Goal: Task Accomplishment & Management: Use online tool/utility

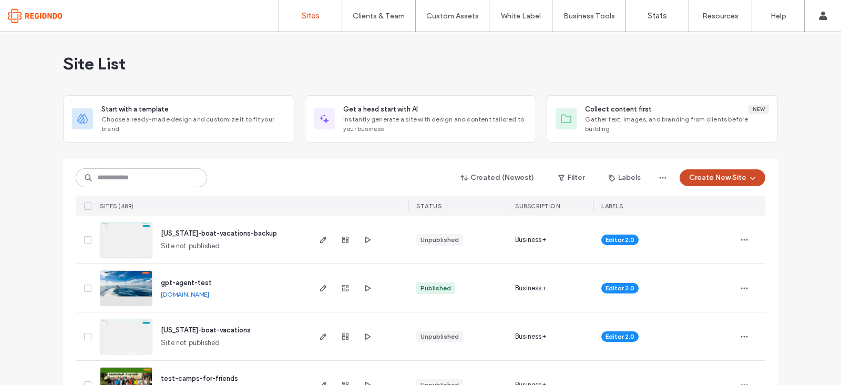
click at [722, 172] on button "Create New Site" at bounding box center [722, 177] width 86 height 17
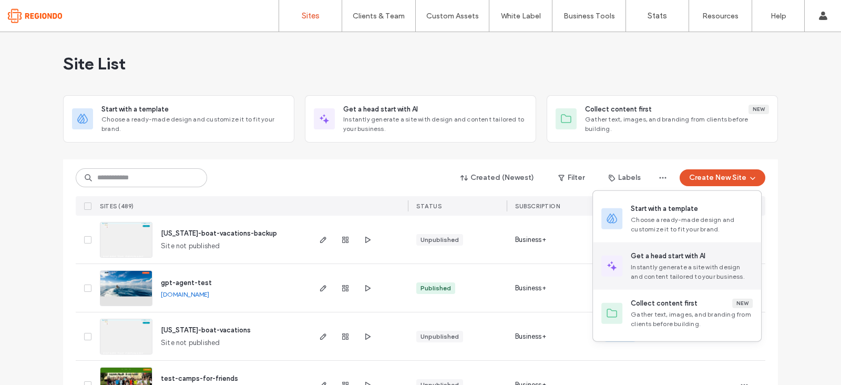
click at [653, 254] on div "Get a head start with AI" at bounding box center [668, 256] width 75 height 11
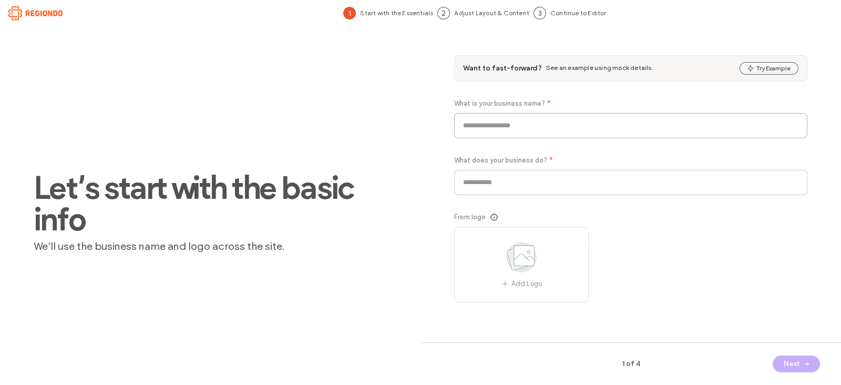
click at [573, 121] on input at bounding box center [630, 125] width 353 height 25
click at [518, 115] on input at bounding box center [630, 125] width 353 height 25
paste input "**********"
type input "**********"
click at [476, 173] on input at bounding box center [630, 182] width 353 height 25
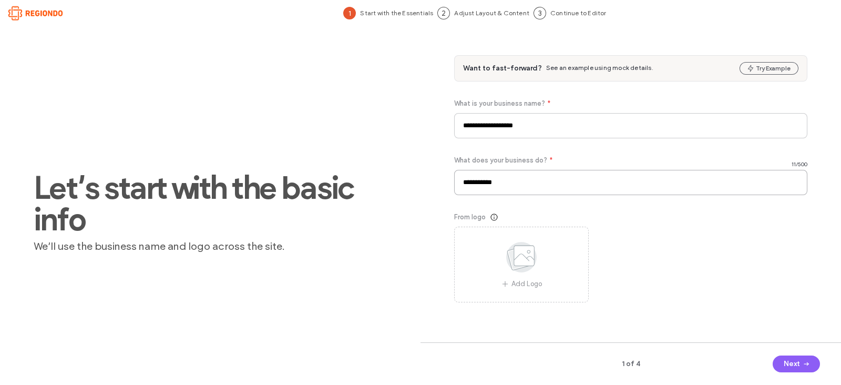
type input "**********"
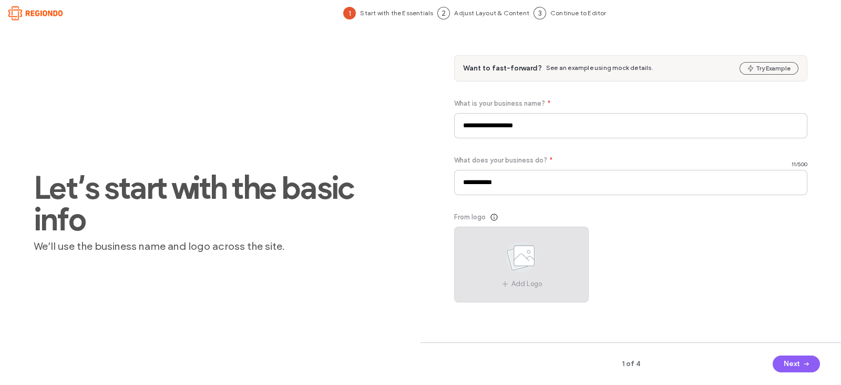
click at [518, 248] on use at bounding box center [521, 257] width 30 height 30
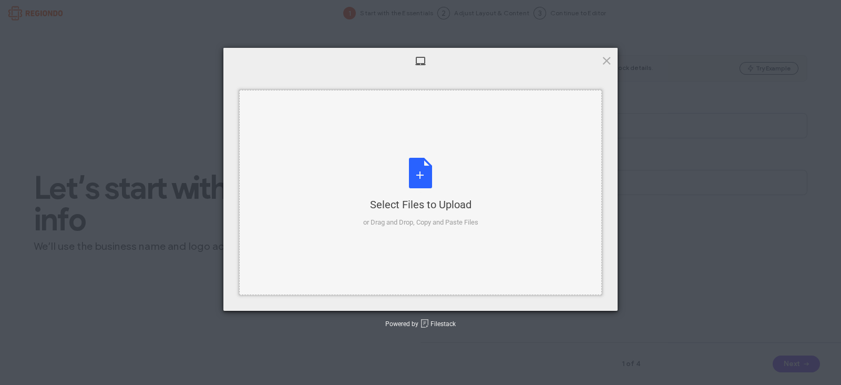
click at [415, 185] on div "Select Files to Upload or Drag and Drop, Copy and Paste Files" at bounding box center [420, 193] width 115 height 70
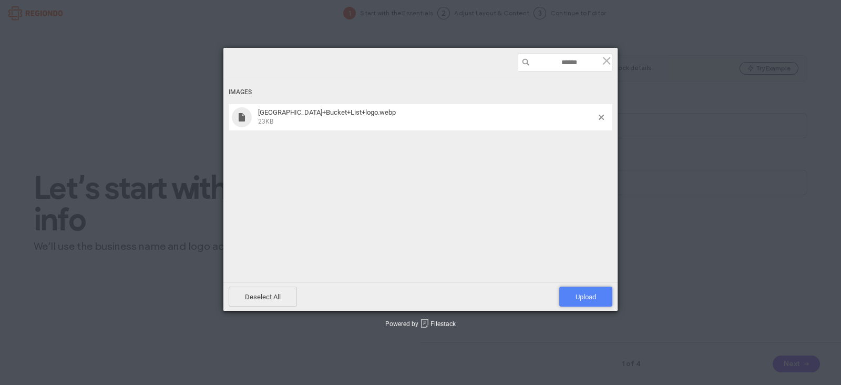
click at [583, 292] on span "Upload 1" at bounding box center [585, 296] width 53 height 20
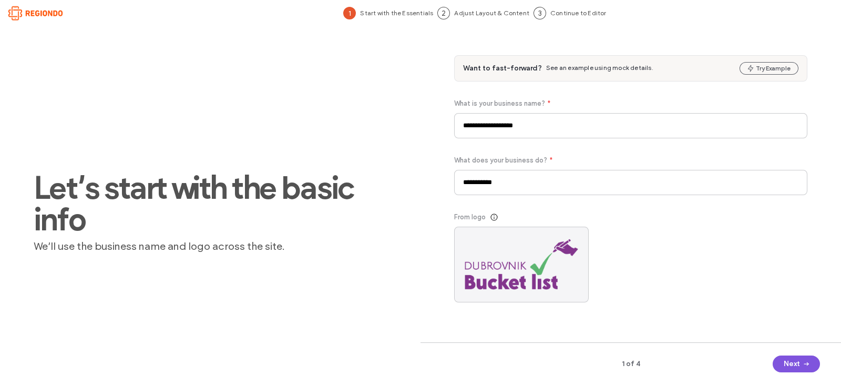
click at [783, 361] on button "Next" at bounding box center [795, 363] width 47 height 17
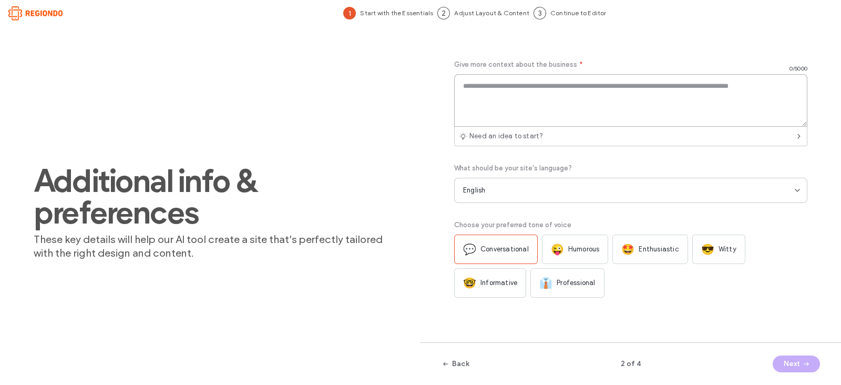
click at [571, 93] on textarea at bounding box center [630, 100] width 353 height 53
click at [514, 85] on textarea at bounding box center [630, 100] width 353 height 53
paste textarea "**********"
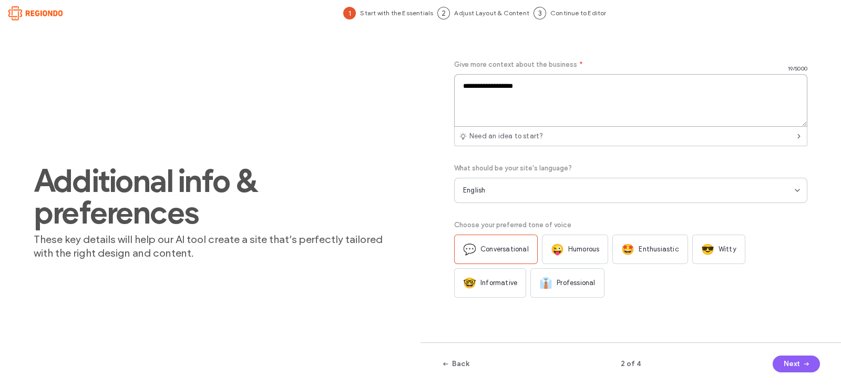
click at [494, 86] on textarea "**********" at bounding box center [630, 100] width 353 height 53
click at [562, 90] on textarea "**********" at bounding box center [630, 100] width 353 height 53
click at [648, 234] on div "🤩 Enthusiastic" at bounding box center [649, 248] width 75 height 29
click at [493, 85] on textarea "**********" at bounding box center [630, 100] width 353 height 53
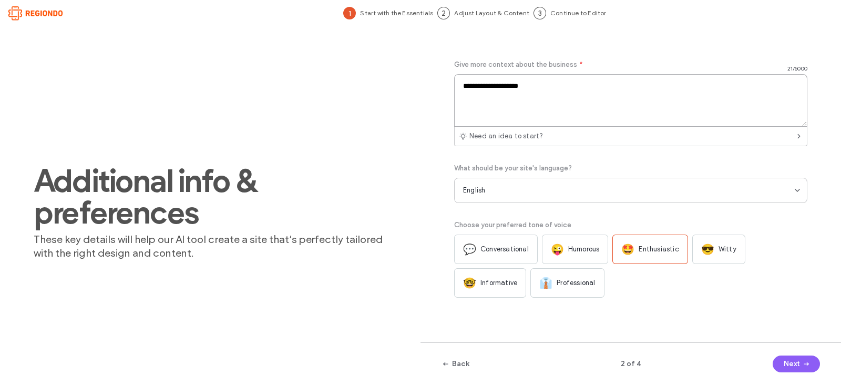
click at [516, 87] on textarea "**********" at bounding box center [630, 100] width 353 height 53
type textarea "**********"
click at [786, 366] on button "Next" at bounding box center [795, 363] width 47 height 17
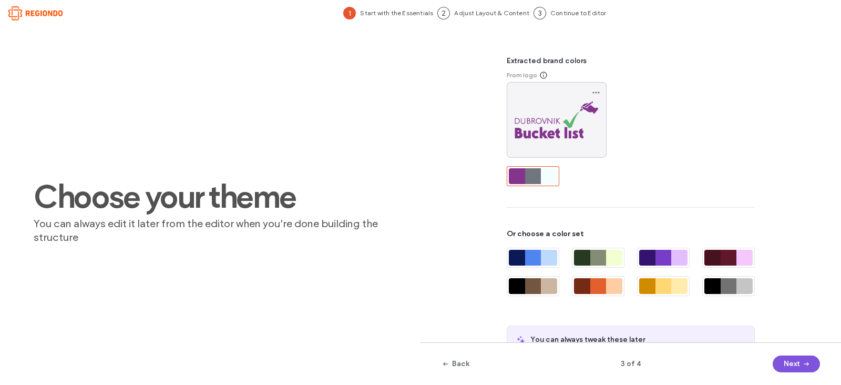
click at [783, 357] on button "Next" at bounding box center [795, 363] width 47 height 17
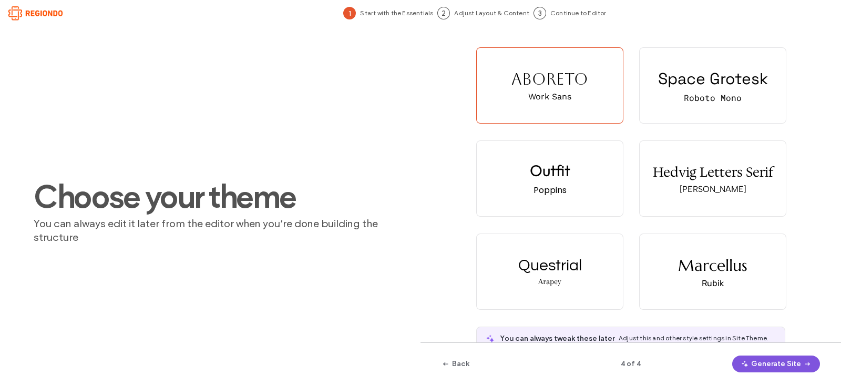
click at [749, 364] on icon "button" at bounding box center [744, 363] width 8 height 8
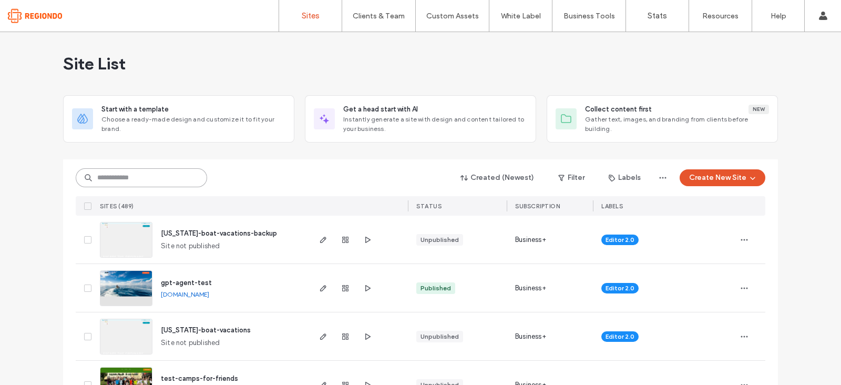
click at [150, 180] on input at bounding box center [141, 177] width 131 height 19
paste input "**********"
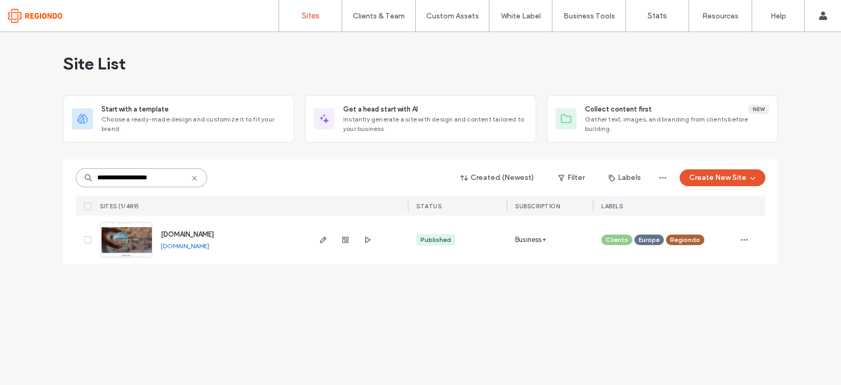
type input "**********"
click at [121, 242] on img at bounding box center [125, 257] width 51 height 71
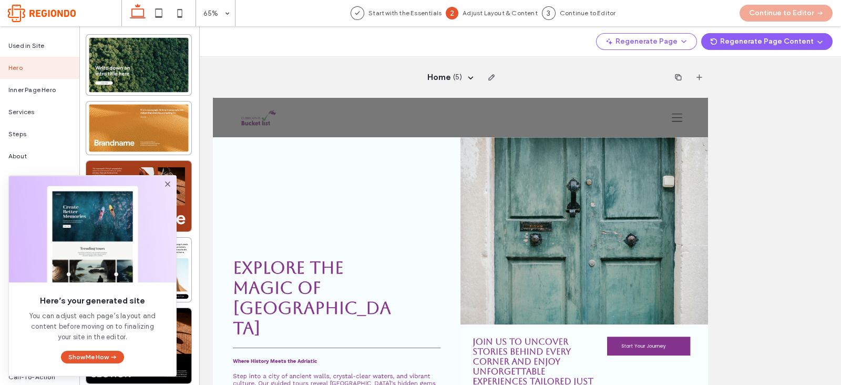
click at [170, 182] on icon at bounding box center [167, 184] width 8 height 8
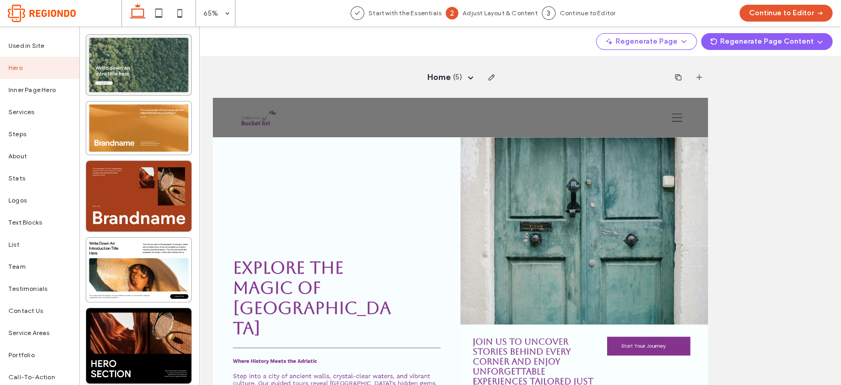
click at [152, 70] on div at bounding box center [138, 65] width 105 height 60
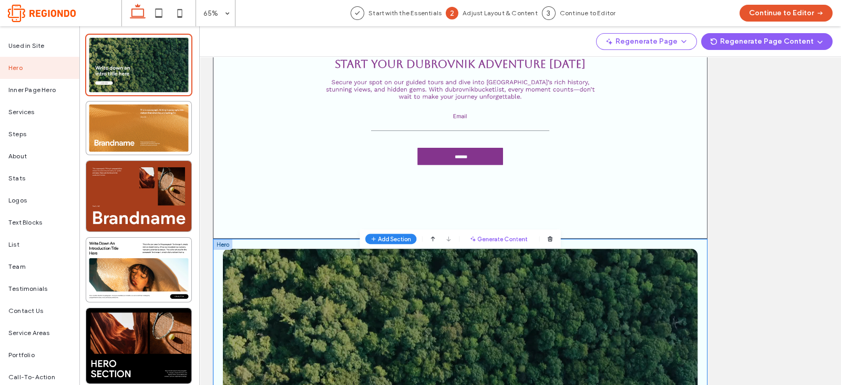
scroll to position [1321, 0]
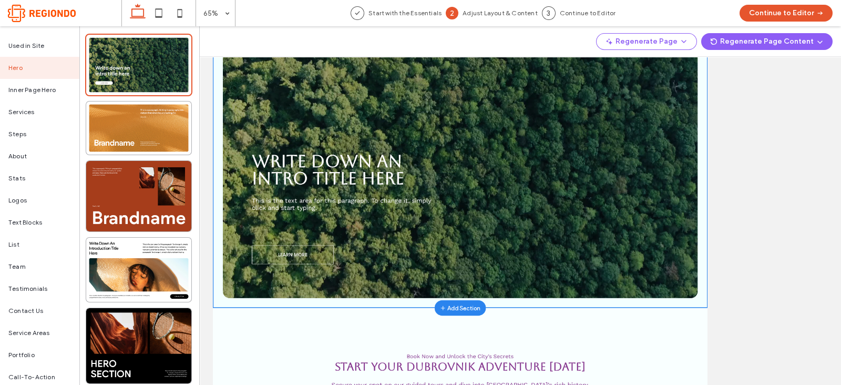
scroll to position [1151, 0]
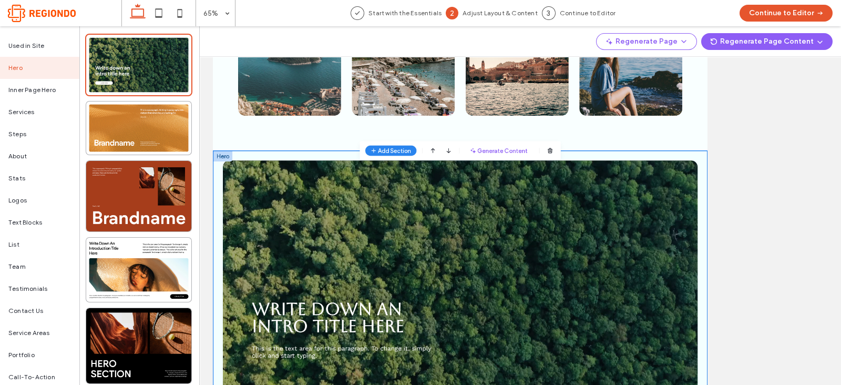
scroll to position [998, 0]
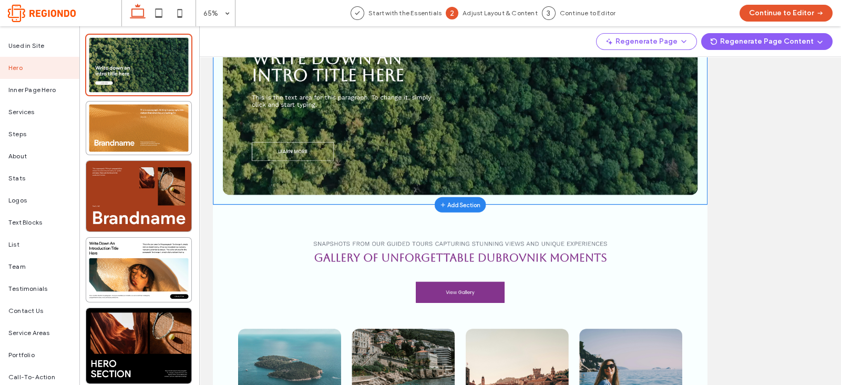
scroll to position [823, 0]
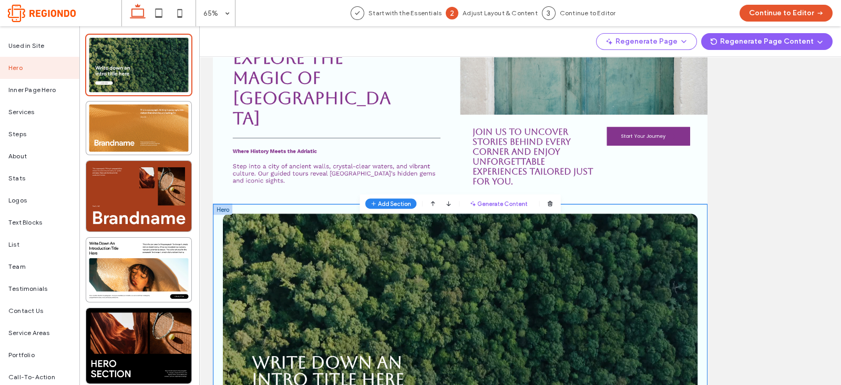
scroll to position [204, 0]
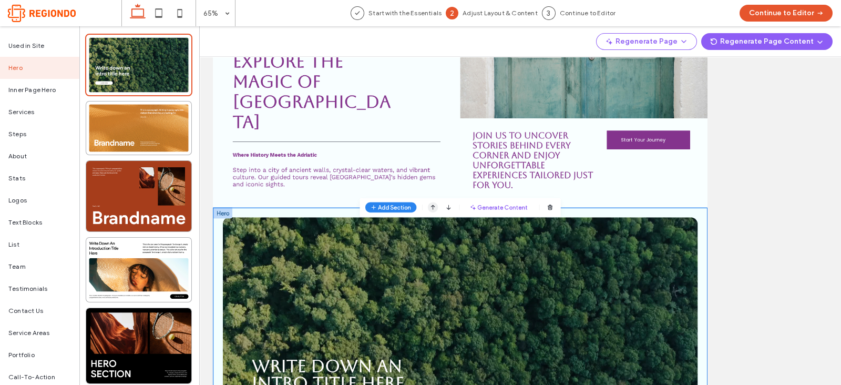
click at [548, 375] on icon at bounding box center [551, 377] width 6 height 7
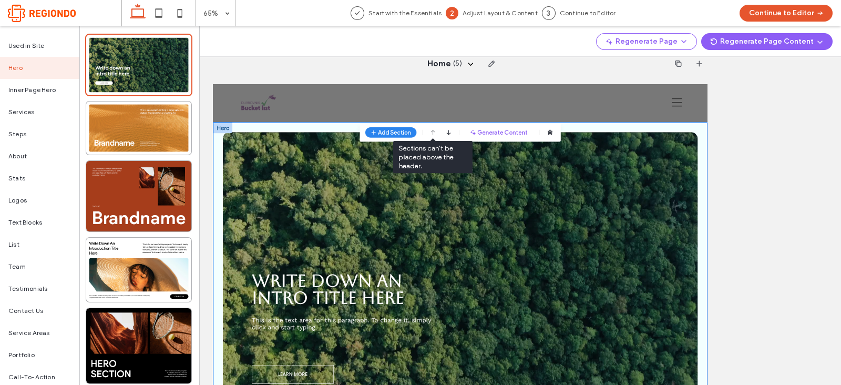
scroll to position [0, 0]
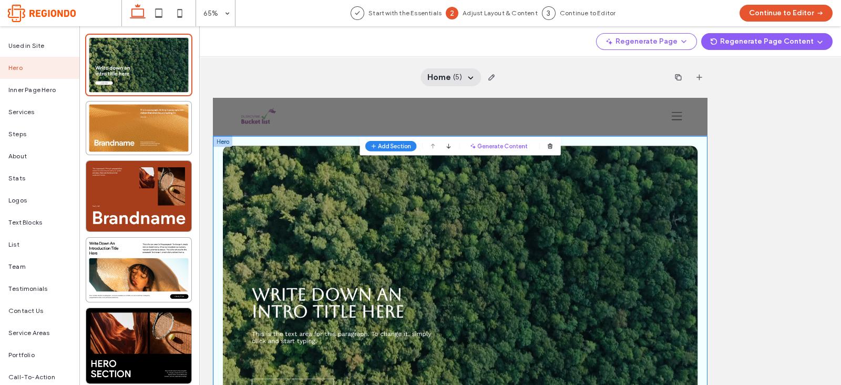
click at [466, 79] on icon at bounding box center [470, 77] width 8 height 8
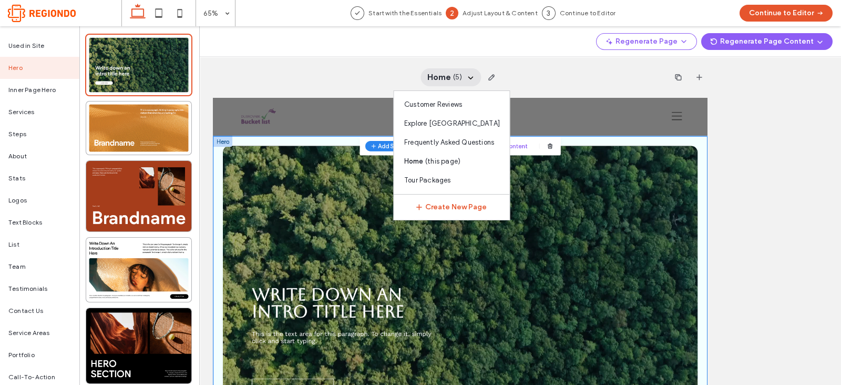
click at [739, 152] on div "Home ( 5 ) Customer Reviews Explore Dubrovnik Frequently Asked Questions Home (…" at bounding box center [460, 205] width 761 height 358
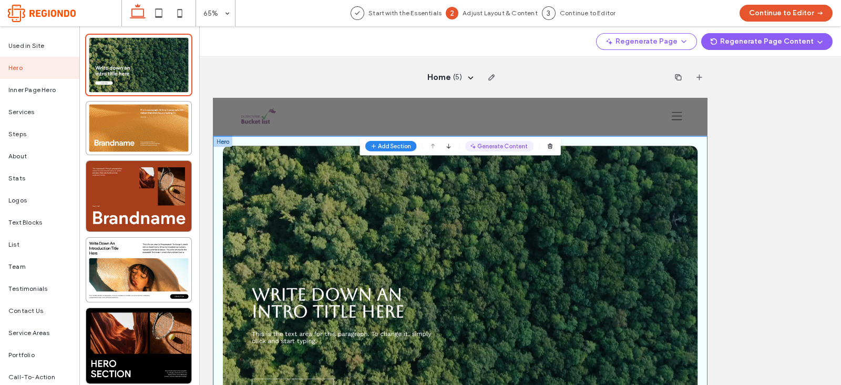
click at [653, 177] on button "Generate Content" at bounding box center [654, 172] width 106 height 17
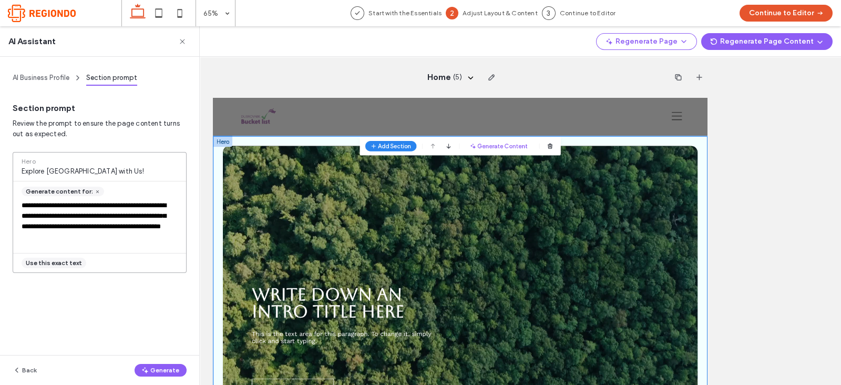
scroll to position [57, 0]
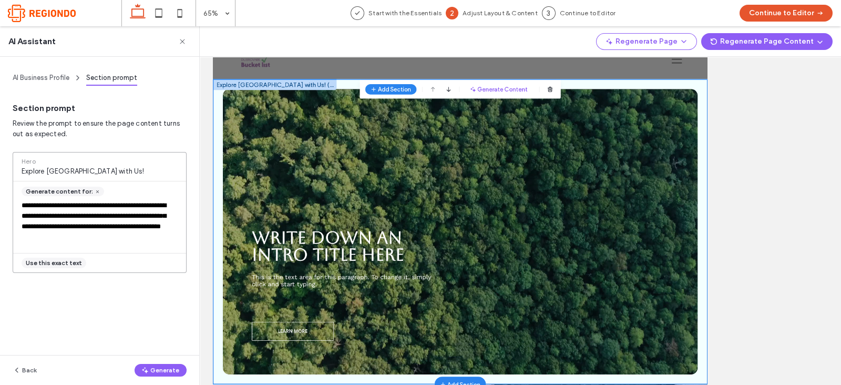
click at [97, 232] on textarea "**********" at bounding box center [97, 221] width 168 height 42
click at [155, 369] on button "Generate" at bounding box center [161, 370] width 52 height 13
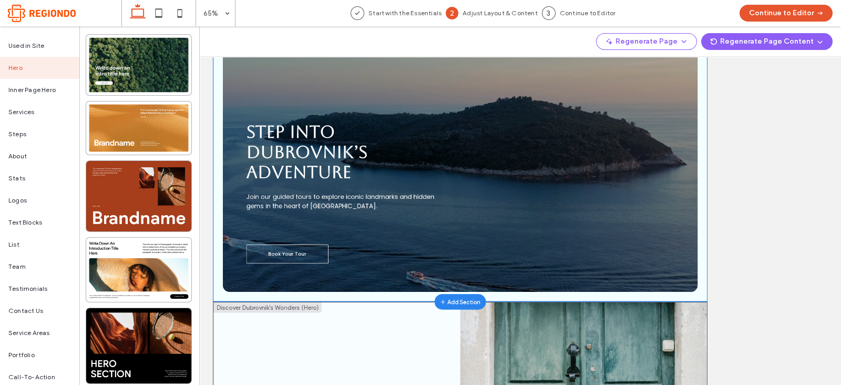
scroll to position [699, 0]
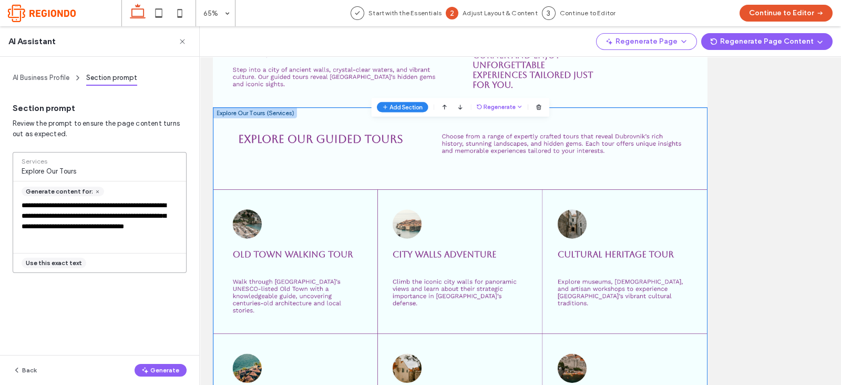
click at [77, 228] on textarea "**********" at bounding box center [97, 221] width 168 height 42
click at [139, 227] on textarea "**********" at bounding box center [97, 221] width 168 height 42
click at [139, 225] on textarea "**********" at bounding box center [97, 221] width 168 height 42
click at [116, 237] on textarea "**********" at bounding box center [97, 221] width 168 height 42
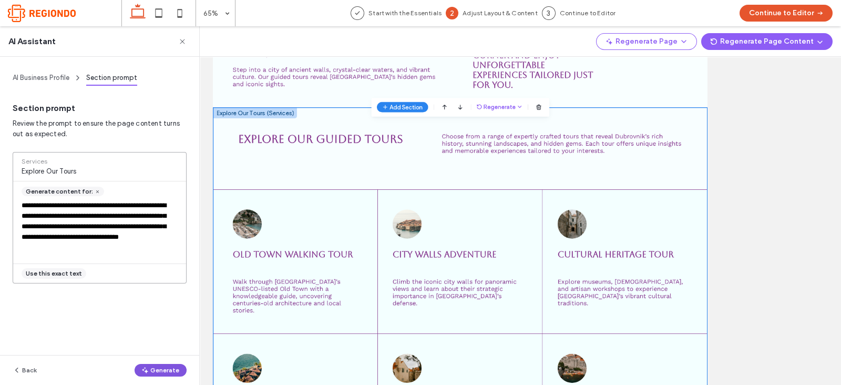
type textarea "**********"
click at [171, 369] on button "Generate" at bounding box center [161, 370] width 52 height 13
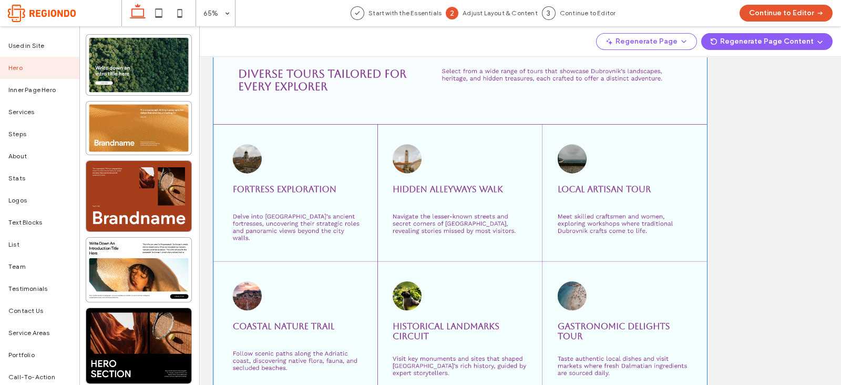
scroll to position [517, 0]
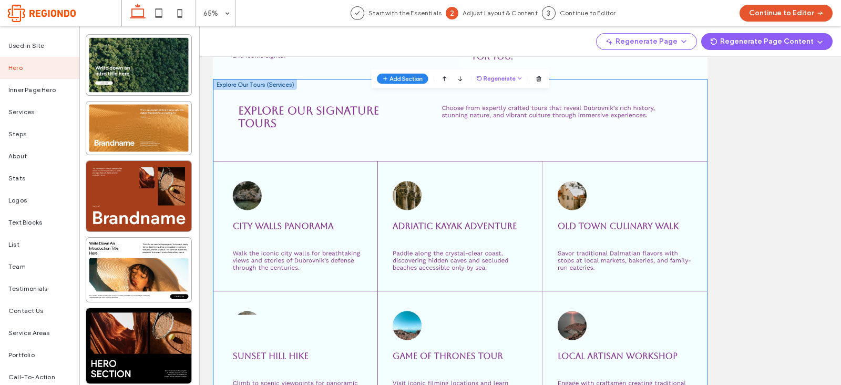
scroll to position [583, 0]
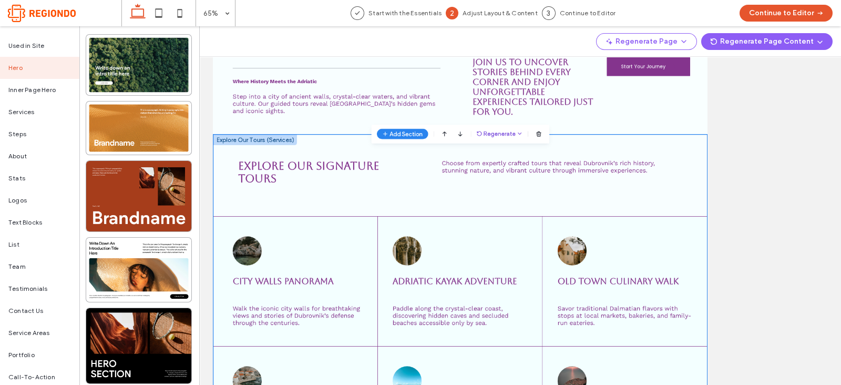
drag, startPoint x: 633, startPoint y: 464, endPoint x: 394, endPoint y: -290, distance: 790.7
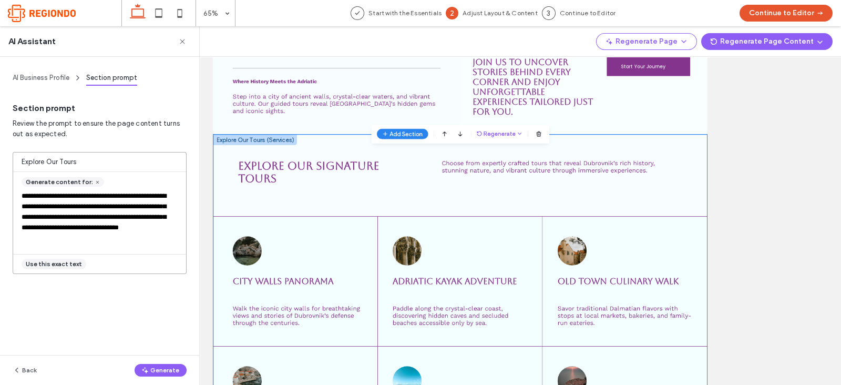
click at [75, 229] on textarea "**********" at bounding box center [97, 217] width 168 height 53
click at [103, 228] on textarea "**********" at bounding box center [97, 217] width 168 height 53
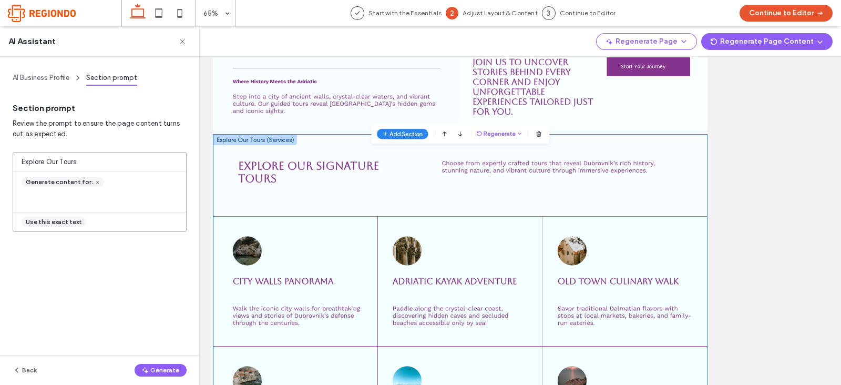
paste textarea "**********"
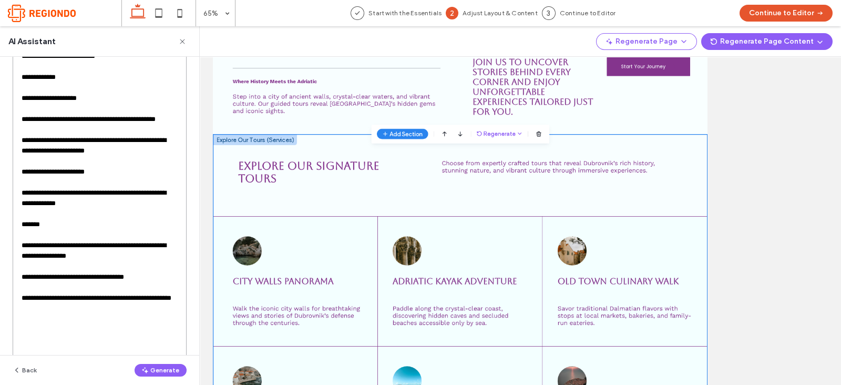
scroll to position [42, 0]
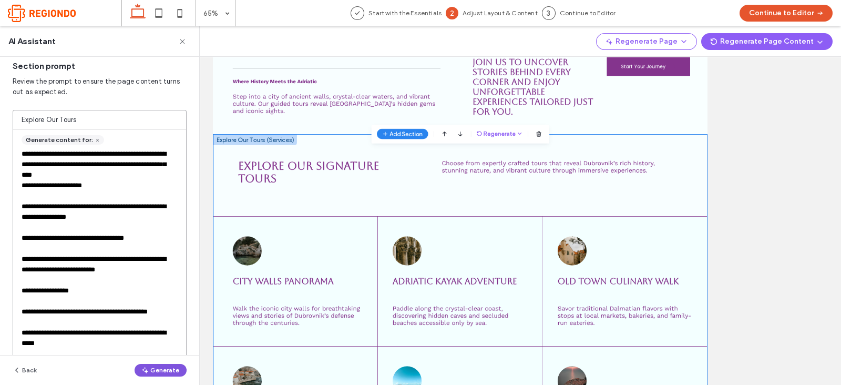
type textarea "**********"
click at [150, 369] on span "button" at bounding box center [145, 370] width 9 height 12
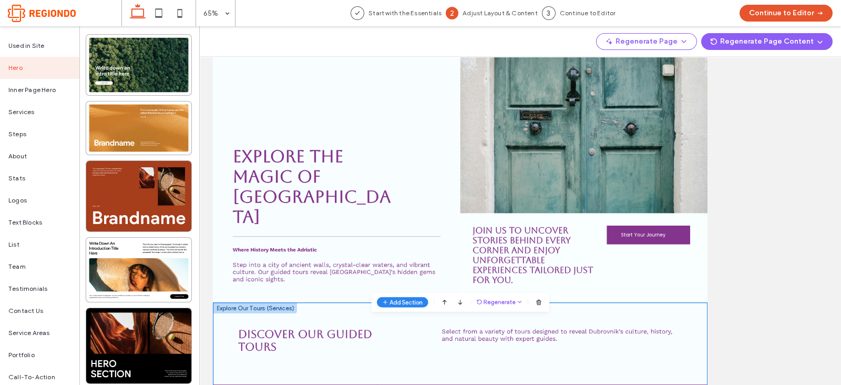
scroll to position [0, 0]
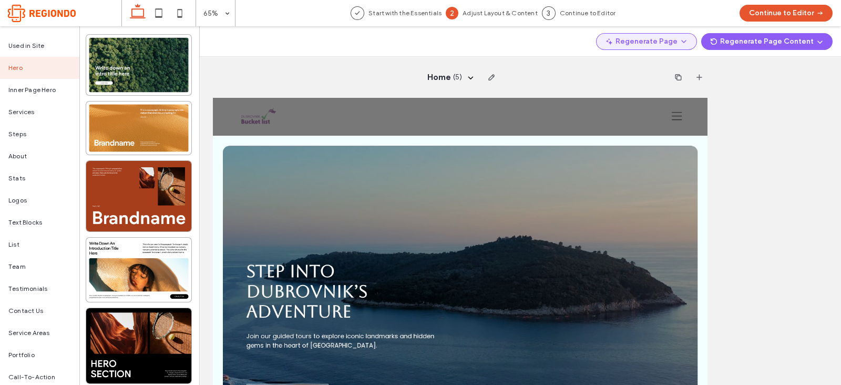
click at [655, 44] on button "Regenerate Page" at bounding box center [646, 41] width 101 height 17
click at [653, 67] on span "Regenerate Page" at bounding box center [655, 69] width 55 height 11
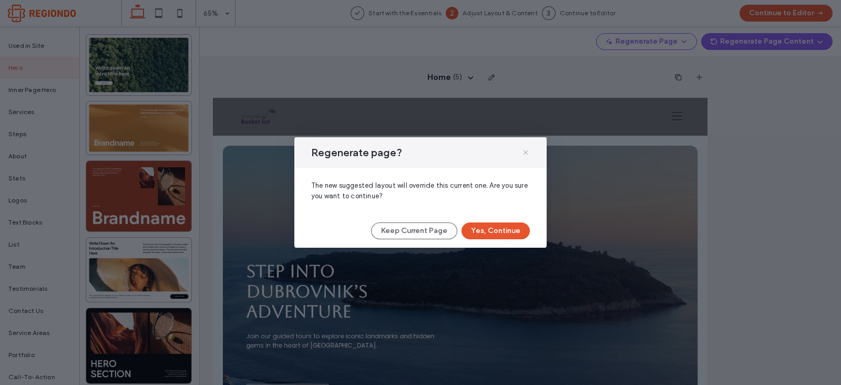
click at [524, 151] on use at bounding box center [525, 152] width 5 height 5
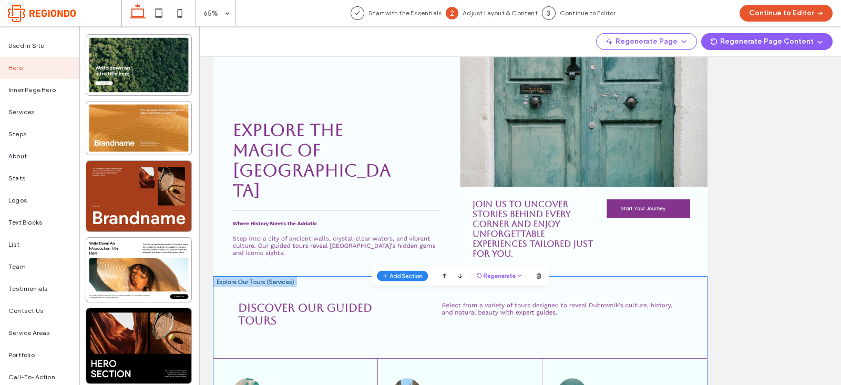
scroll to position [448, 0]
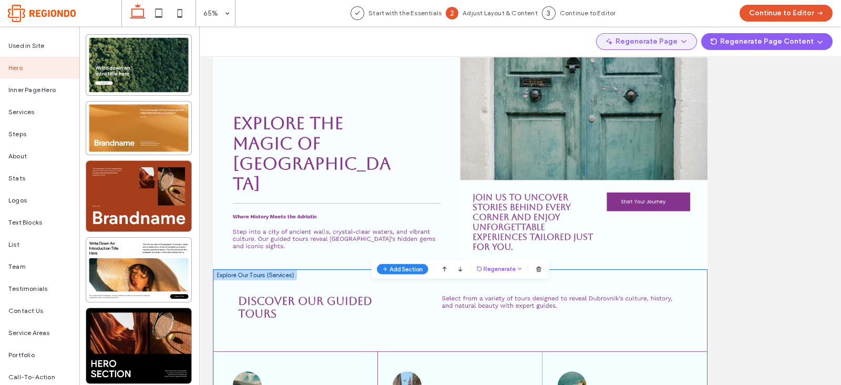
click at [653, 39] on button "Regenerate Page" at bounding box center [646, 41] width 101 height 17
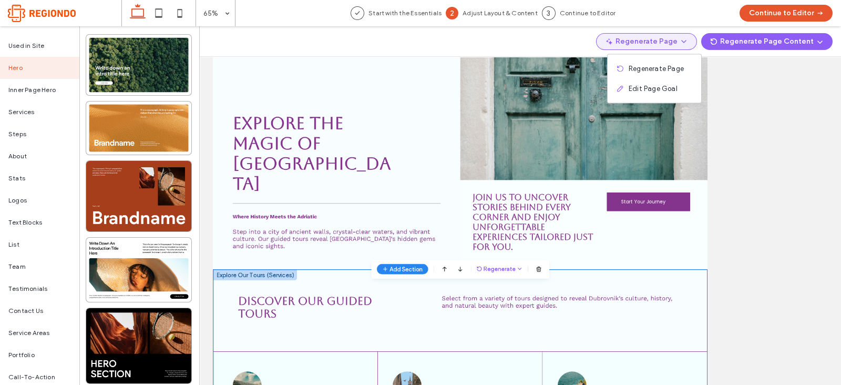
scroll to position [1202, 0]
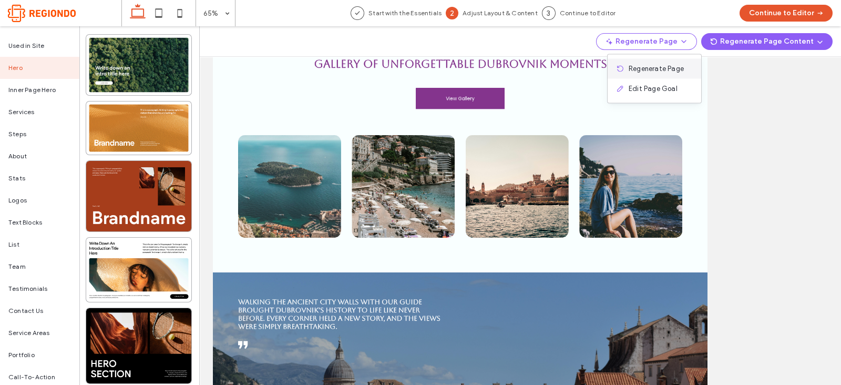
click at [637, 67] on span "Regenerate Page" at bounding box center [655, 69] width 55 height 11
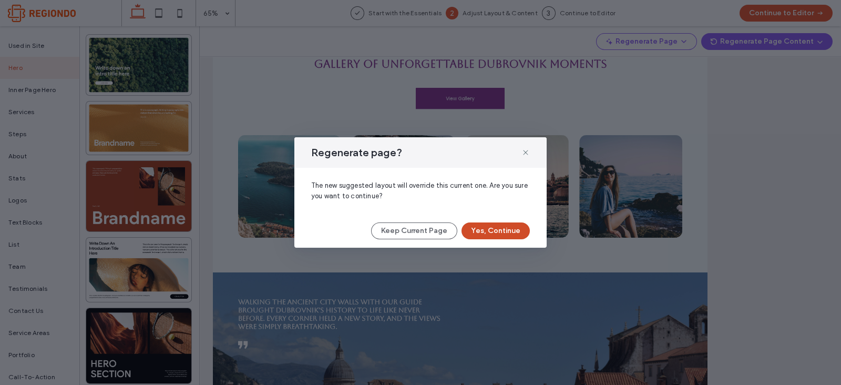
click at [502, 225] on button "Yes, Continue" at bounding box center [495, 230] width 68 height 17
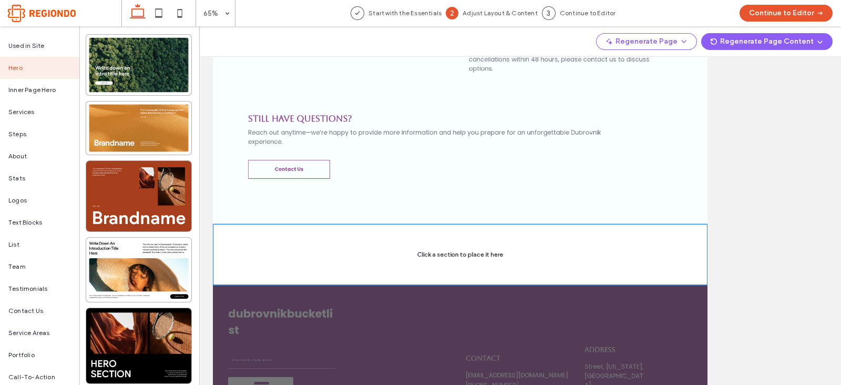
scroll to position [1652, 0]
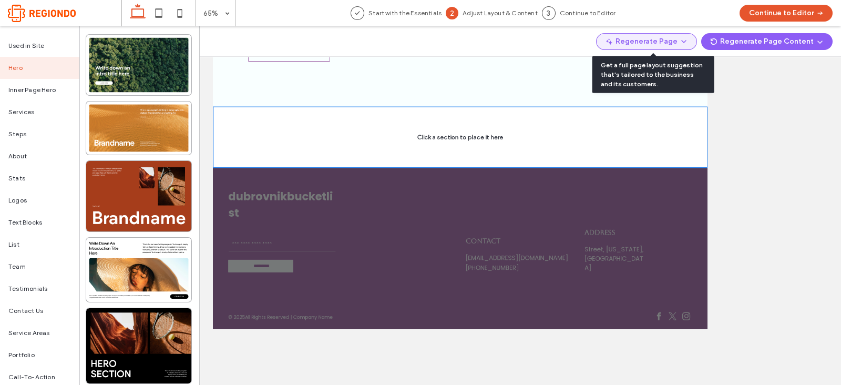
click at [645, 44] on button "Regenerate Page" at bounding box center [646, 41] width 101 height 17
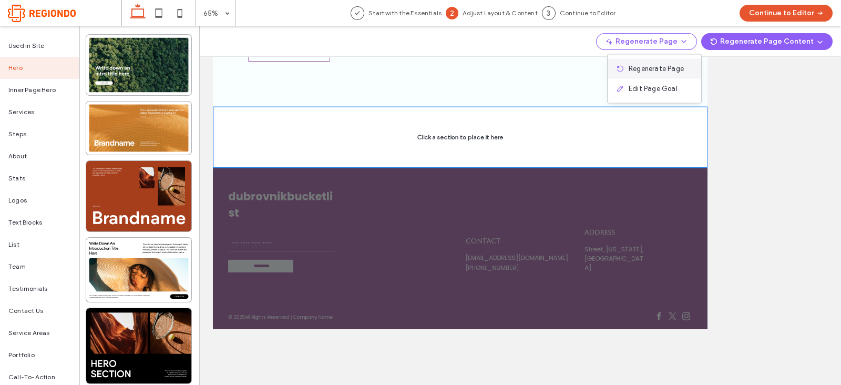
click at [655, 64] on span "Regenerate Page" at bounding box center [655, 69] width 55 height 11
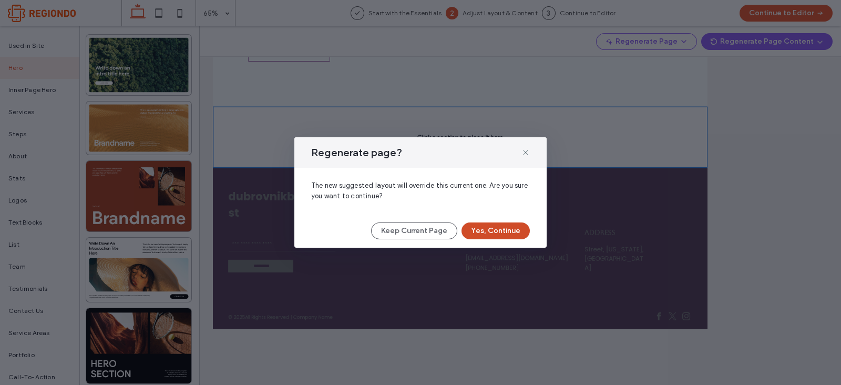
click at [515, 224] on button "Yes, Continue" at bounding box center [495, 230] width 68 height 17
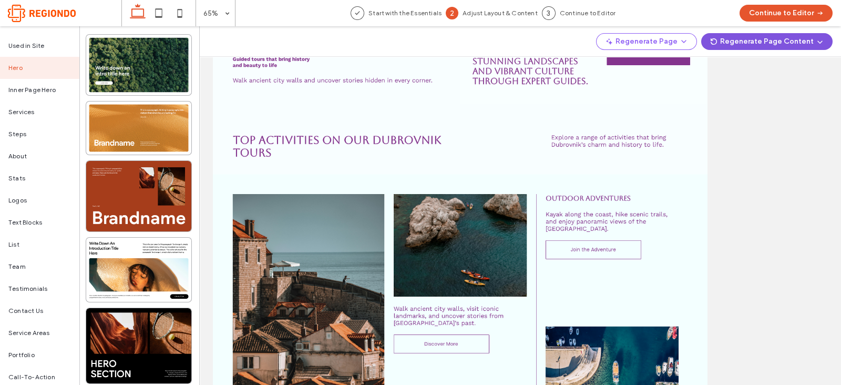
scroll to position [297, 0]
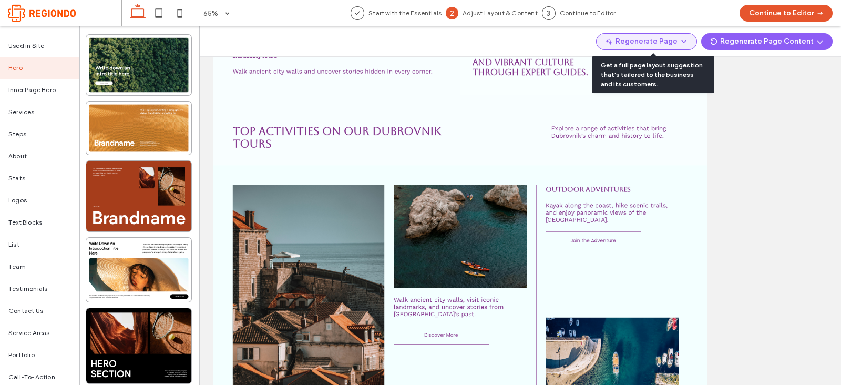
click at [676, 45] on button "Regenerate Page" at bounding box center [646, 41] width 101 height 17
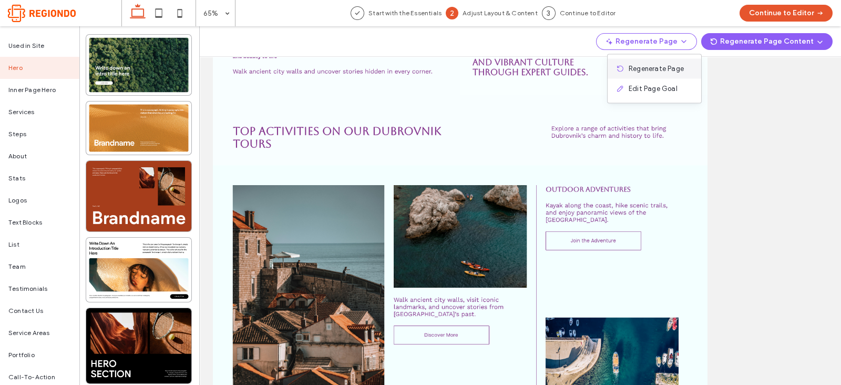
click at [645, 74] on div "Regenerate Page" at bounding box center [654, 69] width 94 height 20
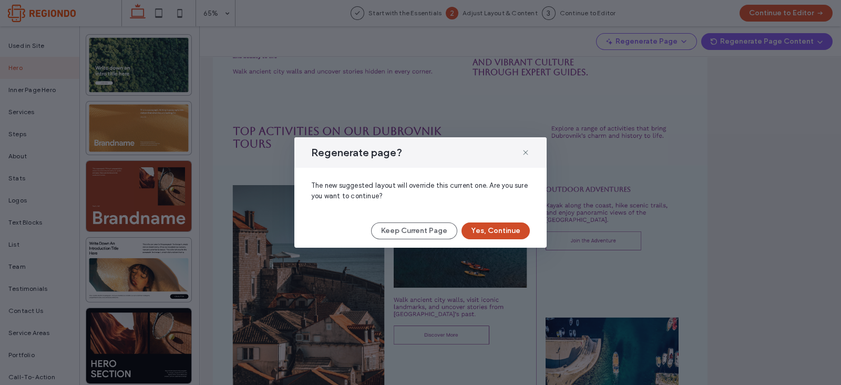
click at [502, 230] on button "Yes, Continue" at bounding box center [495, 230] width 68 height 17
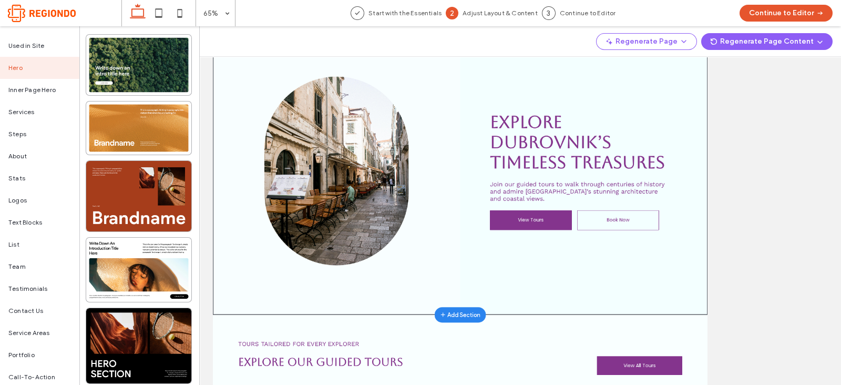
scroll to position [0, 0]
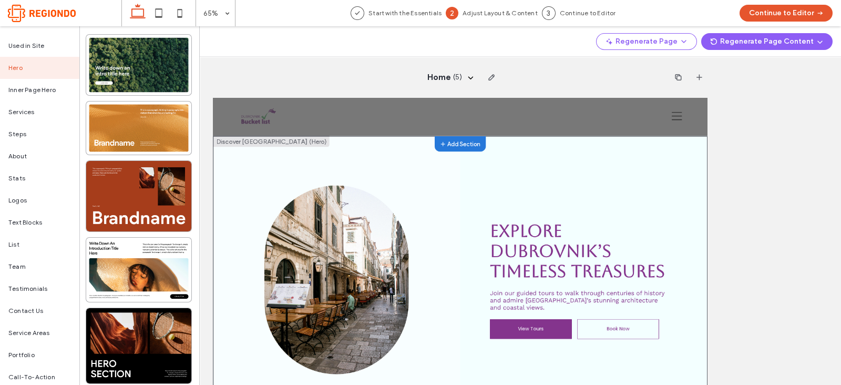
click at [586, 162] on button "Add Section" at bounding box center [593, 170] width 79 height 24
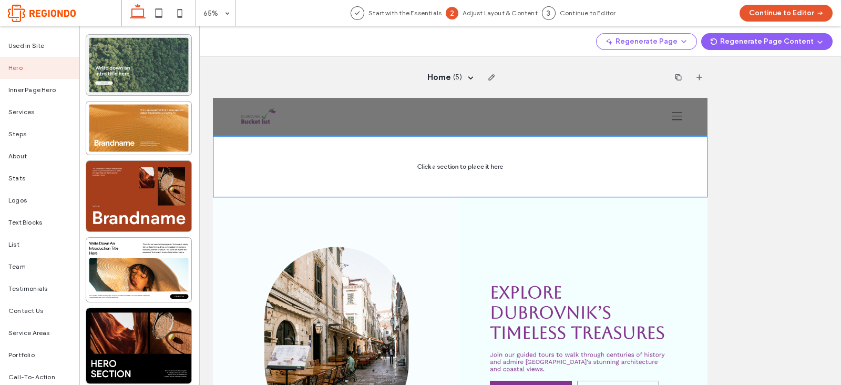
click at [137, 61] on div at bounding box center [138, 65] width 105 height 60
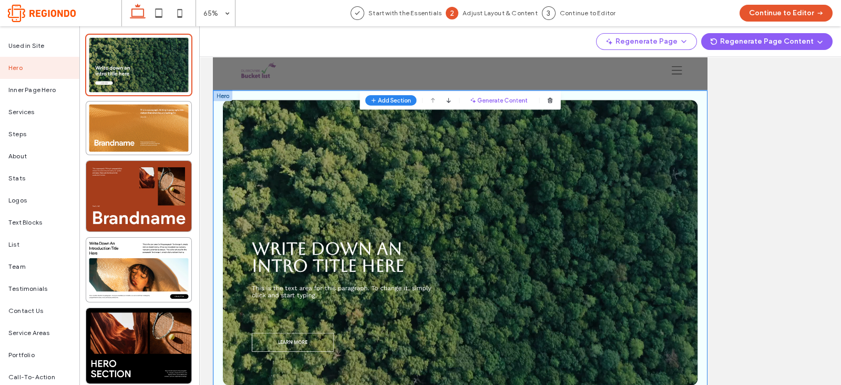
scroll to position [38, 0]
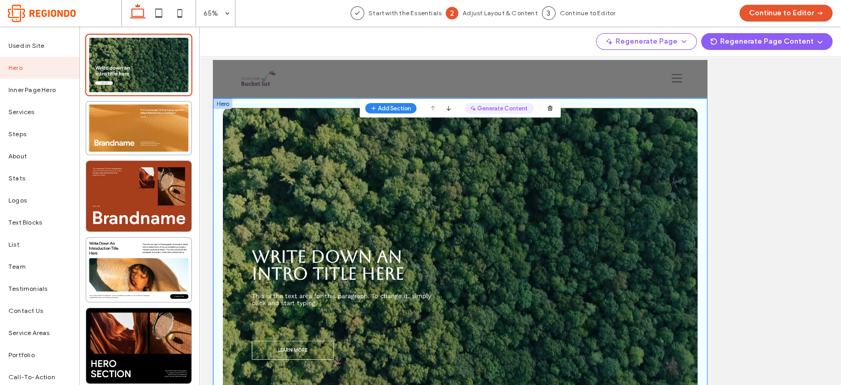
click at [646, 135] on button "Generate Content" at bounding box center [654, 135] width 106 height 17
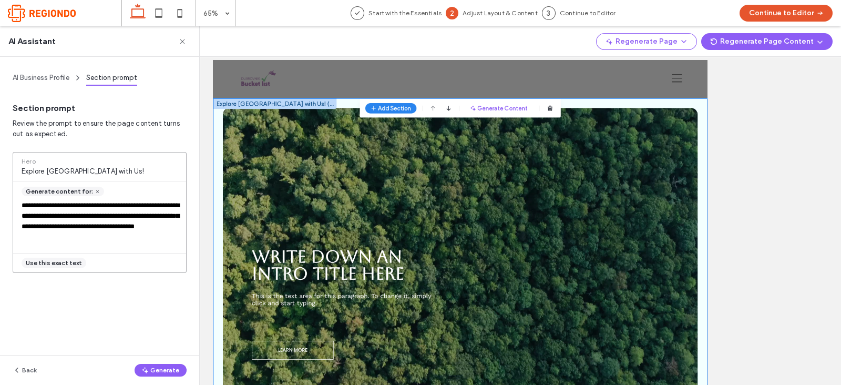
scroll to position [57, 0]
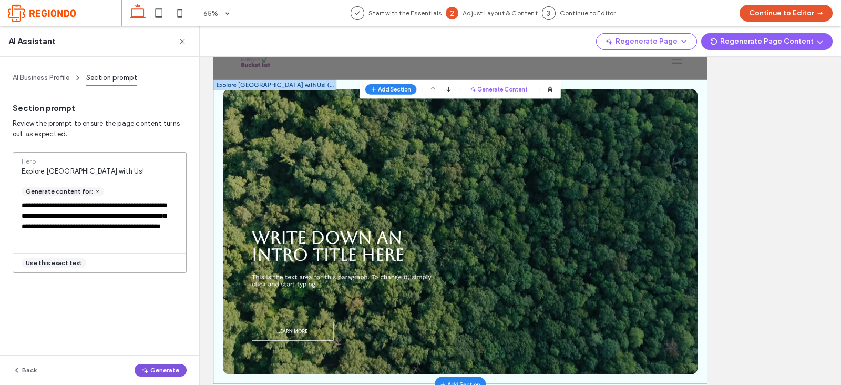
click at [160, 369] on button "Generate" at bounding box center [161, 370] width 52 height 13
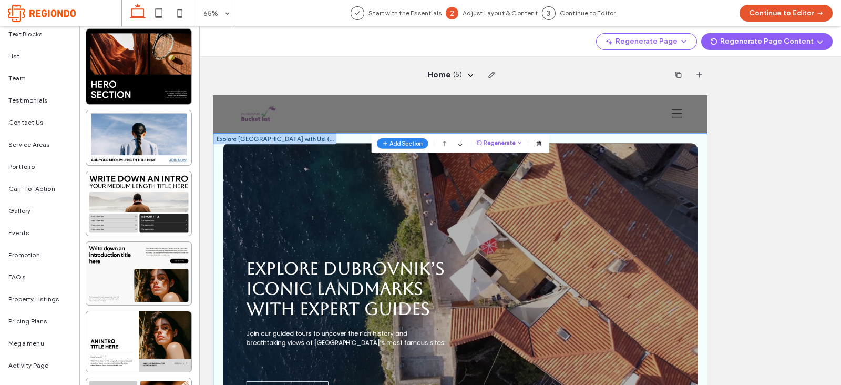
scroll to position [0, 0]
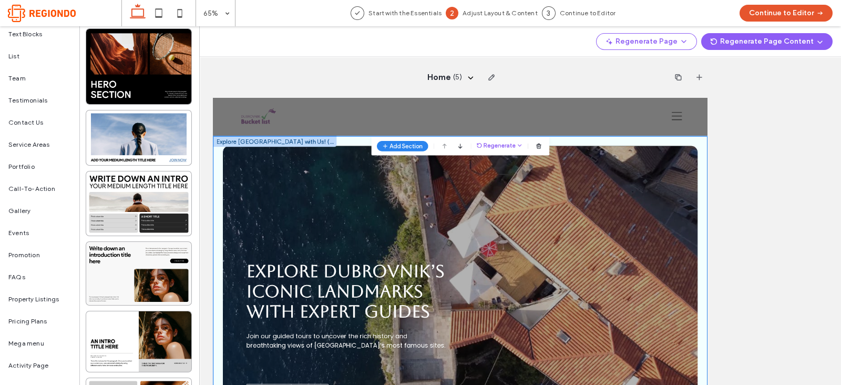
click at [644, 162] on div "Add Section Sections can't be placed above the header. Sections can't be placed…" at bounding box center [594, 172] width 274 height 29
click at [648, 170] on button "Regenerate" at bounding box center [653, 172] width 70 height 13
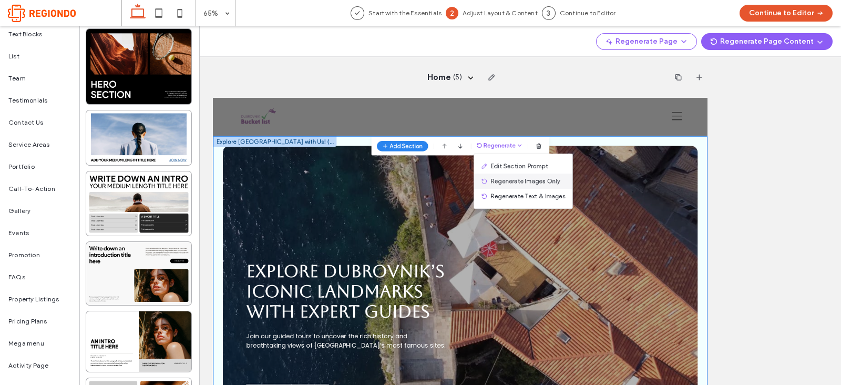
click at [705, 222] on span "Regenerate Images Only" at bounding box center [692, 227] width 107 height 11
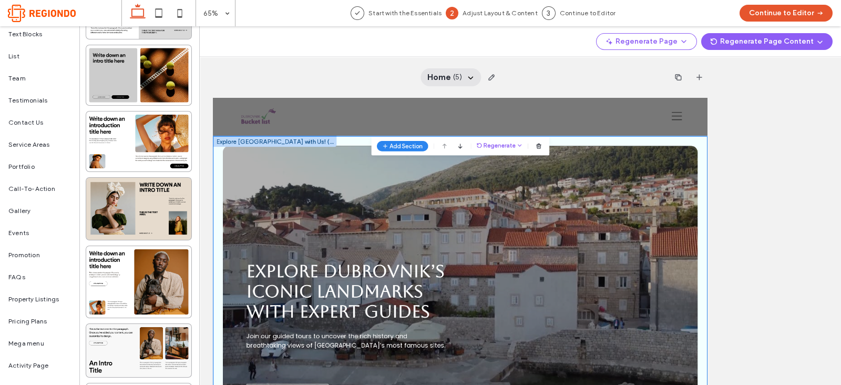
click at [453, 77] on span "( 5 )" at bounding box center [457, 77] width 9 height 11
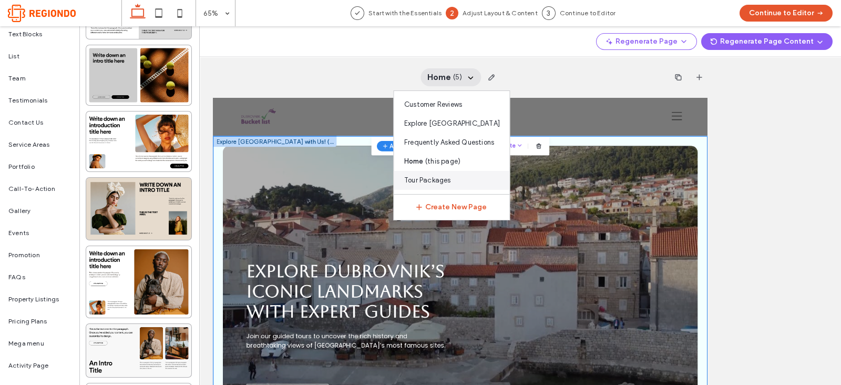
click at [431, 174] on div "Tour Packages" at bounding box center [452, 180] width 116 height 19
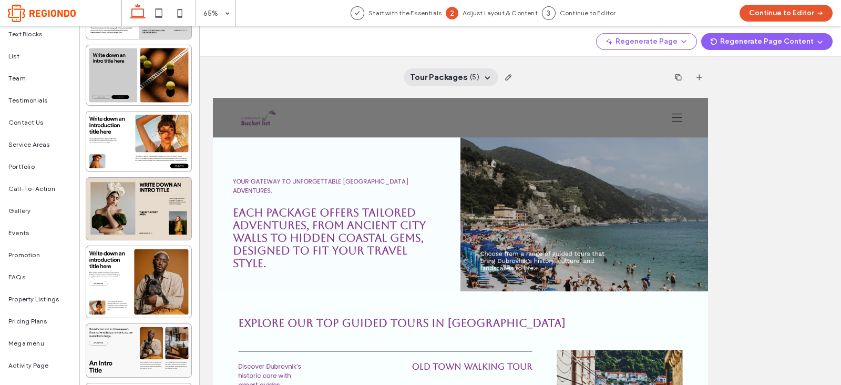
click at [468, 69] on div "Tour Packages ( 5 )" at bounding box center [451, 77] width 95 height 18
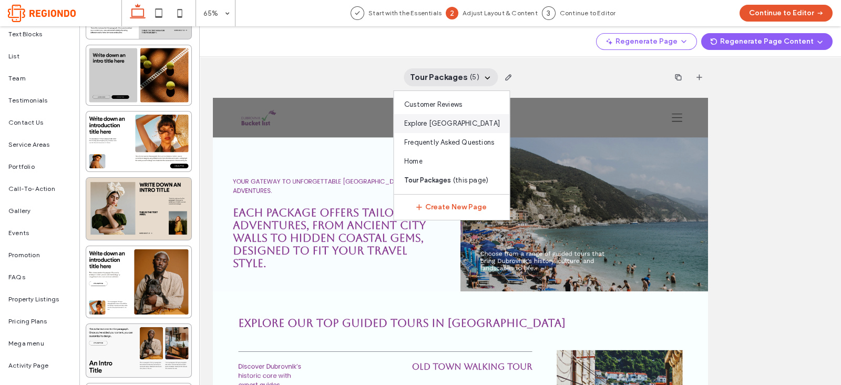
click at [453, 124] on span "Explore Dubrovnik" at bounding box center [452, 123] width 96 height 11
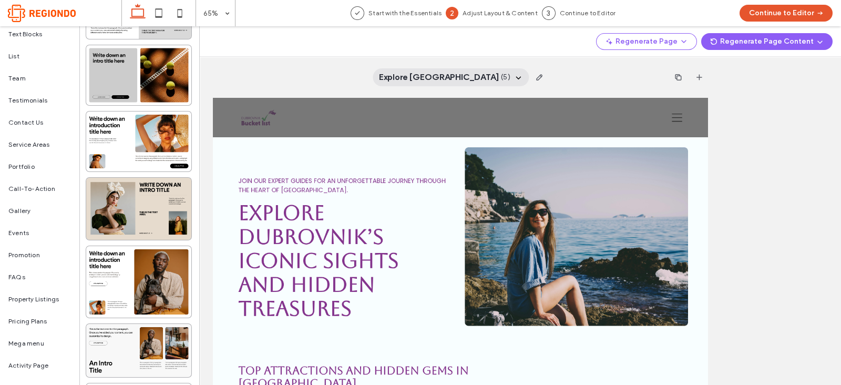
click at [470, 76] on div "Explore Dubrovnik ( 5 )" at bounding box center [444, 77] width 131 height 12
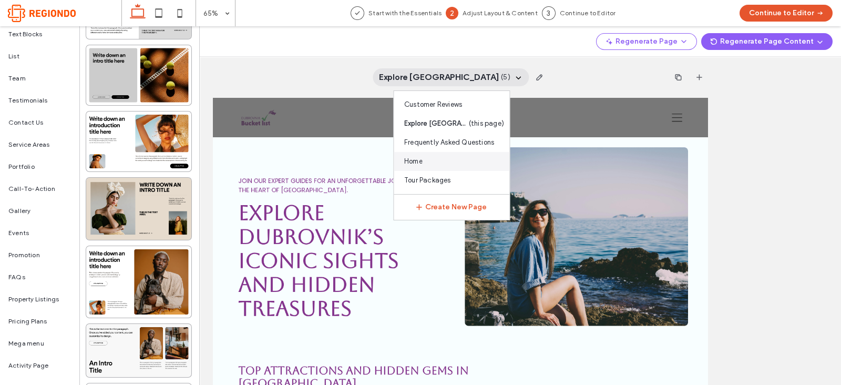
click at [412, 167] on div "Home" at bounding box center [452, 161] width 116 height 19
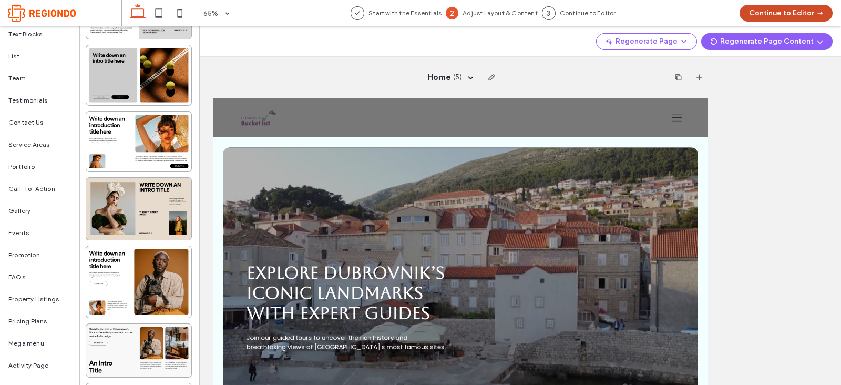
click at [775, 12] on button "Continue to Editor" at bounding box center [785, 13] width 93 height 17
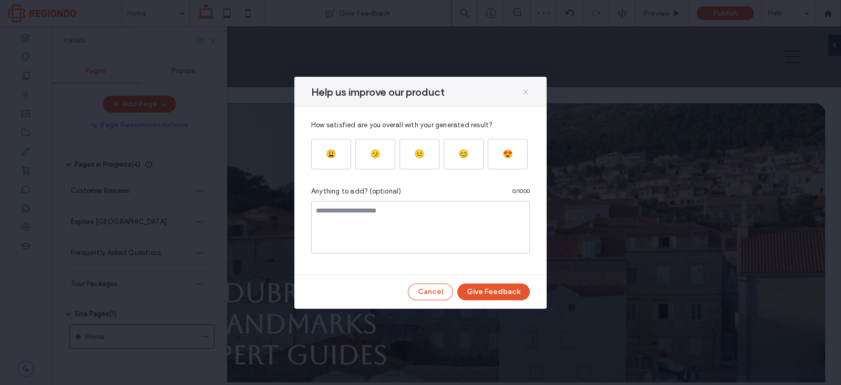
click at [526, 88] on icon at bounding box center [525, 92] width 8 height 8
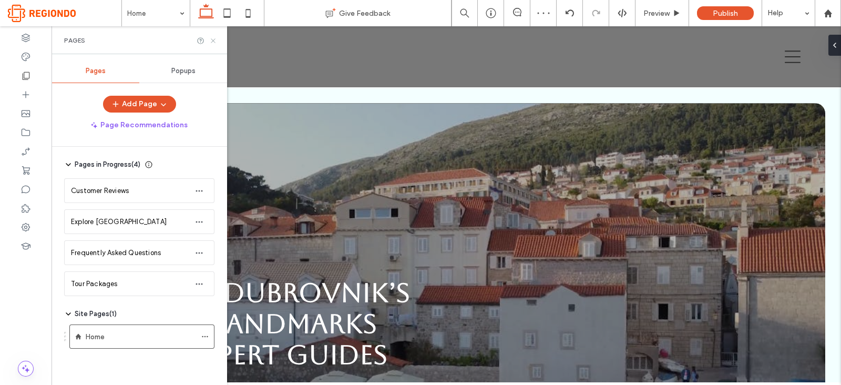
click at [214, 39] on use at bounding box center [213, 40] width 4 height 4
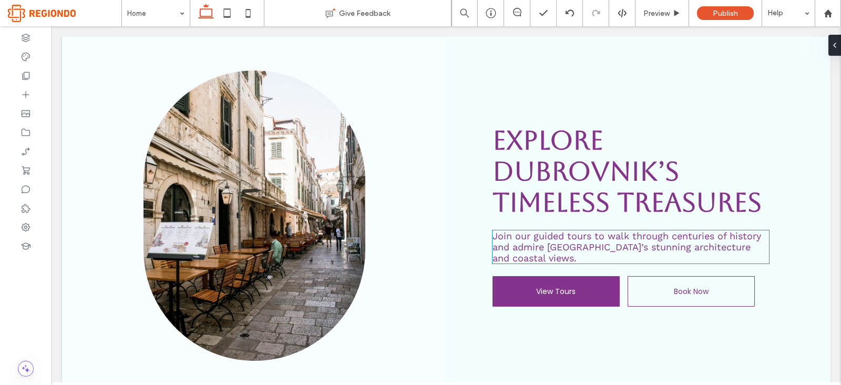
scroll to position [570, 0]
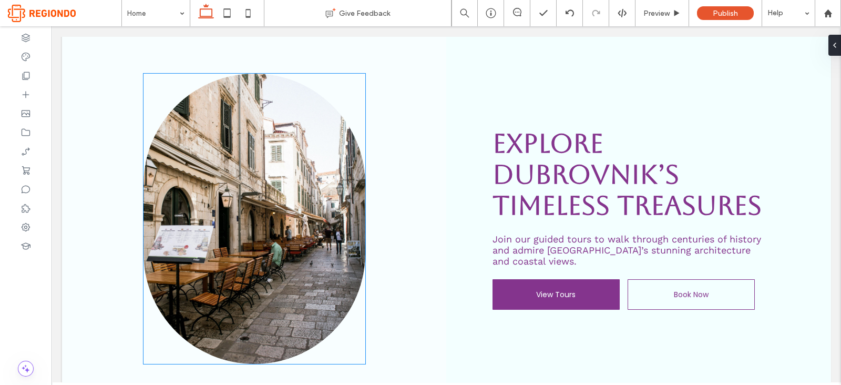
click at [295, 167] on img at bounding box center [254, 219] width 222 height 290
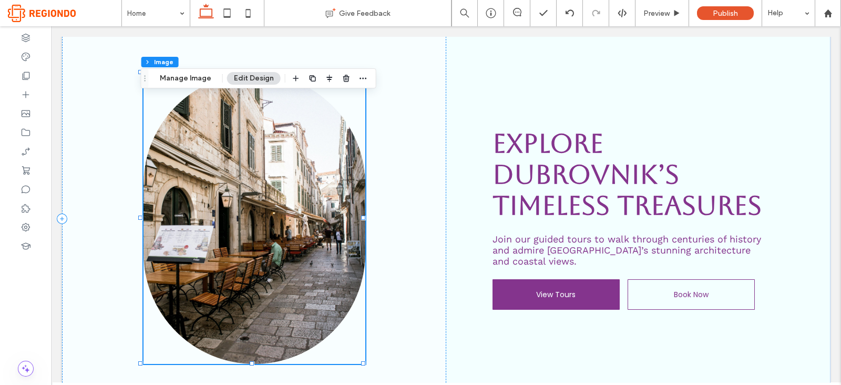
type input "***"
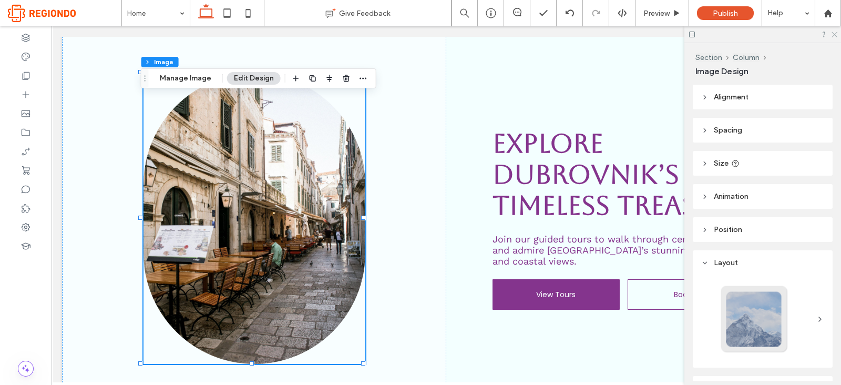
click at [830, 36] on icon at bounding box center [833, 33] width 7 height 7
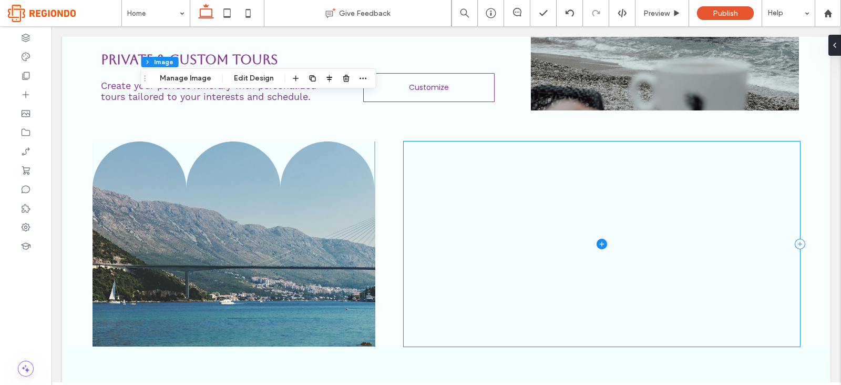
scroll to position [1491, 0]
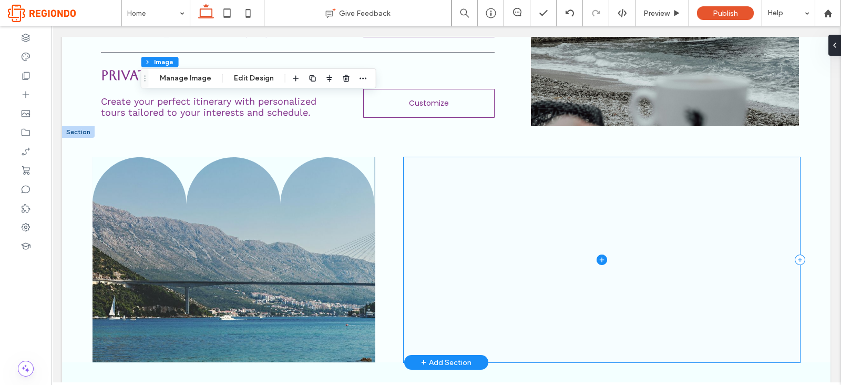
click at [543, 229] on span at bounding box center [602, 259] width 396 height 205
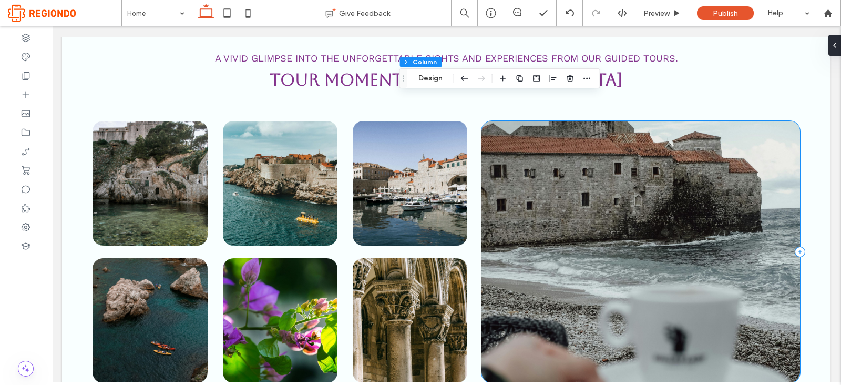
scroll to position [2470, 0]
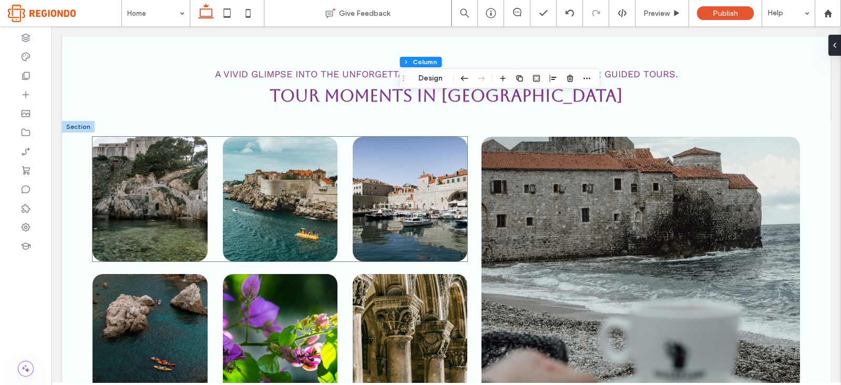
click at [160, 179] on img at bounding box center [149, 199] width 115 height 125
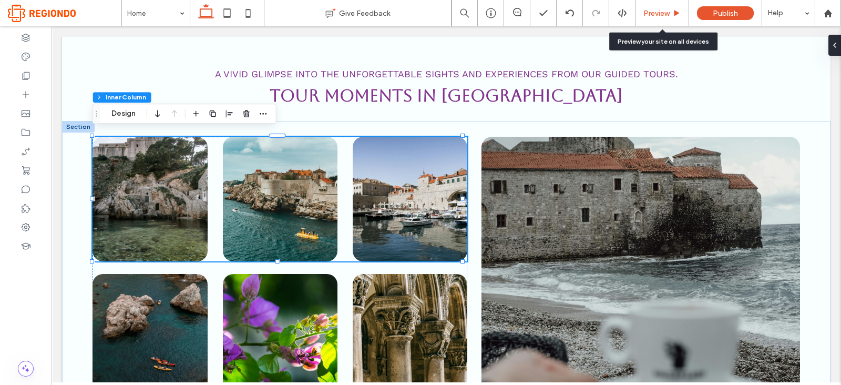
click at [652, 7] on div "Preview" at bounding box center [662, 13] width 54 height 26
click at [656, 9] on span "Preview" at bounding box center [656, 13] width 26 height 9
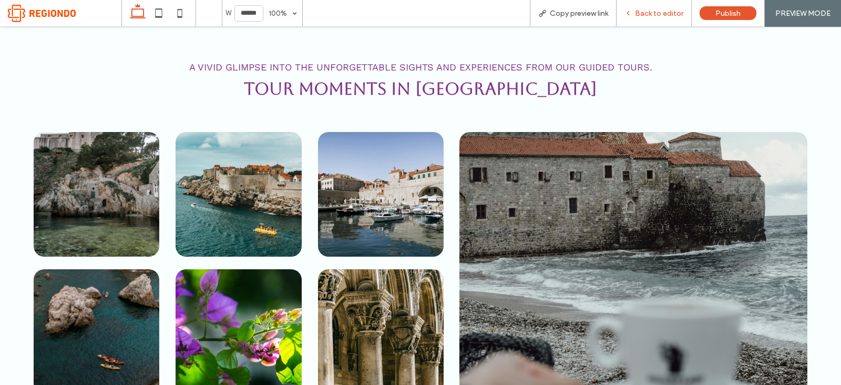
scroll to position [2470, 0]
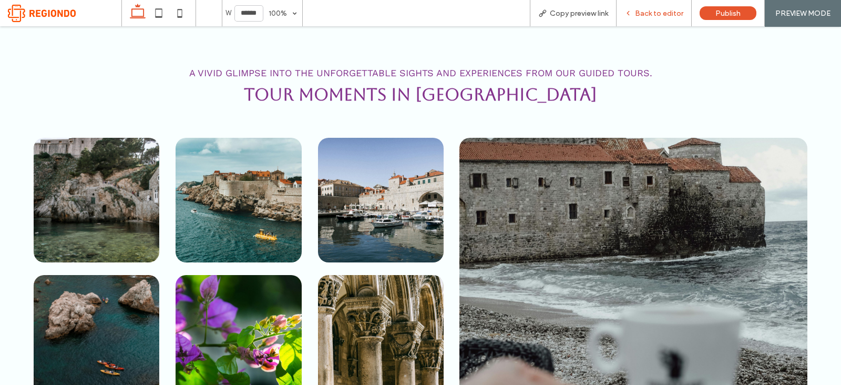
click at [658, 3] on div "Back to editor" at bounding box center [653, 13] width 75 height 26
click at [652, 6] on div "Back to editor" at bounding box center [653, 13] width 75 height 26
click at [628, 11] on icon at bounding box center [627, 12] width 7 height 7
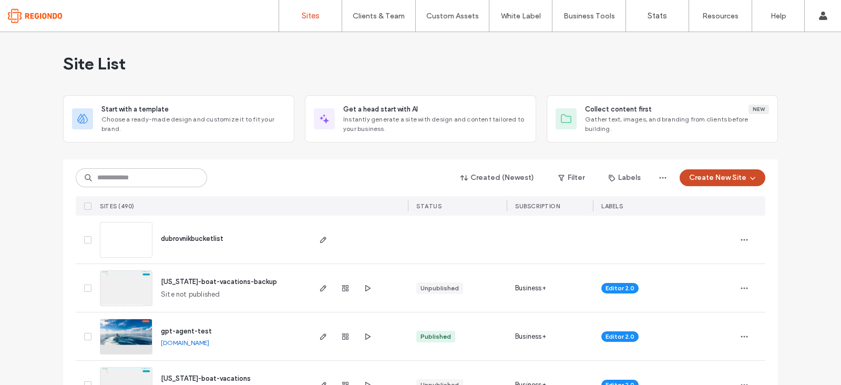
click at [730, 181] on button "Create New Site" at bounding box center [722, 177] width 86 height 17
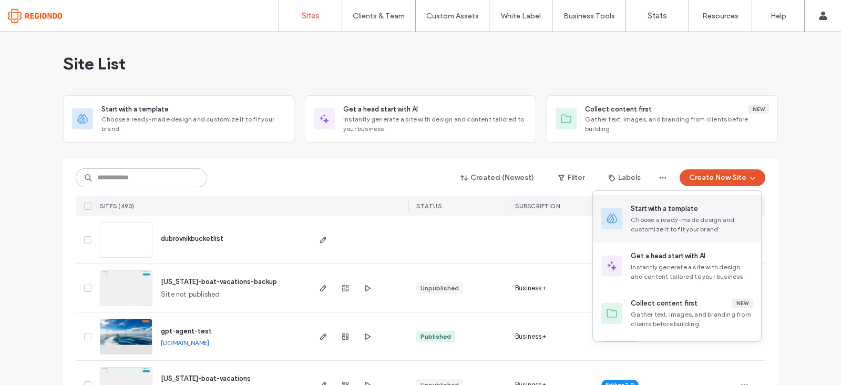
click at [662, 212] on div "Start with a template" at bounding box center [664, 208] width 67 height 11
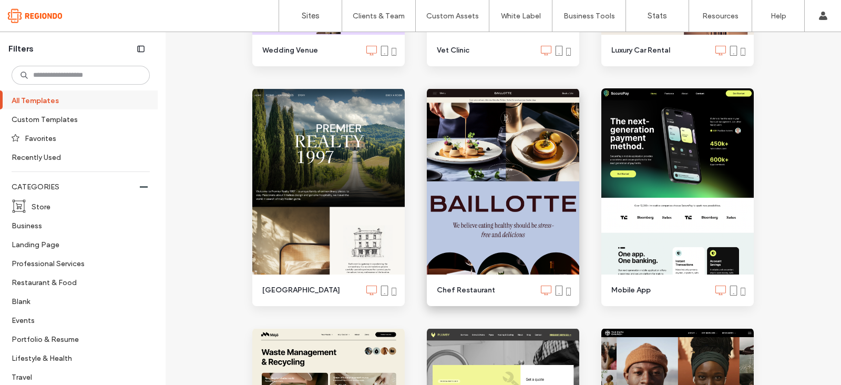
scroll to position [1424, 0]
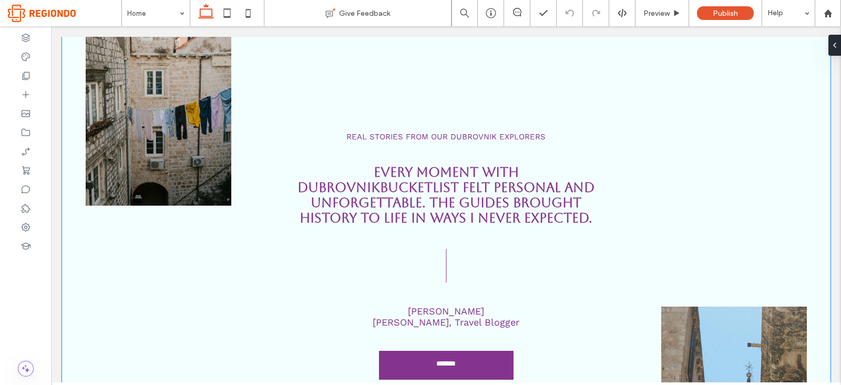
scroll to position [1965, 0]
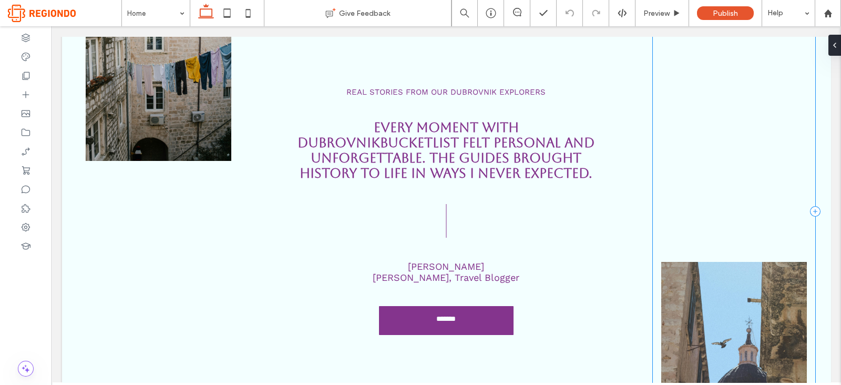
click at [691, 132] on div at bounding box center [734, 211] width 162 height 554
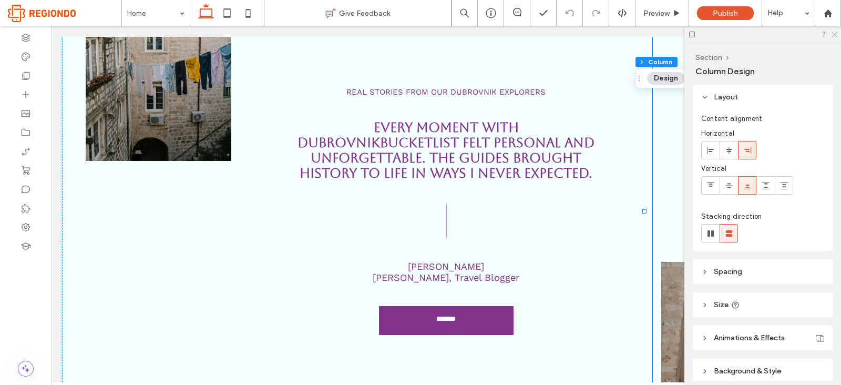
click at [832, 35] on icon at bounding box center [833, 33] width 7 height 7
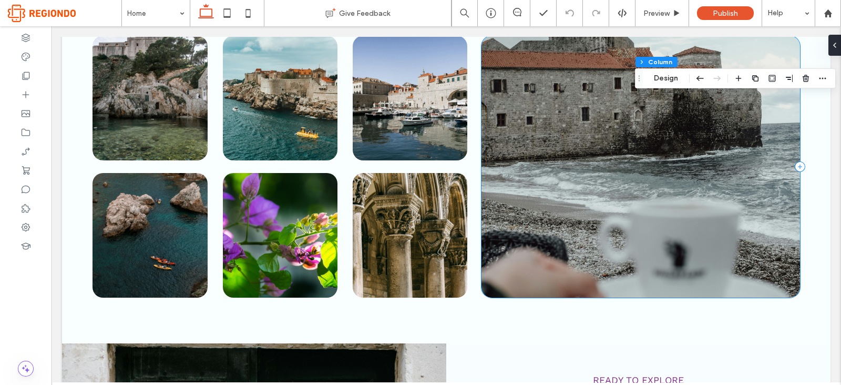
scroll to position [2549, 0]
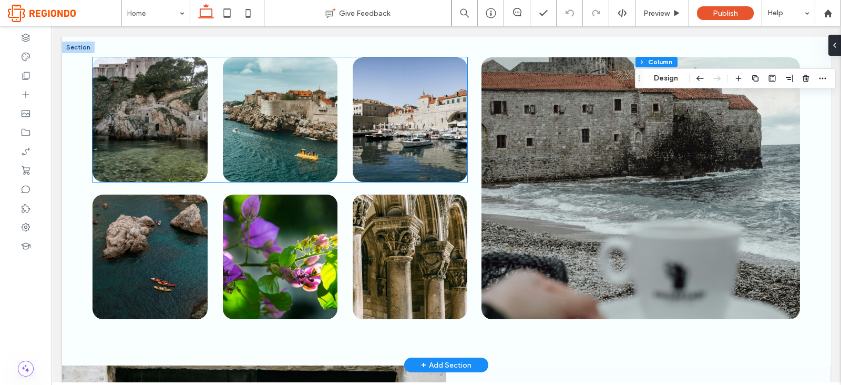
click at [179, 108] on img at bounding box center [149, 119] width 115 height 125
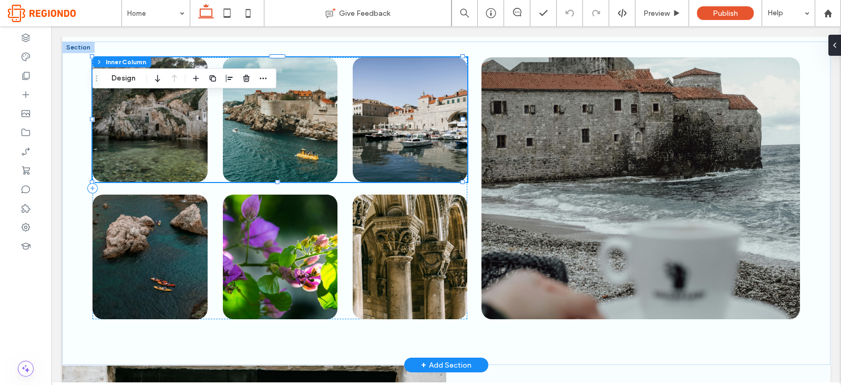
click at [179, 108] on img at bounding box center [149, 119] width 115 height 125
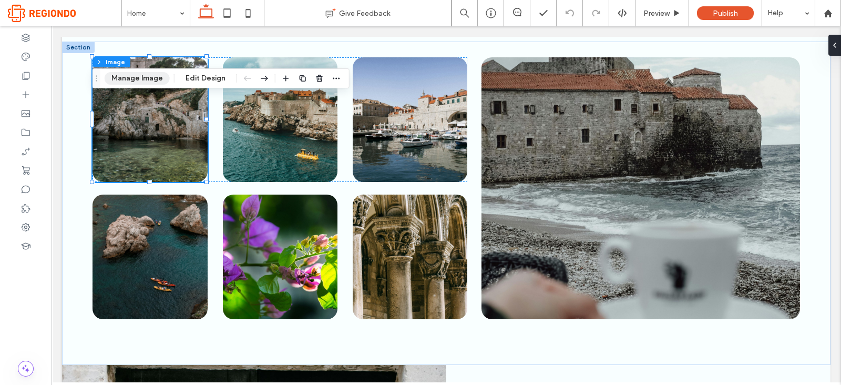
click at [134, 72] on button "Manage Image" at bounding box center [137, 78] width 65 height 13
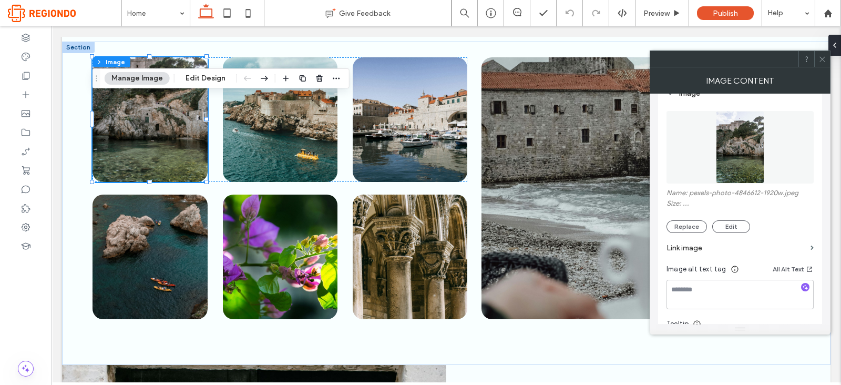
scroll to position [112, 0]
click at [727, 152] on figure at bounding box center [739, 147] width 147 height 73
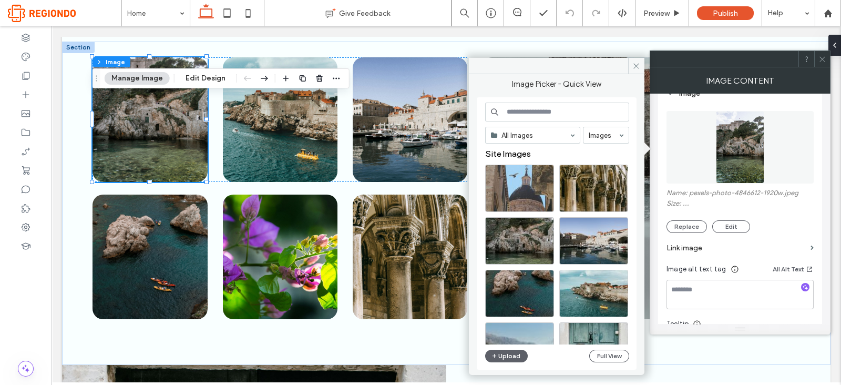
click at [728, 153] on img at bounding box center [740, 147] width 49 height 73
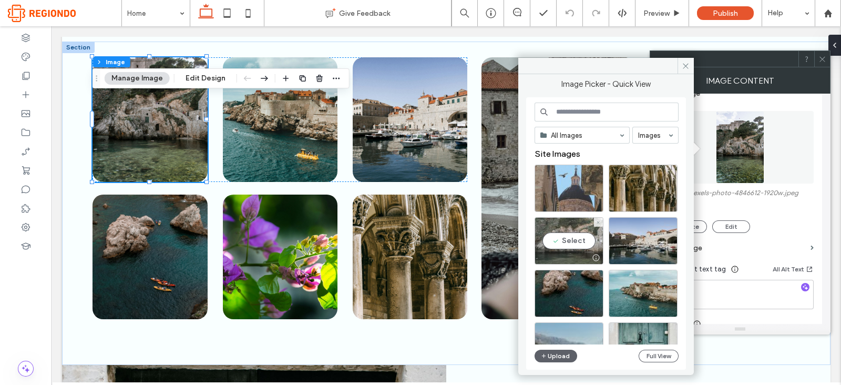
click at [587, 229] on div "Select" at bounding box center [568, 240] width 69 height 47
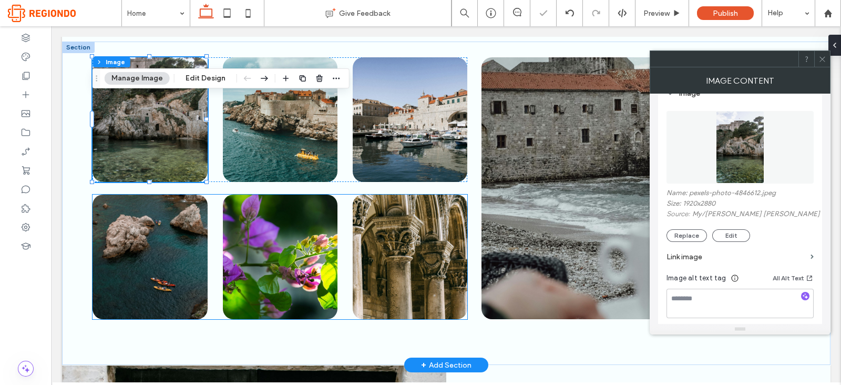
click at [165, 251] on img at bounding box center [149, 256] width 115 height 125
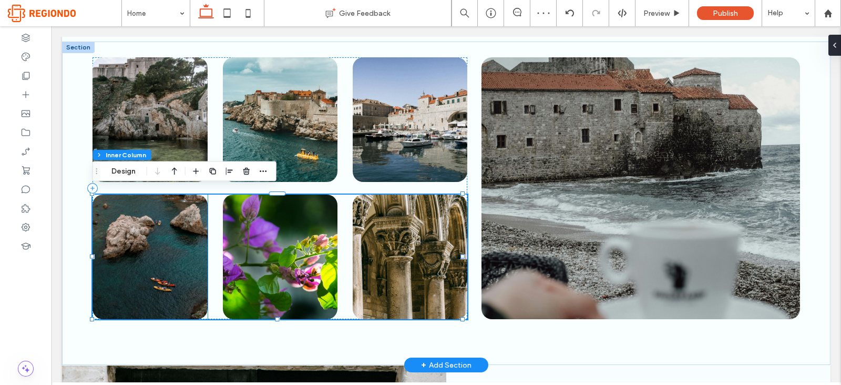
click at [126, 215] on img at bounding box center [149, 256] width 115 height 125
type input "**"
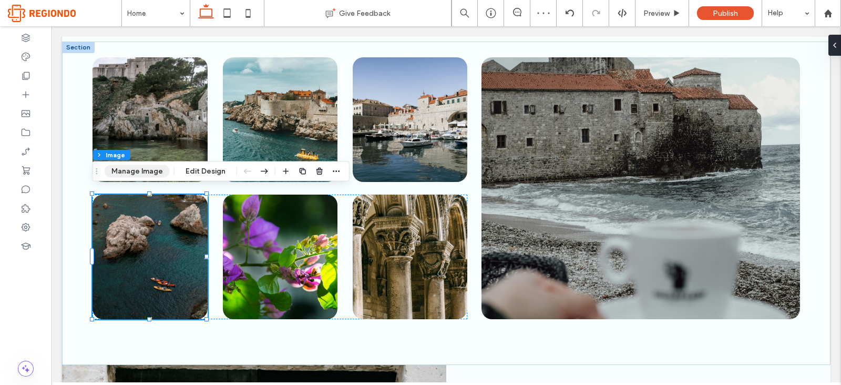
click at [123, 169] on button "Manage Image" at bounding box center [137, 171] width 65 height 13
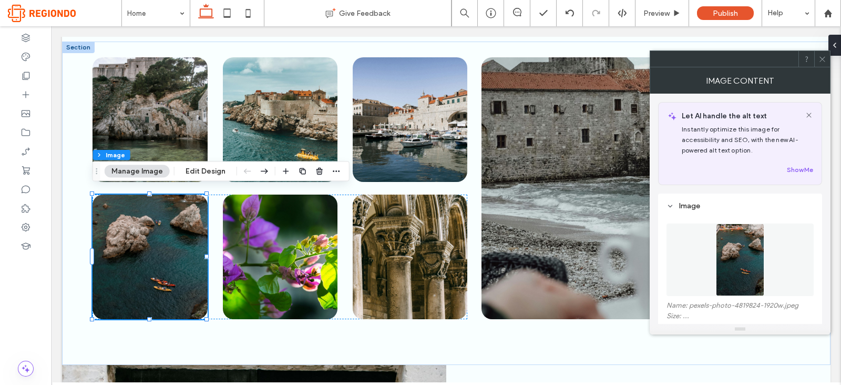
click at [748, 275] on figure at bounding box center [739, 259] width 147 height 73
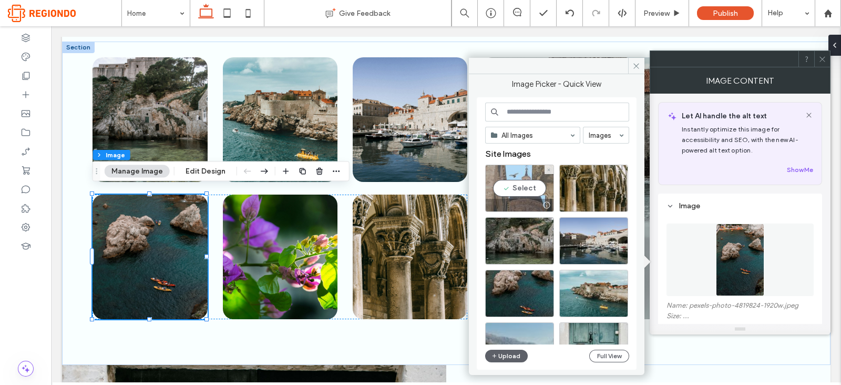
click at [521, 182] on div "Select" at bounding box center [519, 187] width 69 height 47
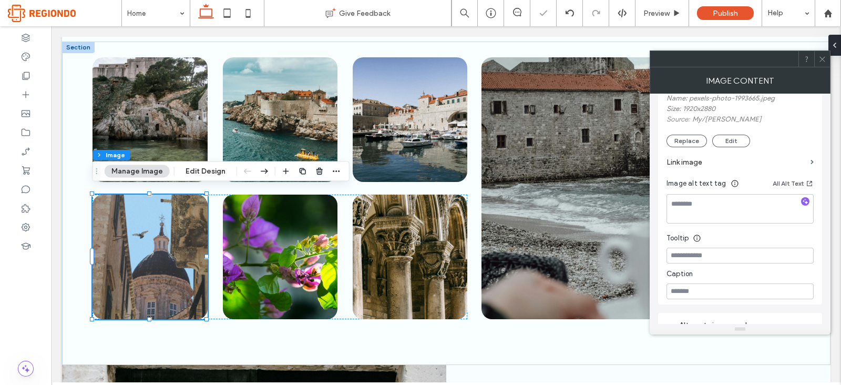
scroll to position [221, 0]
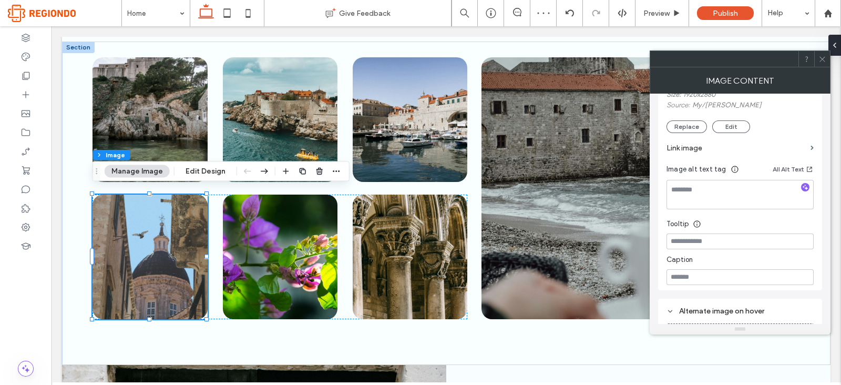
click at [820, 60] on icon at bounding box center [822, 59] width 8 height 8
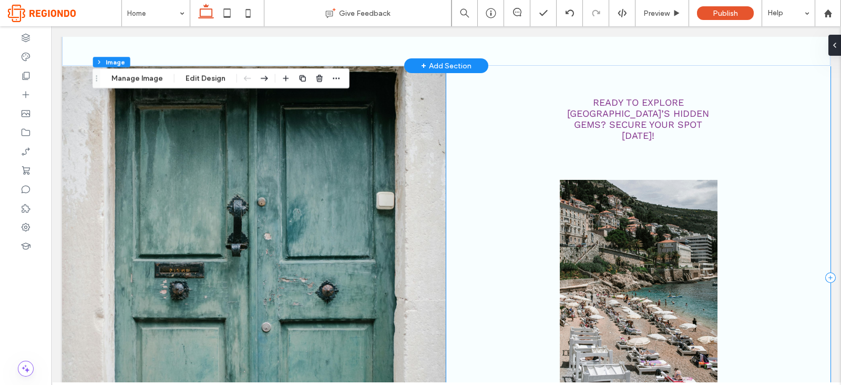
scroll to position [2853, 0]
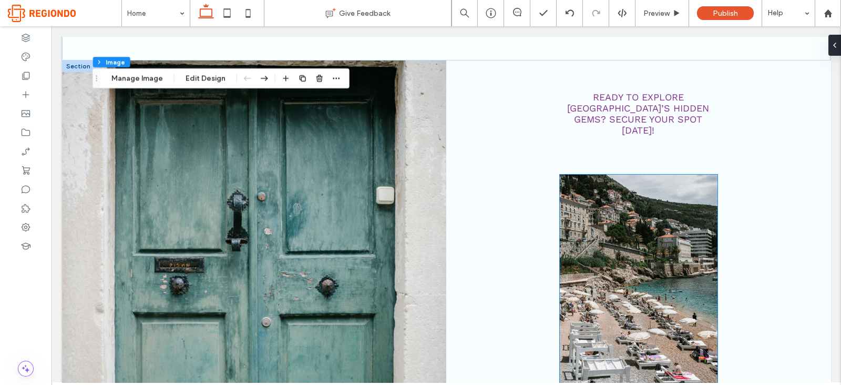
click at [641, 204] on img at bounding box center [639, 279] width 158 height 210
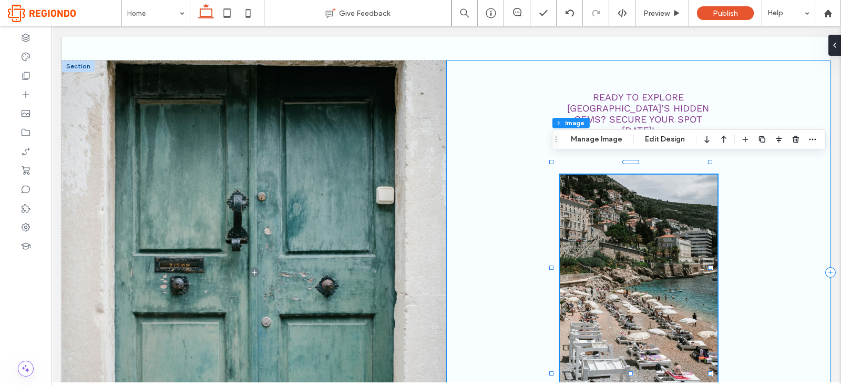
click at [613, 146] on div "Section Column Image Manage Image Edit Design" at bounding box center [689, 139] width 274 height 20
click at [613, 142] on button "Manage Image" at bounding box center [596, 139] width 65 height 13
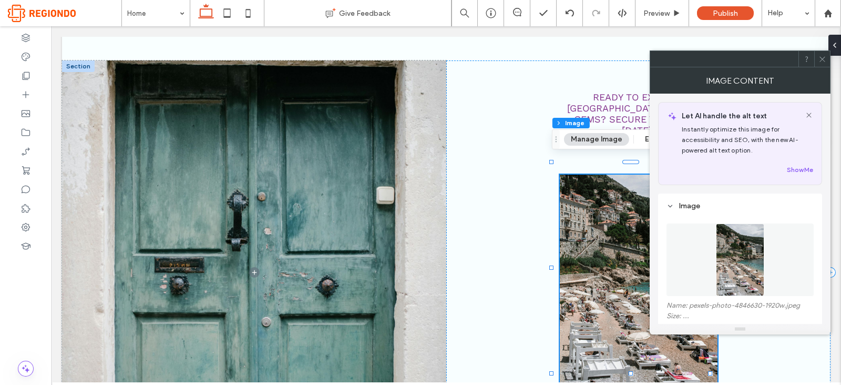
click at [764, 261] on figure at bounding box center [739, 259] width 147 height 73
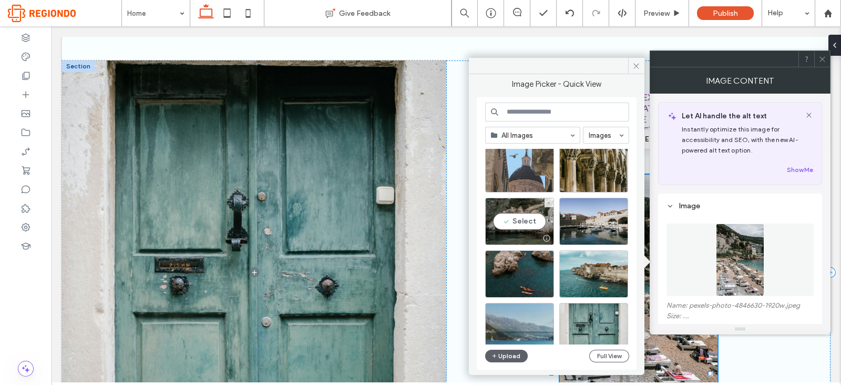
scroll to position [22, 0]
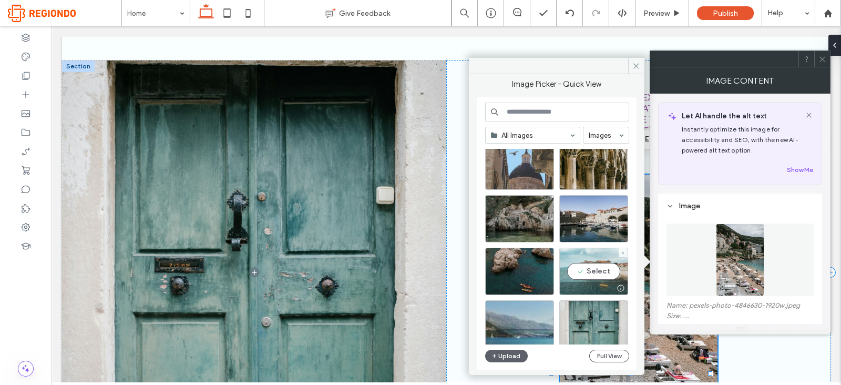
click at [602, 278] on div "Select" at bounding box center [593, 270] width 69 height 47
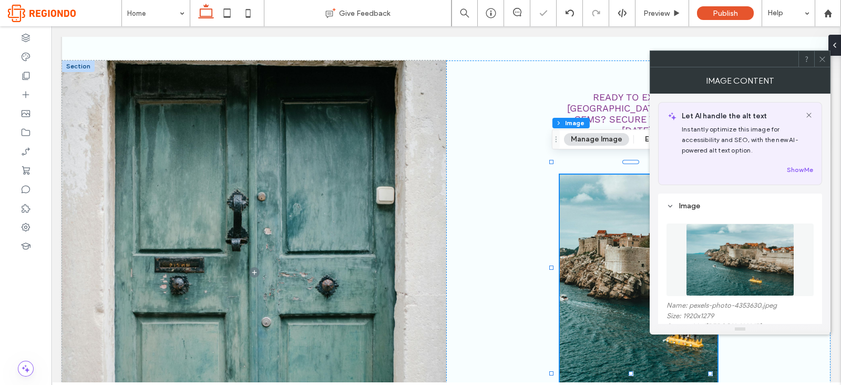
click at [819, 59] on icon at bounding box center [822, 59] width 8 height 8
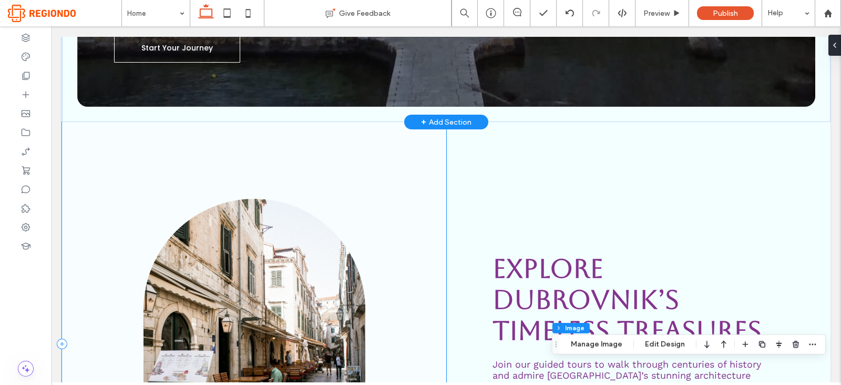
scroll to position [600, 0]
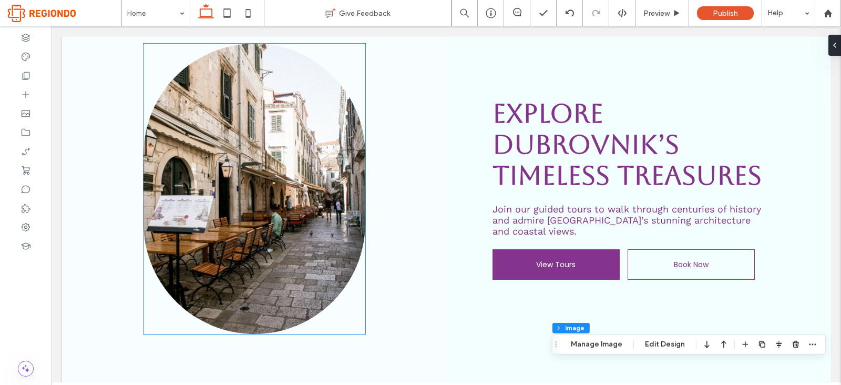
click at [234, 156] on img at bounding box center [254, 189] width 222 height 290
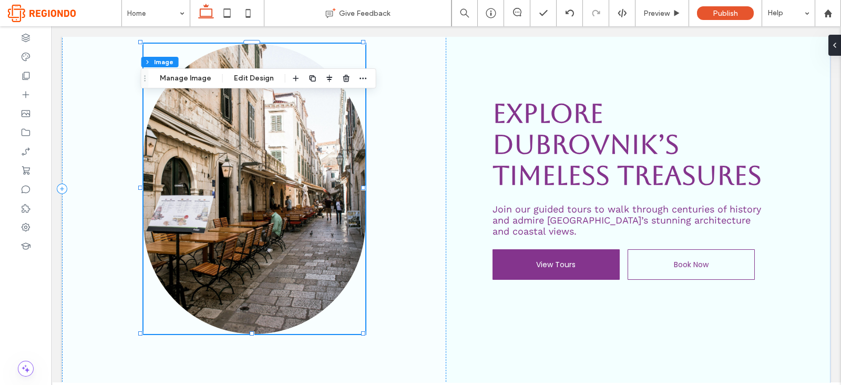
type input "***"
click at [199, 80] on button "Manage Image" at bounding box center [185, 78] width 65 height 13
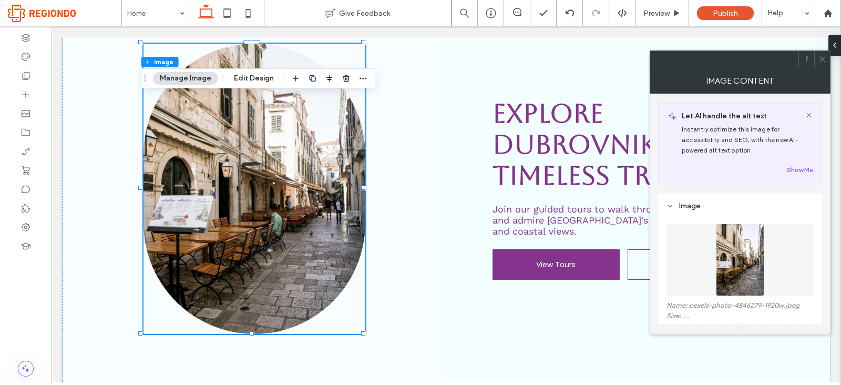
click at [749, 251] on figure at bounding box center [739, 259] width 147 height 73
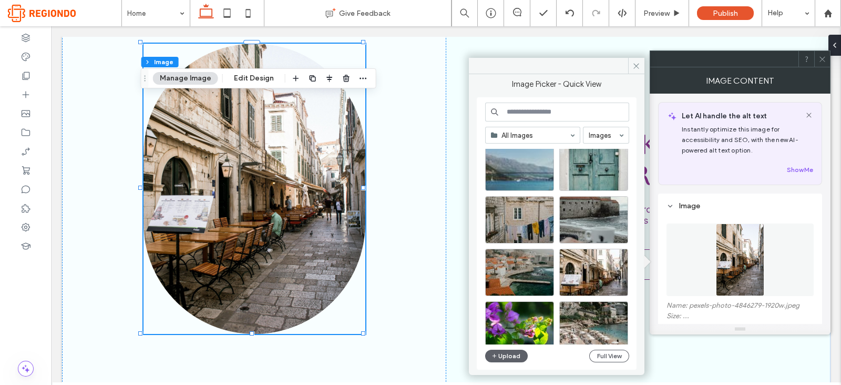
scroll to position [179, 0]
click at [579, 266] on div "Select" at bounding box center [593, 271] width 69 height 47
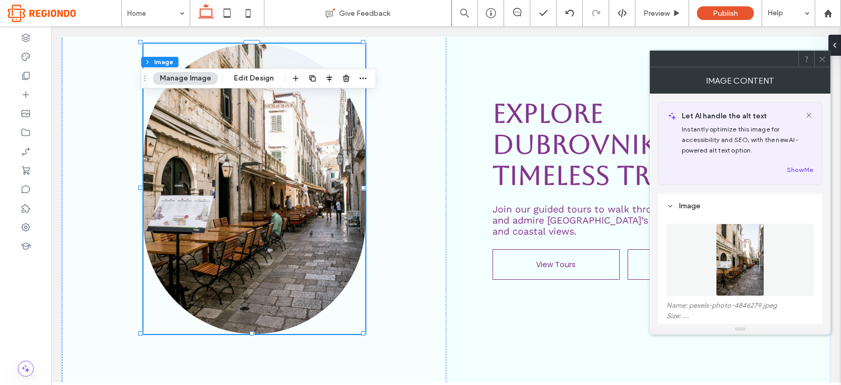
drag, startPoint x: 631, startPoint y: 293, endPoint x: 579, endPoint y: 266, distance: 57.8
click at [579, 266] on link "View Tours" at bounding box center [555, 264] width 127 height 30
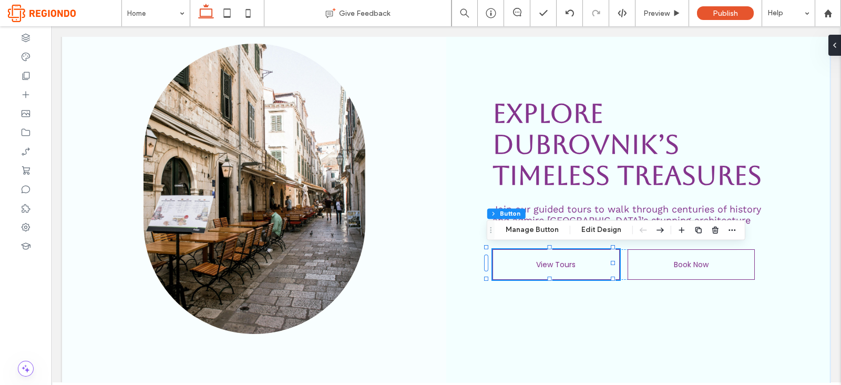
type input "**"
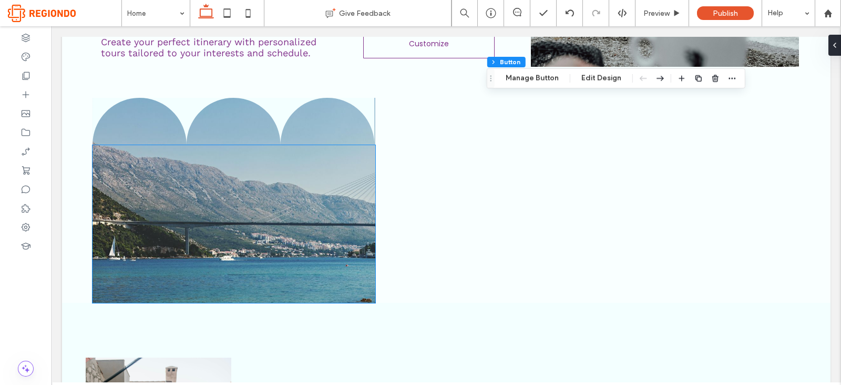
scroll to position [1598, 0]
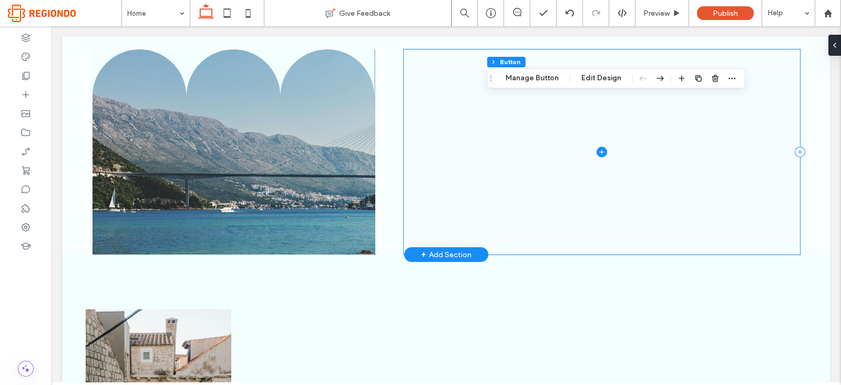
click at [596, 147] on icon at bounding box center [601, 152] width 11 height 11
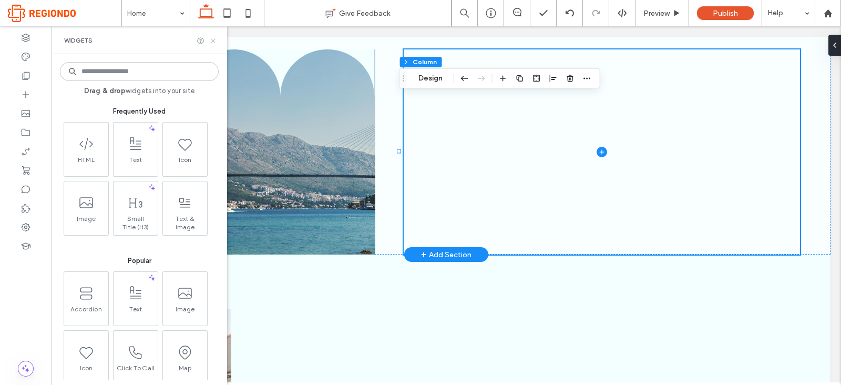
click at [213, 43] on icon at bounding box center [213, 41] width 8 height 8
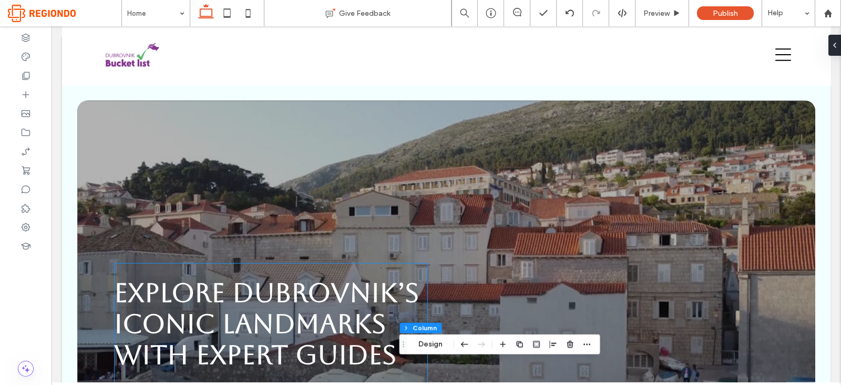
scroll to position [0, 0]
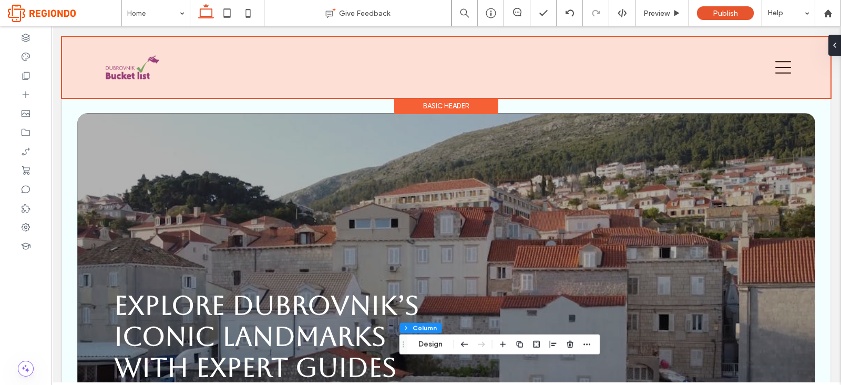
click at [282, 74] on div at bounding box center [446, 67] width 768 height 61
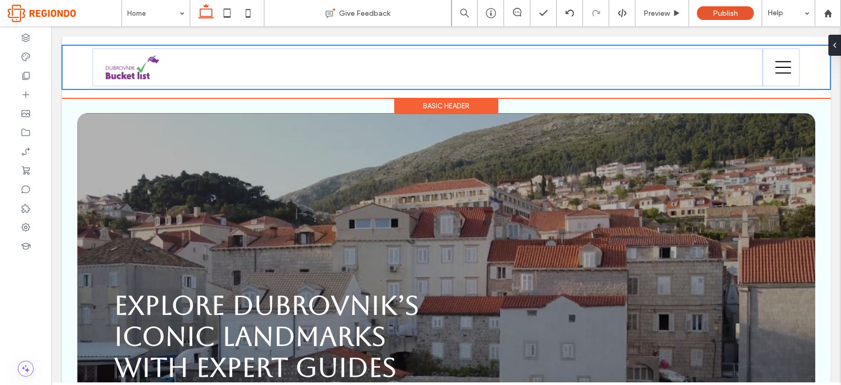
type input "**"
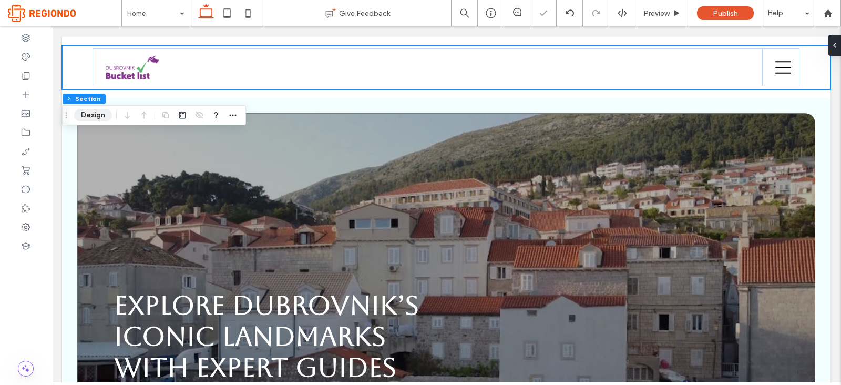
click at [92, 117] on button "Design" at bounding box center [93, 115] width 38 height 13
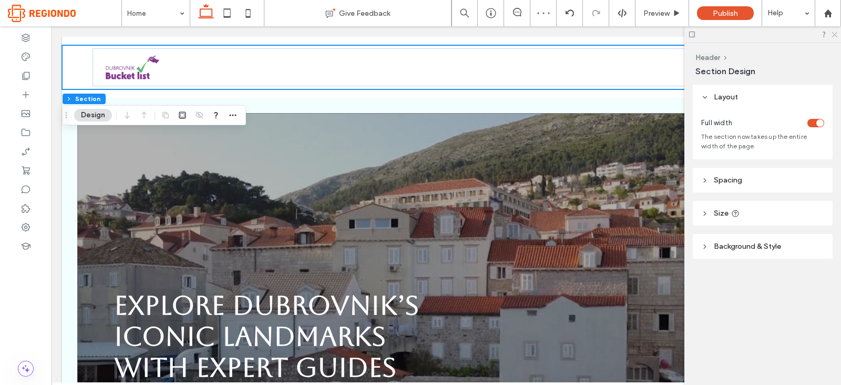
click at [835, 34] on icon at bounding box center [833, 33] width 7 height 7
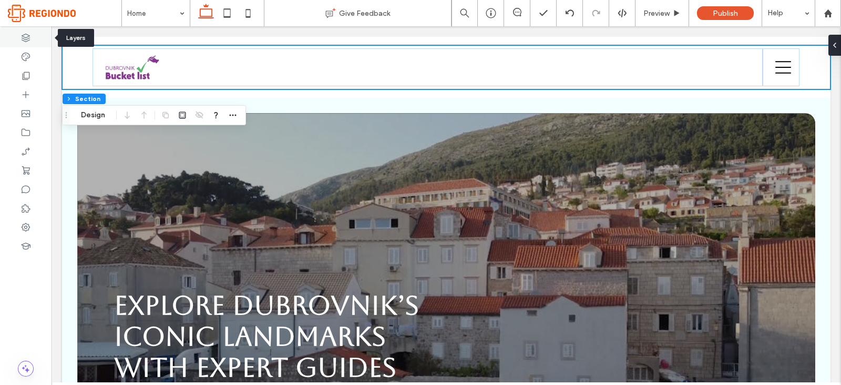
click at [11, 35] on div at bounding box center [25, 37] width 51 height 19
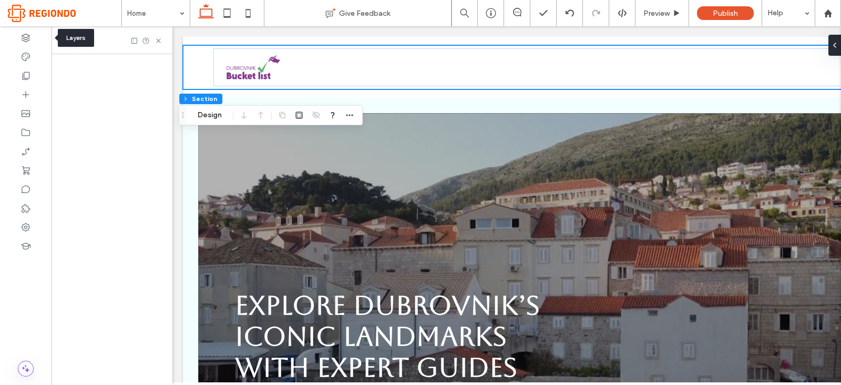
scroll to position [0, 120]
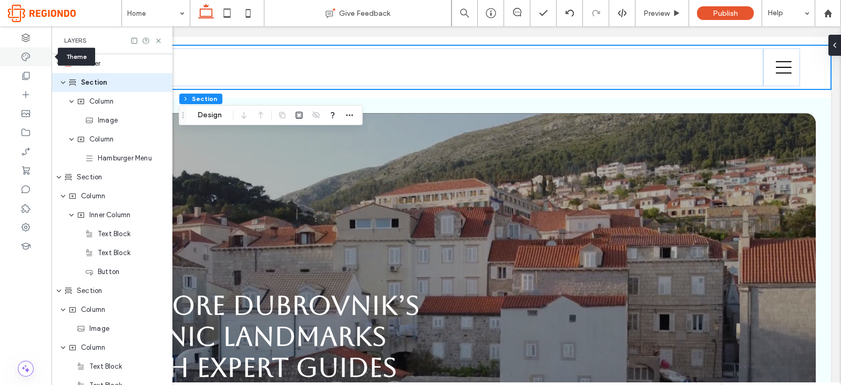
click at [38, 56] on div at bounding box center [25, 56] width 51 height 19
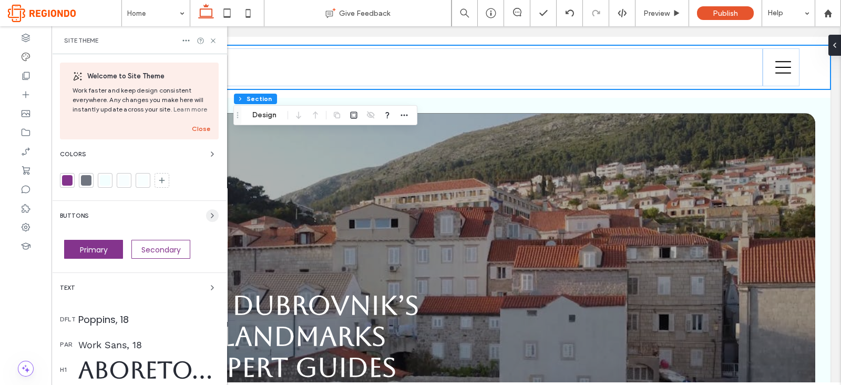
scroll to position [221, 0]
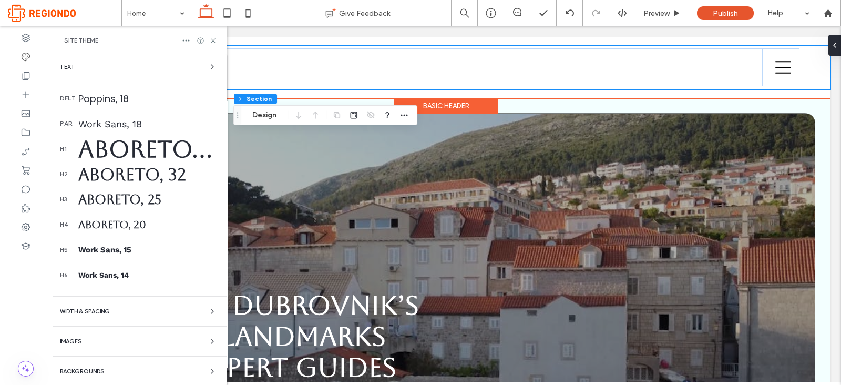
click at [454, 101] on div "Basic Header" at bounding box center [446, 106] width 104 height 16
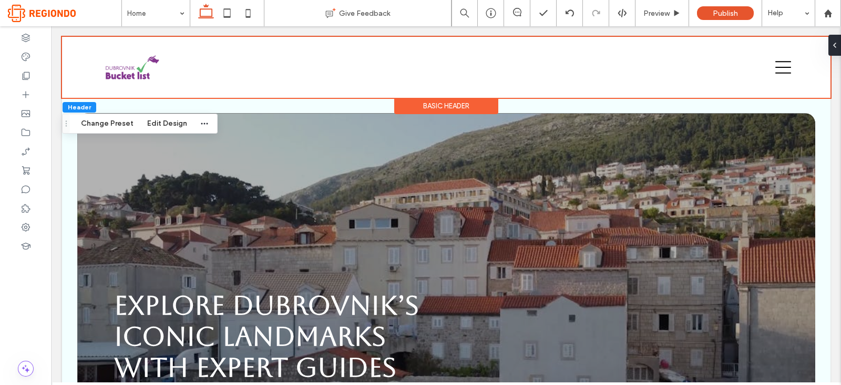
click at [454, 101] on div "Basic Header" at bounding box center [446, 106] width 104 height 16
click at [118, 123] on button "Change Preset" at bounding box center [107, 123] width 66 height 13
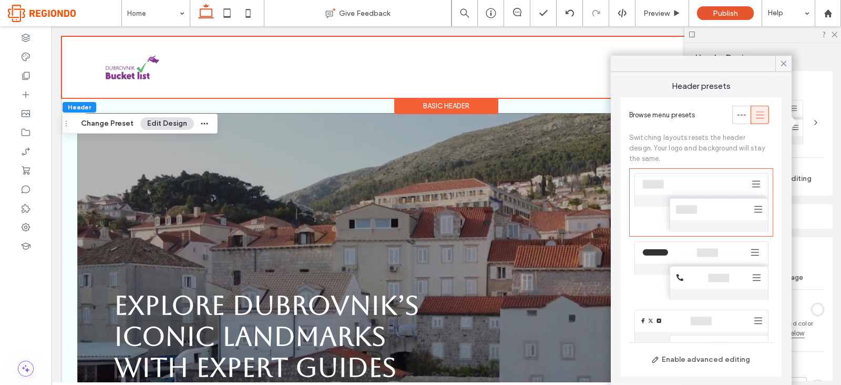
scroll to position [18, 0]
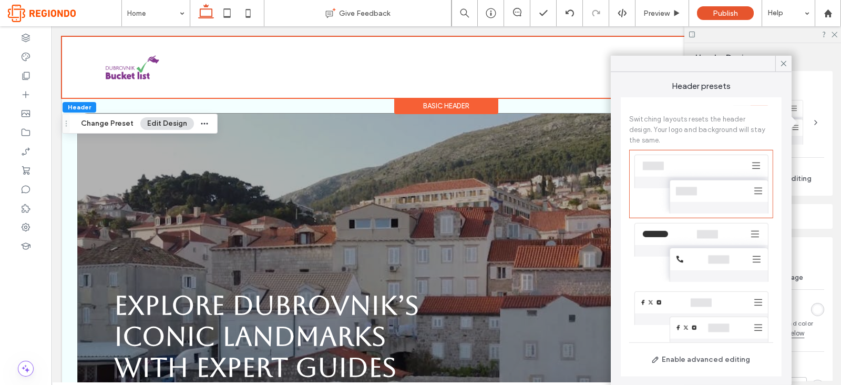
click at [707, 232] on div at bounding box center [701, 252] width 144 height 68
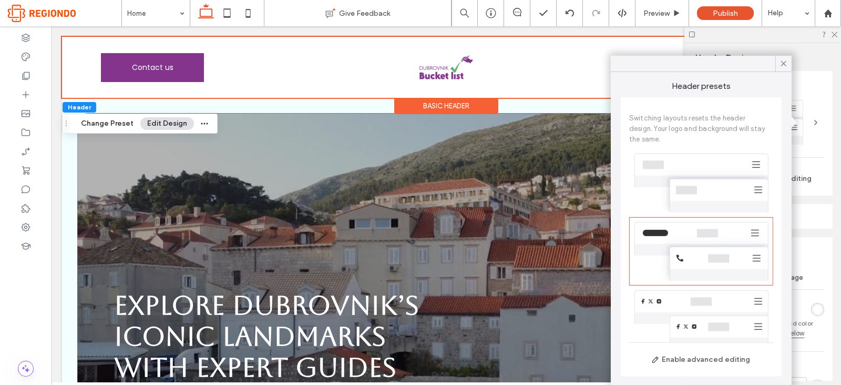
scroll to position [0, 0]
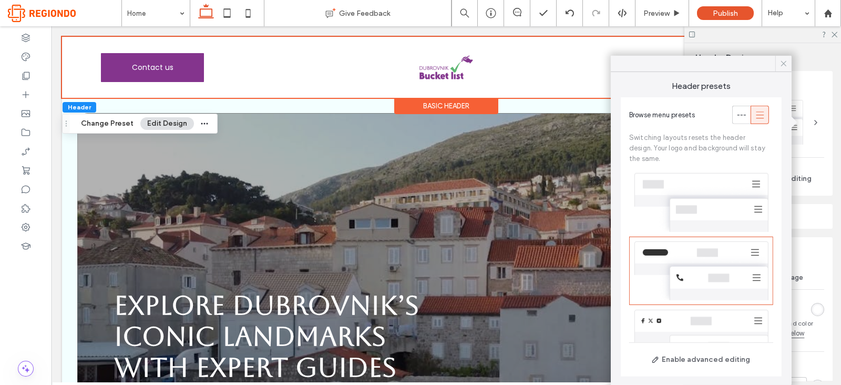
click at [783, 61] on icon at bounding box center [783, 63] width 9 height 9
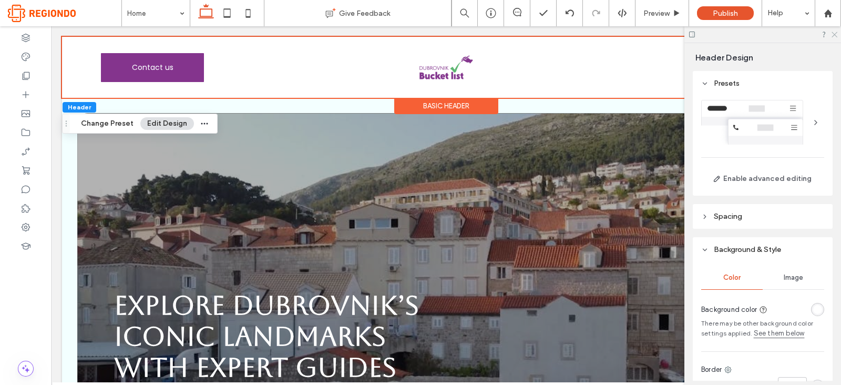
click at [835, 37] on icon at bounding box center [833, 33] width 7 height 7
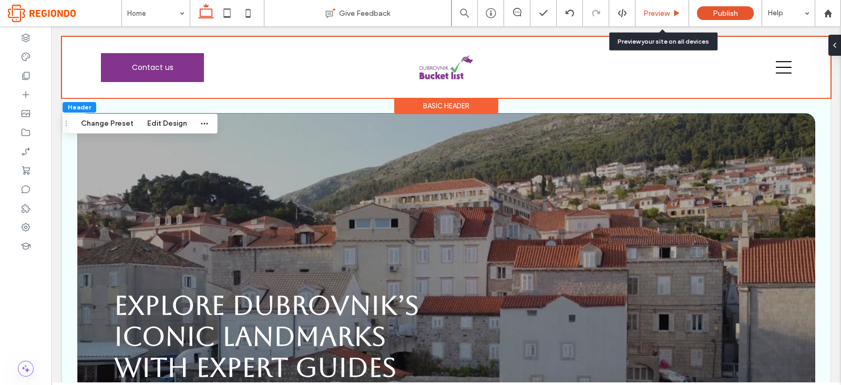
click at [673, 18] on div "Preview" at bounding box center [662, 13] width 54 height 26
click at [656, 13] on span "Preview" at bounding box center [656, 13] width 26 height 9
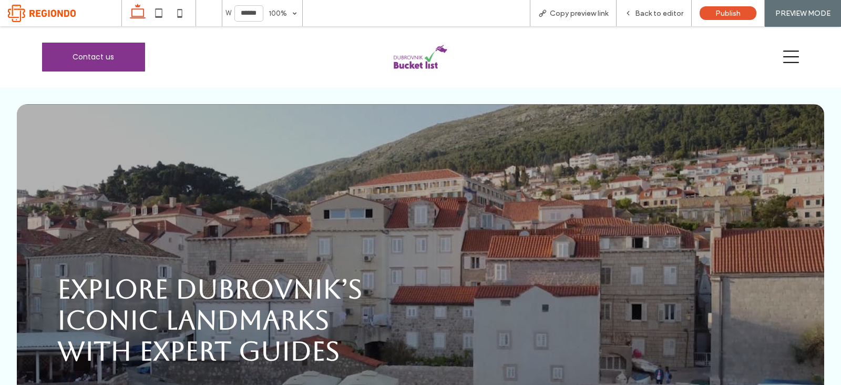
click at [783, 58] on icon at bounding box center [791, 57] width 16 height 16
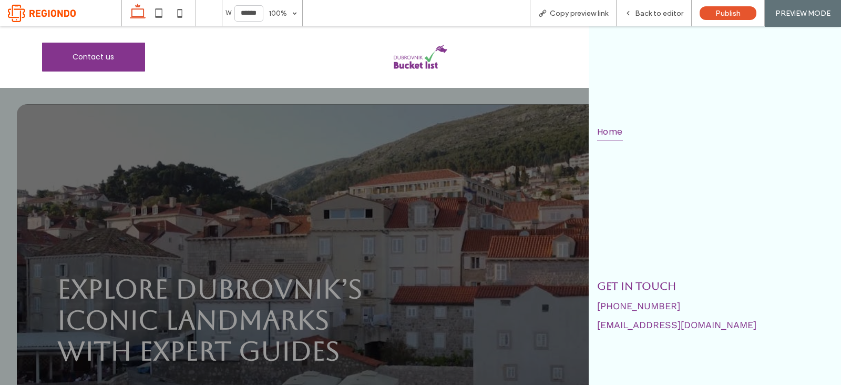
click at [491, 115] on div at bounding box center [420, 205] width 841 height 358
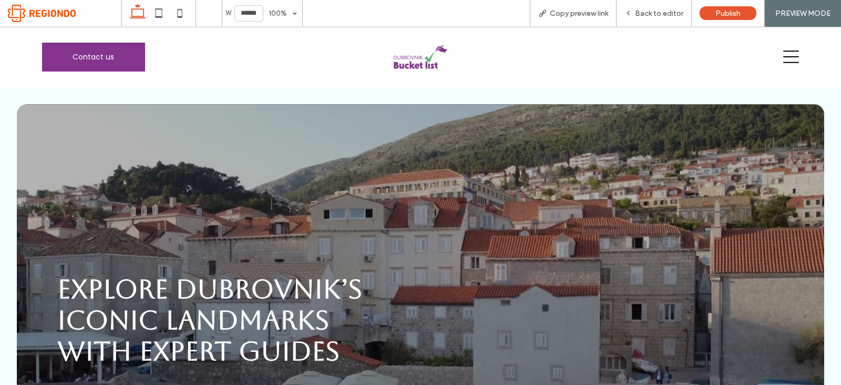
click at [783, 58] on icon at bounding box center [791, 57] width 16 height 16
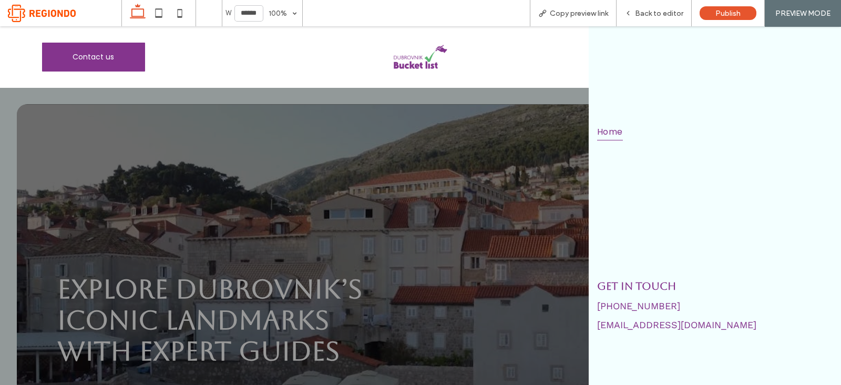
click at [779, 58] on div at bounding box center [714, 53] width 252 height 43
click at [512, 157] on div at bounding box center [420, 205] width 841 height 358
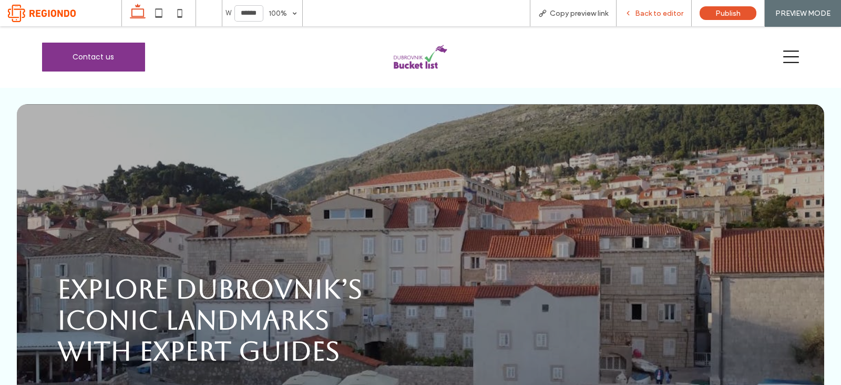
click at [632, 3] on div "Back to editor" at bounding box center [653, 13] width 75 height 26
click at [634, 17] on div "Back to editor" at bounding box center [653, 13] width 75 height 9
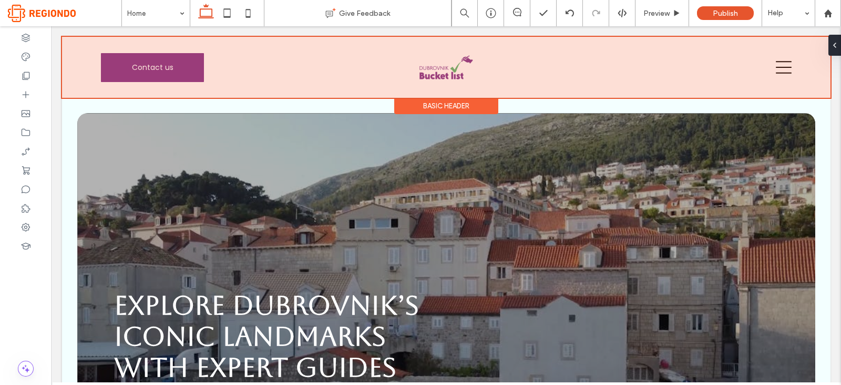
click at [769, 64] on div at bounding box center [446, 67] width 768 height 61
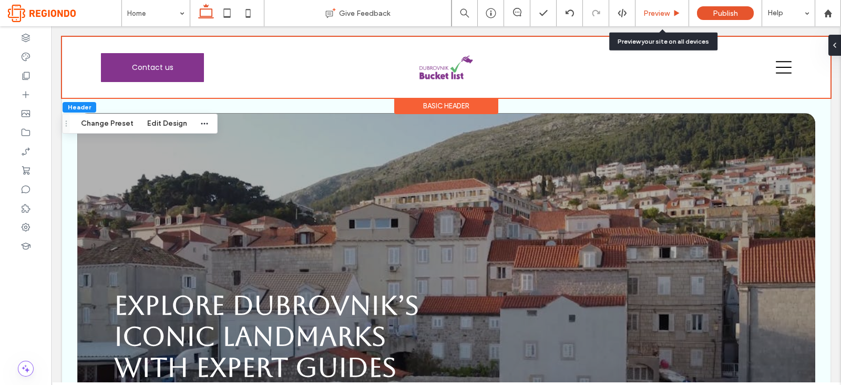
click at [643, 12] on span "Preview" at bounding box center [656, 13] width 26 height 9
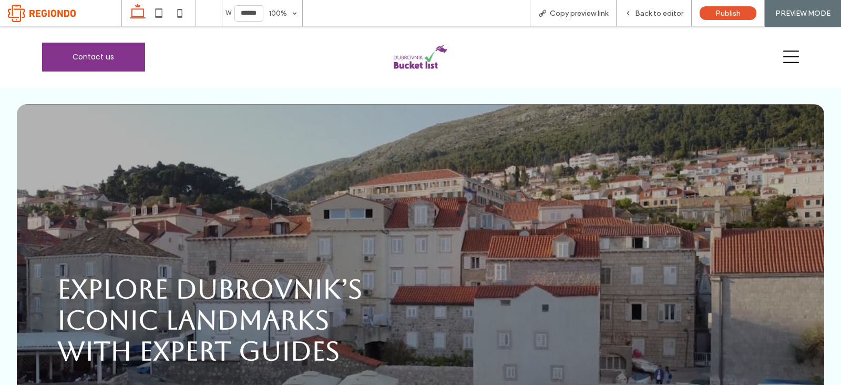
click at [783, 56] on icon at bounding box center [791, 56] width 16 height 13
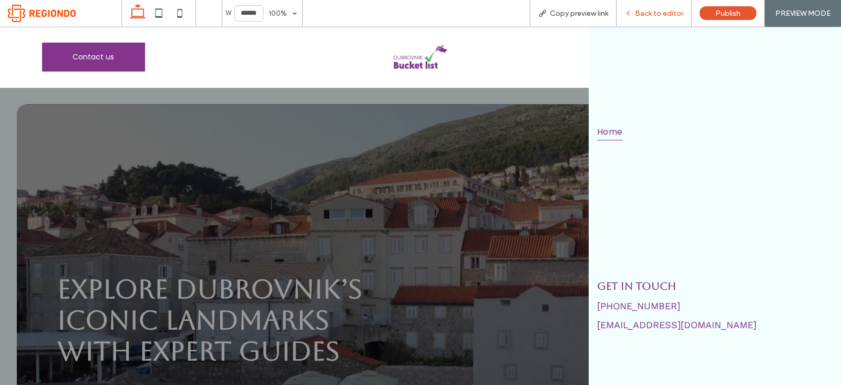
click at [638, 5] on div "Back to editor" at bounding box center [653, 13] width 75 height 26
click at [645, 22] on div "Back to editor" at bounding box center [653, 13] width 75 height 26
click at [632, 6] on div "Back to editor" at bounding box center [653, 13] width 75 height 26
click at [629, 6] on div "Back to editor" at bounding box center [653, 13] width 75 height 26
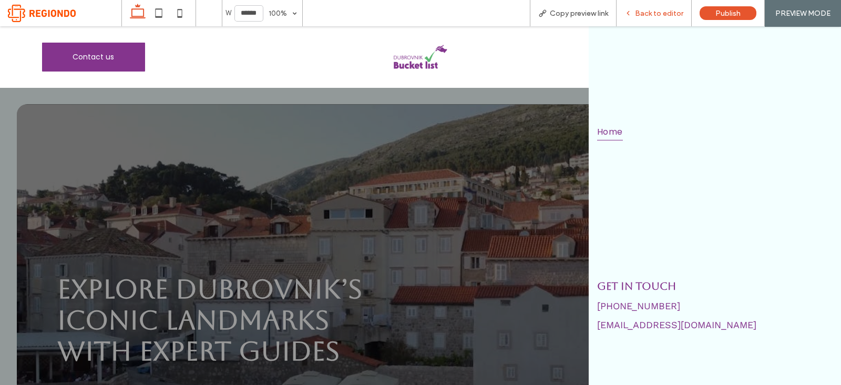
click at [659, 23] on div "Back to editor" at bounding box center [653, 13] width 75 height 26
click at [645, 11] on span "Back to editor" at bounding box center [659, 13] width 48 height 9
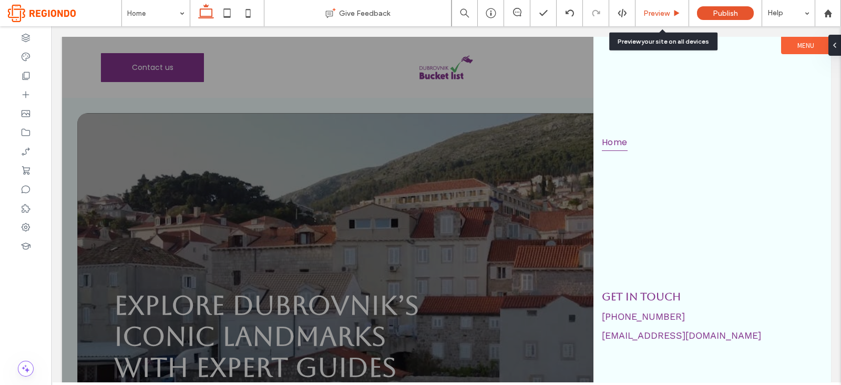
click at [657, 9] on span "Preview" at bounding box center [656, 13] width 26 height 9
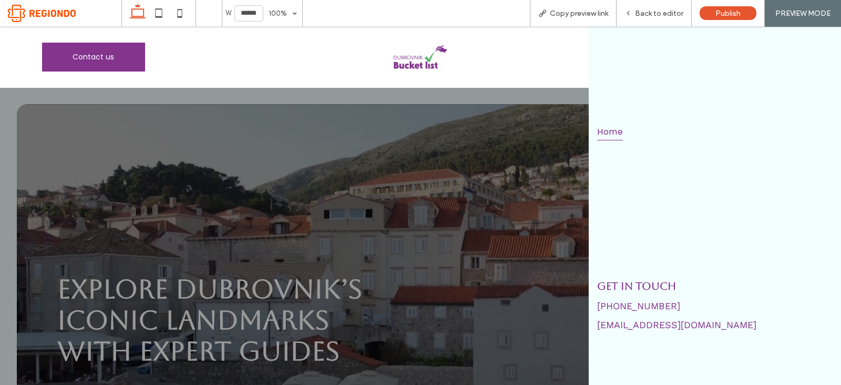
click at [542, 125] on div at bounding box center [420, 205] width 841 height 358
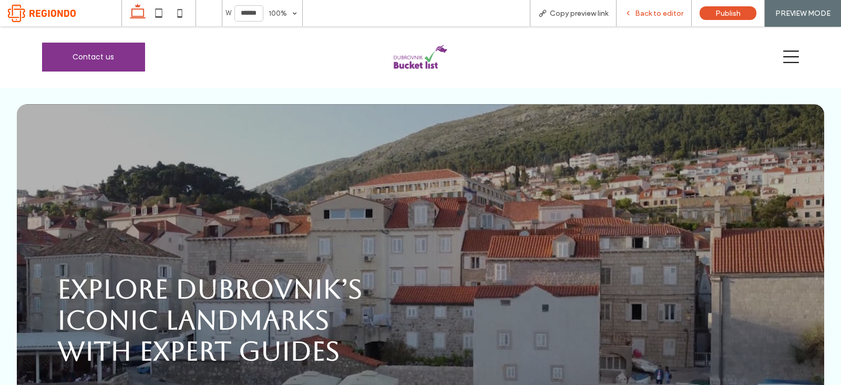
click at [643, 6] on div "Back to editor" at bounding box center [653, 13] width 75 height 26
click at [629, 3] on div "Back to editor" at bounding box center [653, 13] width 75 height 26
drag, startPoint x: 670, startPoint y: 27, endPoint x: 667, endPoint y: 48, distance: 20.7
click at [670, 27] on div "Contact us Section Basic Header" at bounding box center [420, 56] width 841 height 61
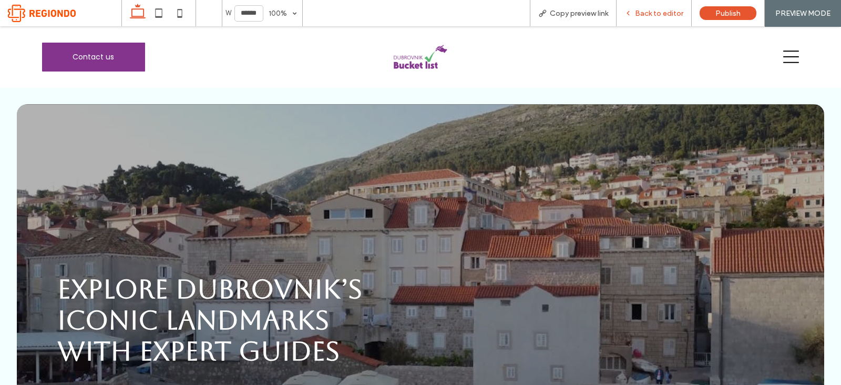
click at [645, 9] on span "Back to editor" at bounding box center [659, 13] width 48 height 9
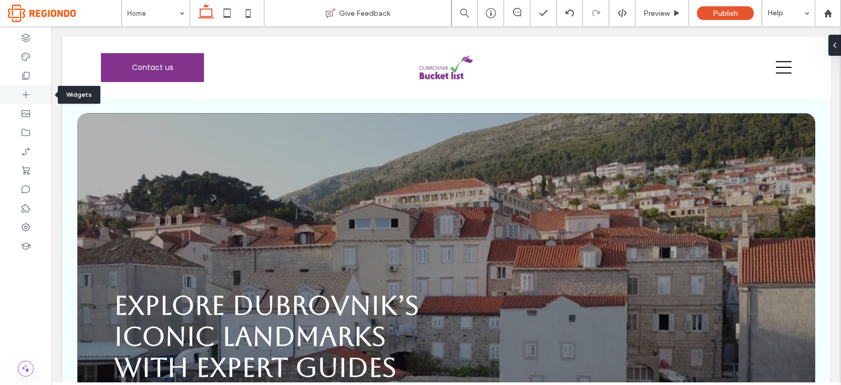
click at [33, 97] on div at bounding box center [25, 94] width 51 height 19
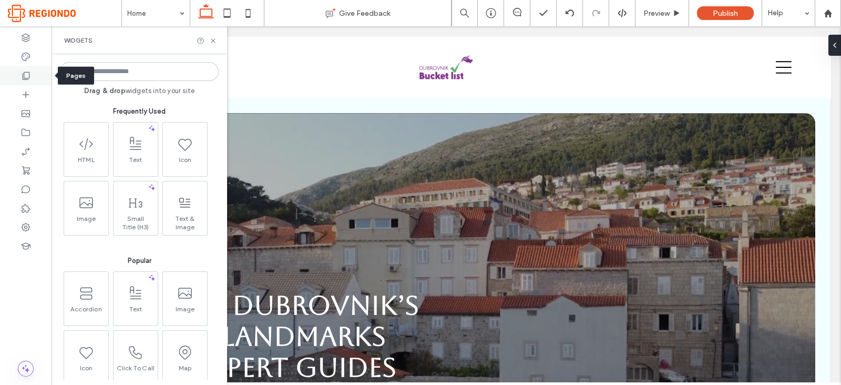
click at [22, 77] on icon at bounding box center [25, 75] width 11 height 11
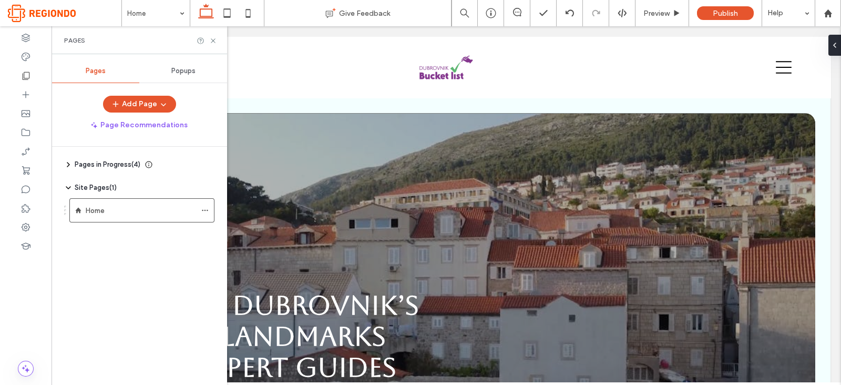
click at [99, 162] on span "Pages in Progress ( 4 )" at bounding box center [108, 164] width 66 height 11
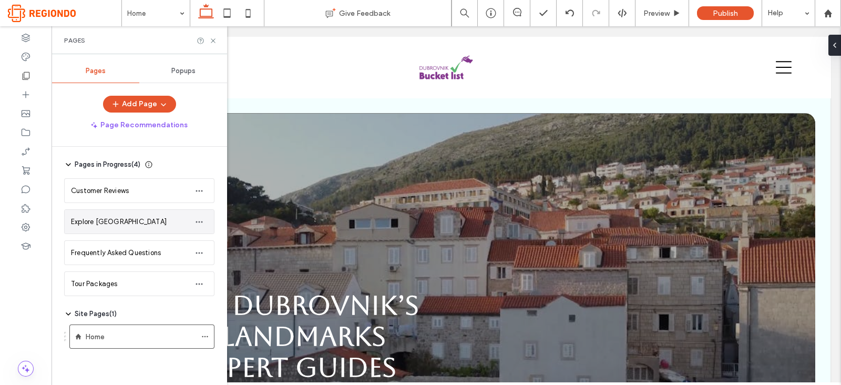
click at [115, 220] on span "Explore Dubrovnik" at bounding box center [119, 222] width 96 height 8
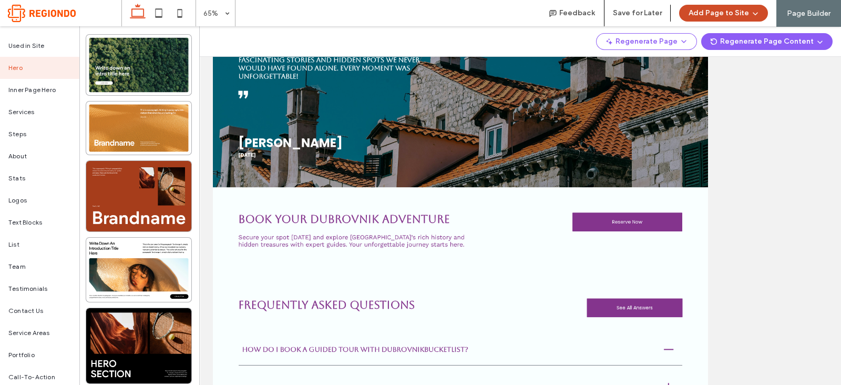
scroll to position [1035, 0]
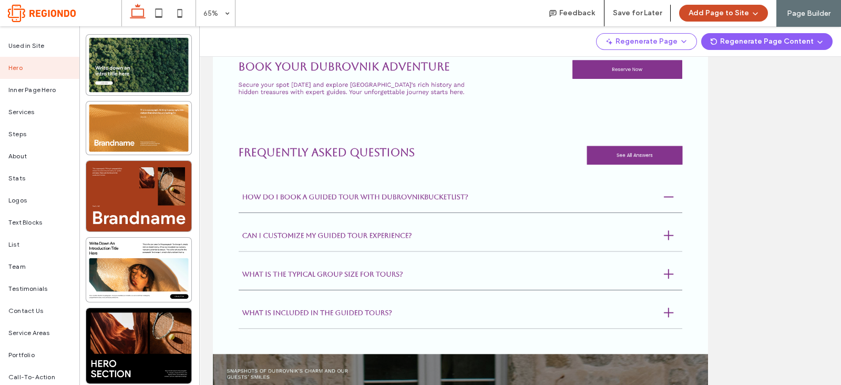
click at [722, 12] on button "Add Page to Site" at bounding box center [723, 13] width 89 height 17
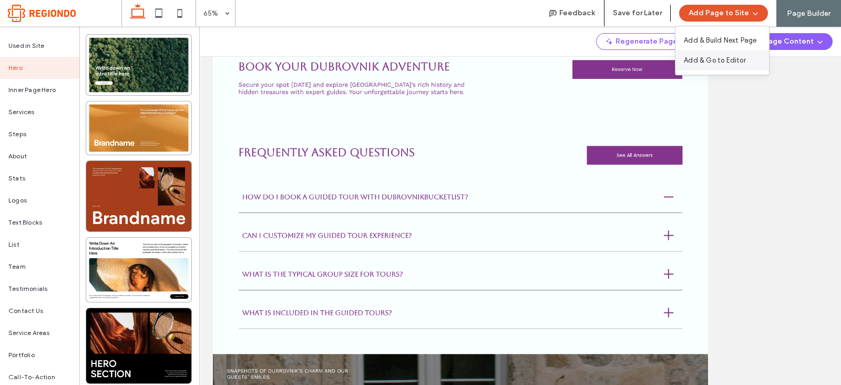
click at [715, 59] on span "Add & Go to Editor" at bounding box center [715, 60] width 62 height 11
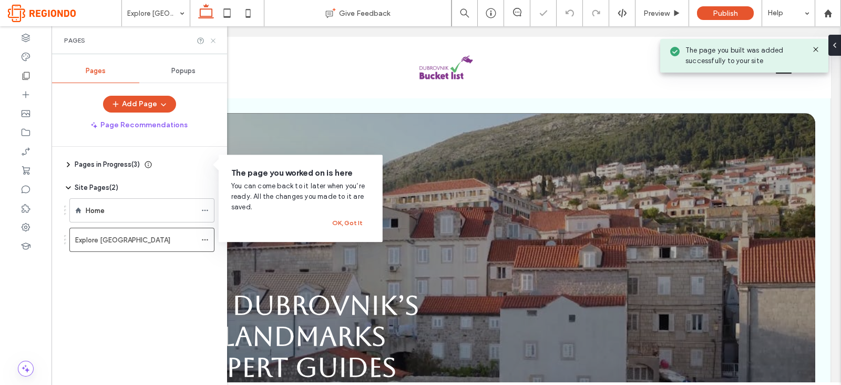
click at [213, 39] on icon at bounding box center [213, 41] width 8 height 8
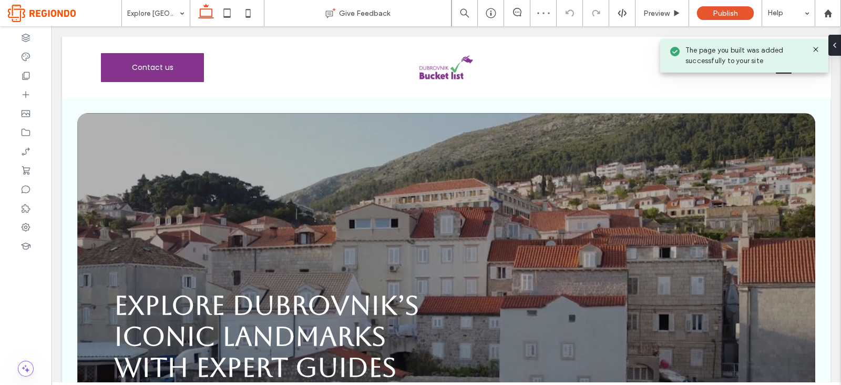
click at [815, 48] on use at bounding box center [815, 49] width 5 height 5
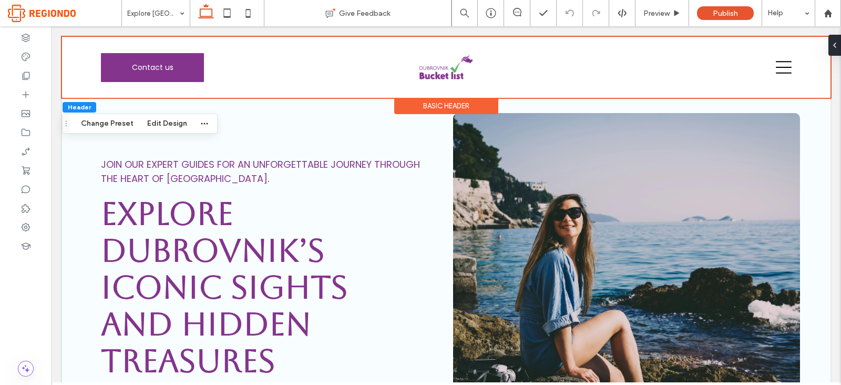
click at [473, 103] on div "Basic Header" at bounding box center [446, 106] width 104 height 16
click at [463, 106] on div "Basic Header" at bounding box center [446, 106] width 104 height 16
click at [108, 122] on button "Change Preset" at bounding box center [107, 123] width 66 height 13
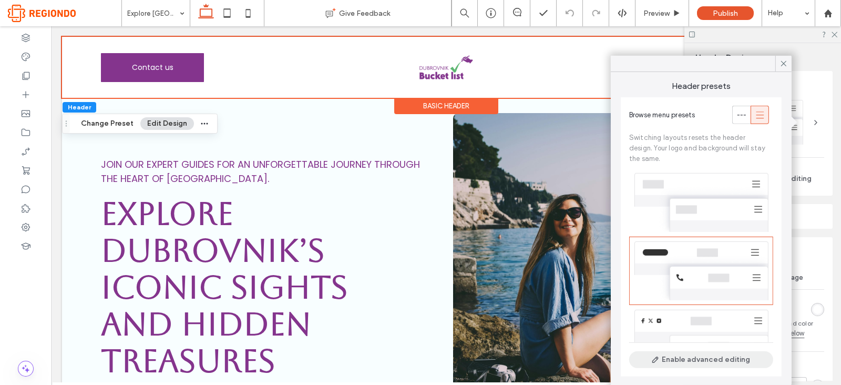
click at [710, 354] on button "Enable advanced editing" at bounding box center [701, 359] width 144 height 17
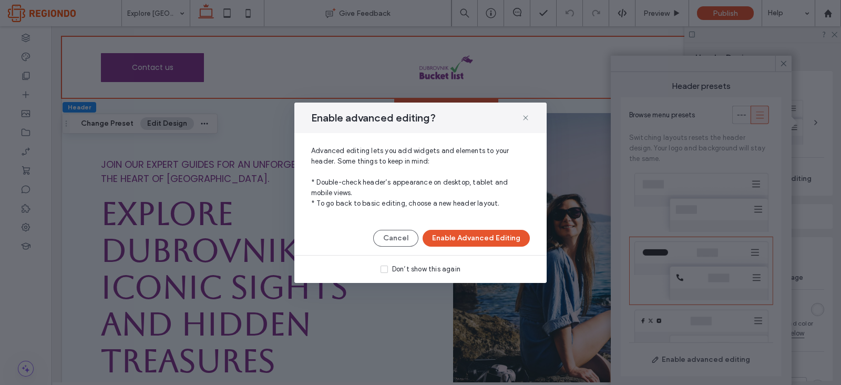
click at [461, 225] on div "Enable advanced editing? Advanced editing lets you add widgets and elements to …" at bounding box center [420, 192] width 252 height 180
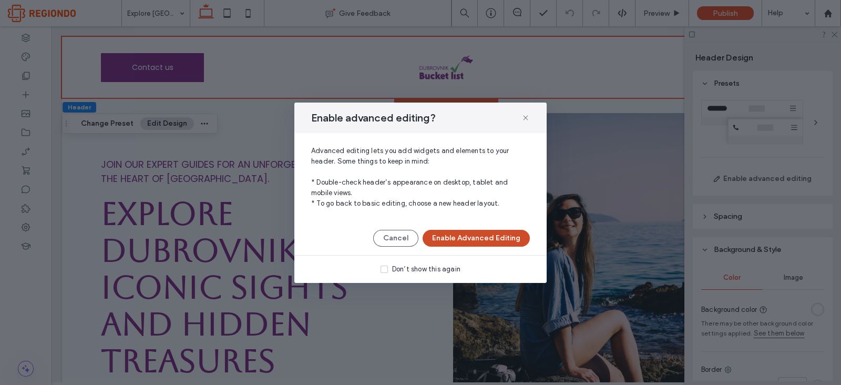
click at [467, 231] on button "Enable Advanced Editing" at bounding box center [475, 238] width 107 height 17
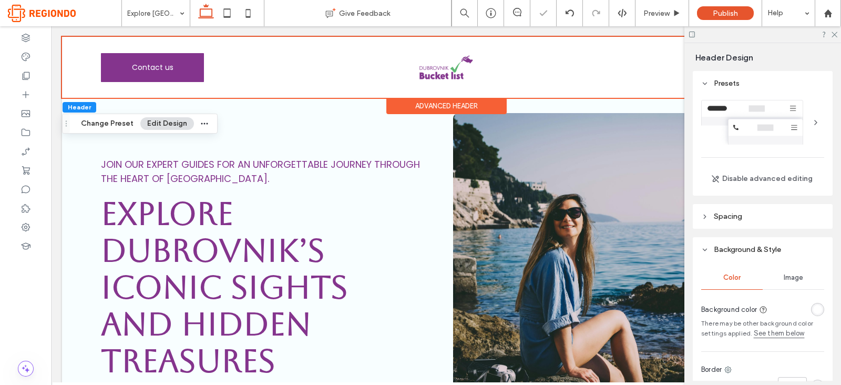
click at [807, 116] on div at bounding box center [815, 122] width 17 height 17
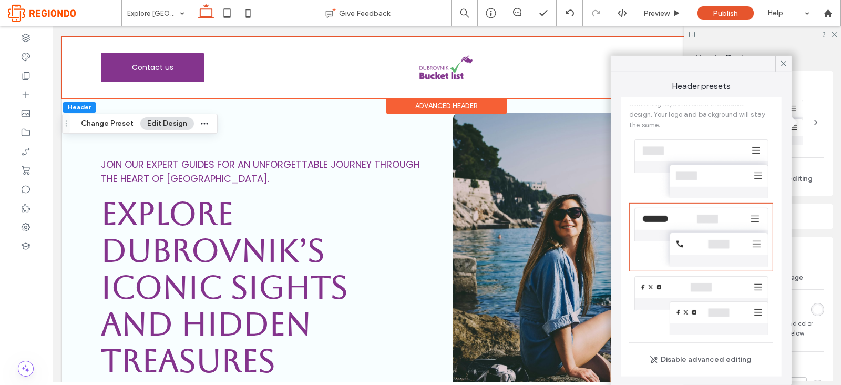
scroll to position [171, 0]
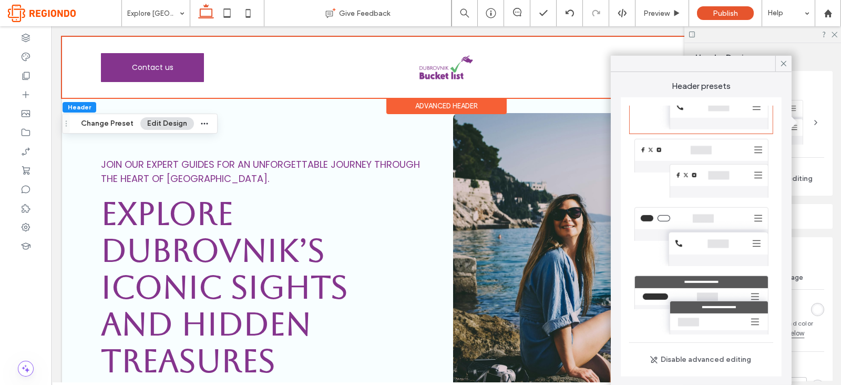
click at [717, 284] on div at bounding box center [701, 305] width 144 height 68
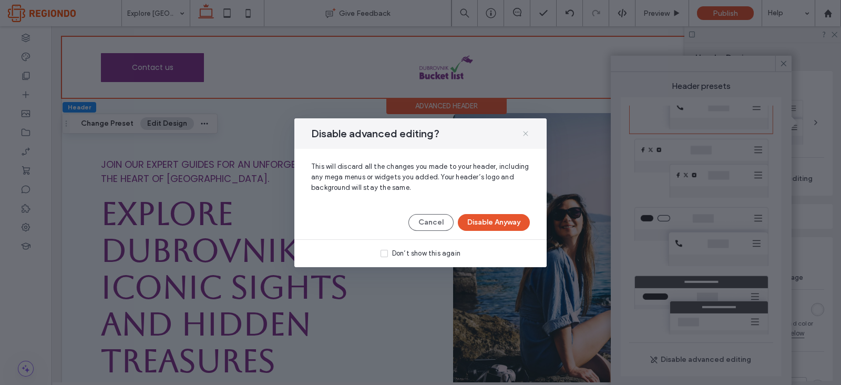
click at [528, 135] on use at bounding box center [525, 133] width 5 height 5
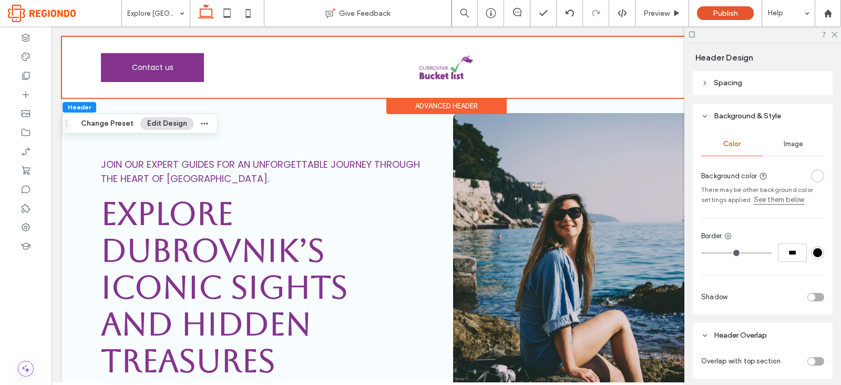
scroll to position [234, 0]
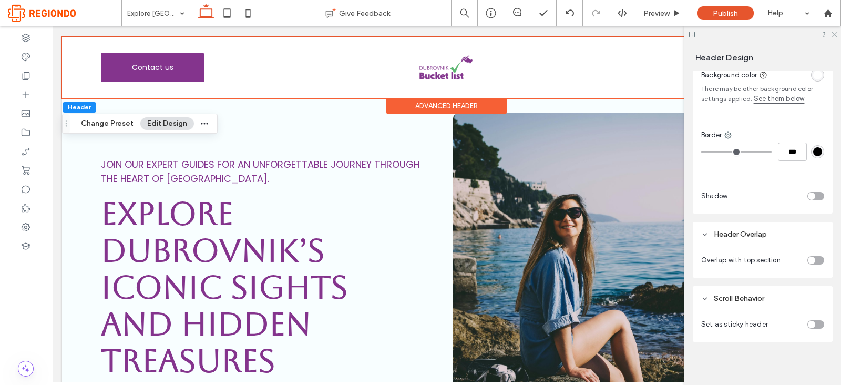
click at [836, 34] on icon at bounding box center [833, 33] width 7 height 7
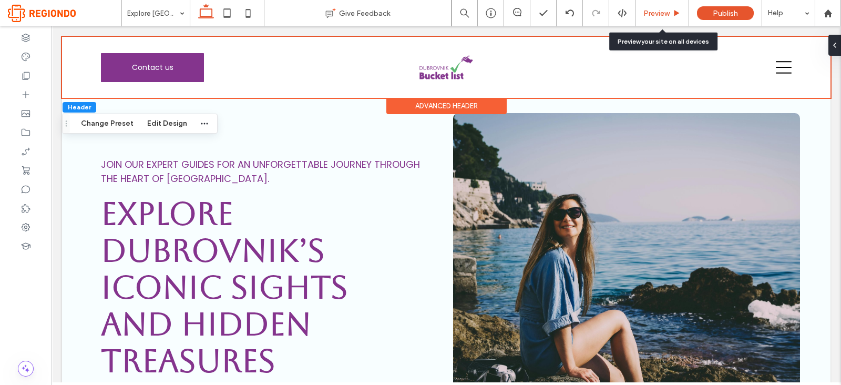
click at [659, 11] on span "Preview" at bounding box center [656, 13] width 26 height 9
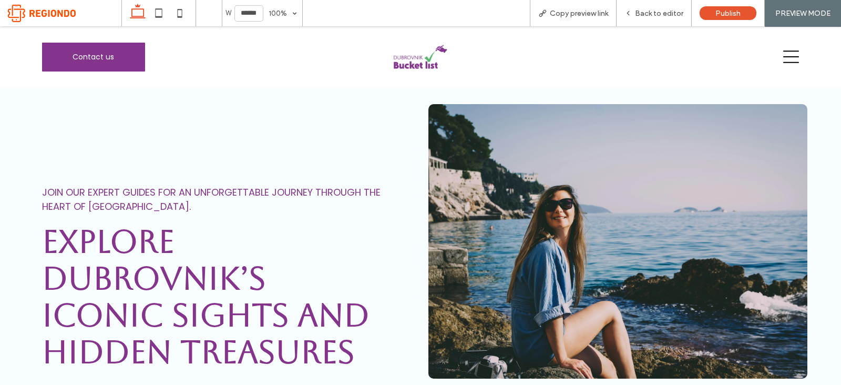
click at [789, 46] on div at bounding box center [678, 57] width 258 height 38
click at [783, 59] on icon at bounding box center [791, 57] width 16 height 16
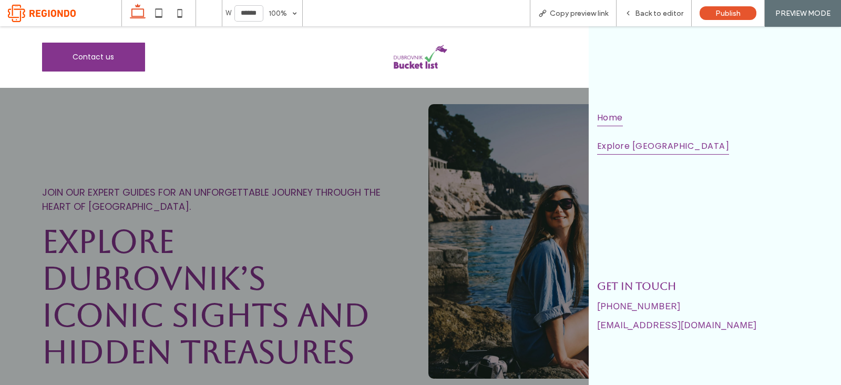
click at [622, 125] on span "Home" at bounding box center [610, 117] width 26 height 18
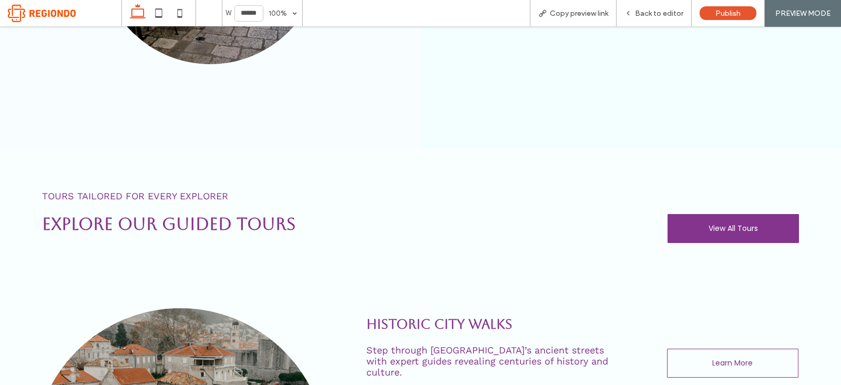
scroll to position [1152, 0]
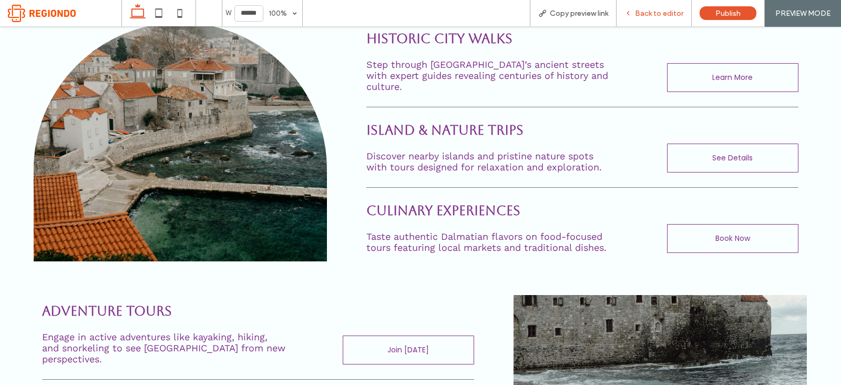
click at [666, 15] on span "Back to editor" at bounding box center [659, 13] width 48 height 9
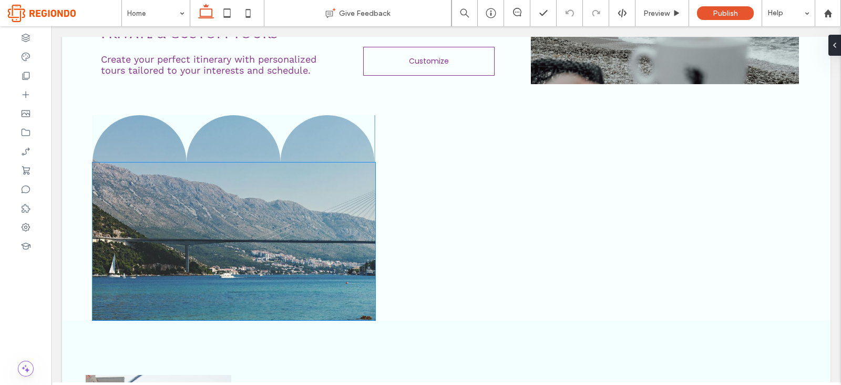
scroll to position [1555, 0]
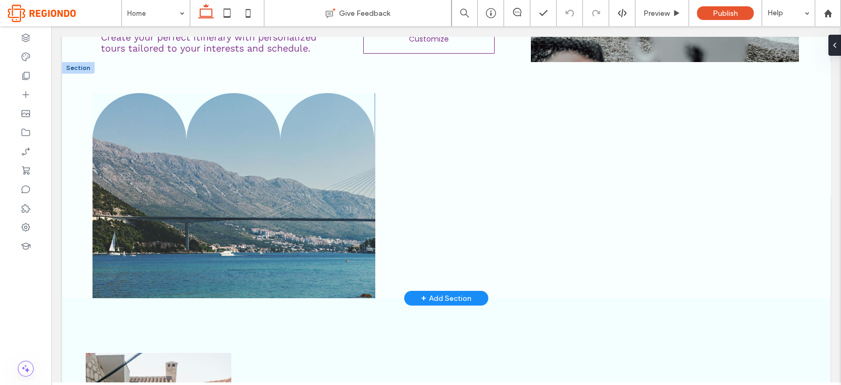
click at [78, 65] on div at bounding box center [78, 68] width 33 height 12
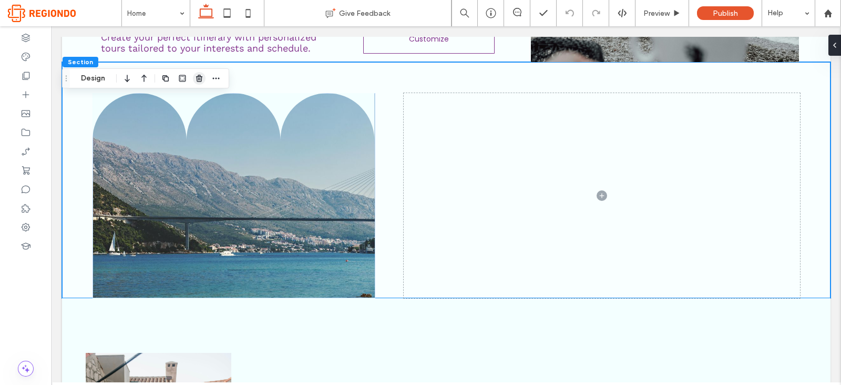
click at [202, 79] on icon "button" at bounding box center [199, 78] width 8 height 8
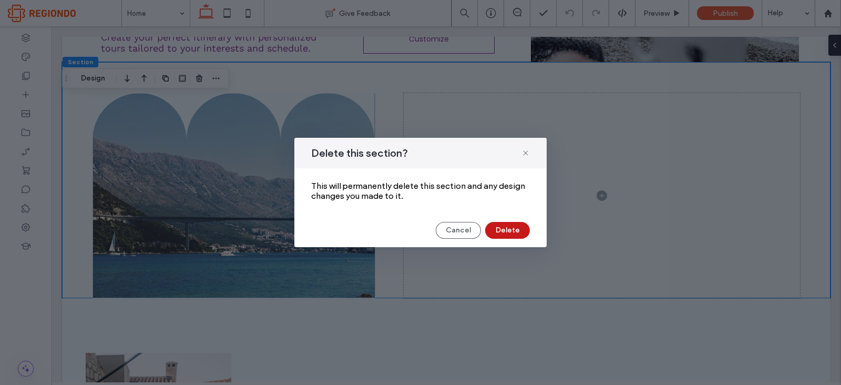
click at [501, 230] on button "Delete" at bounding box center [507, 230] width 45 height 17
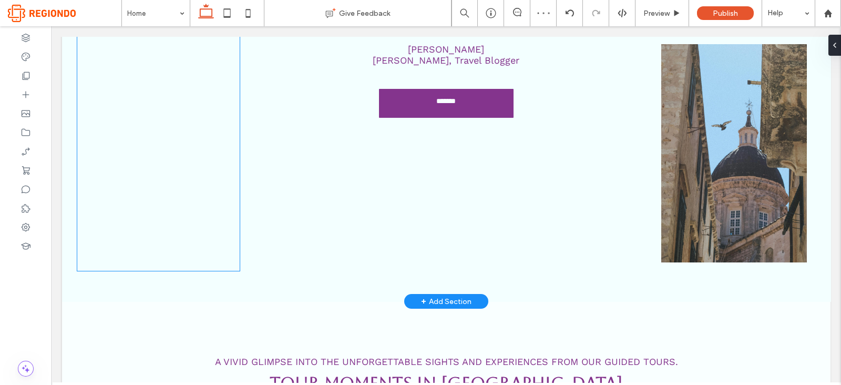
scroll to position [1970, 0]
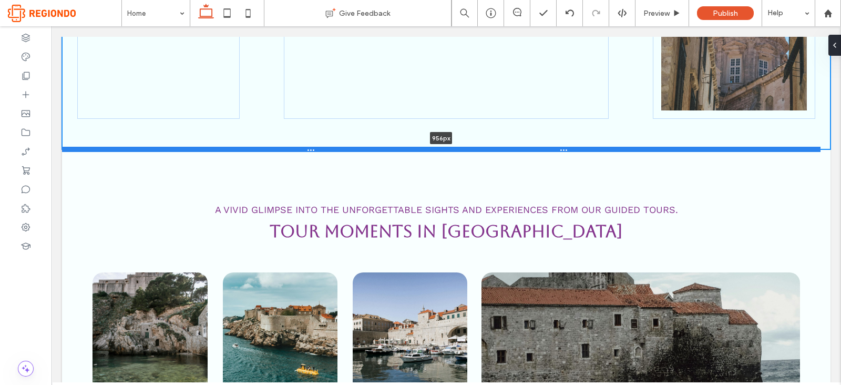
drag, startPoint x: 206, startPoint y: 274, endPoint x: 191, endPoint y: 127, distance: 148.0
click at [191, 147] on div at bounding box center [441, 149] width 758 height 5
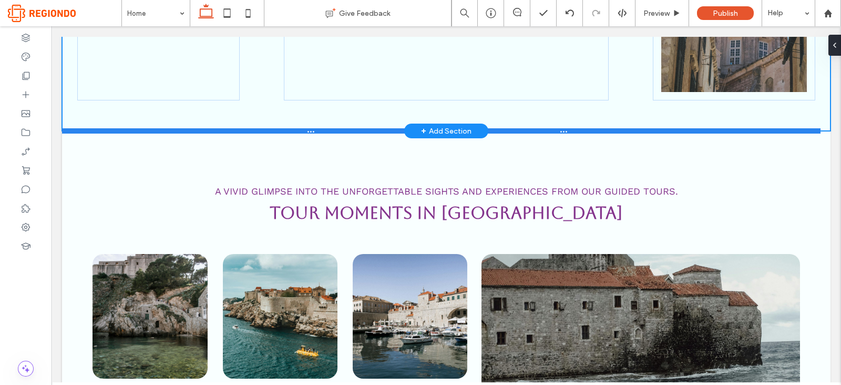
type input "***"
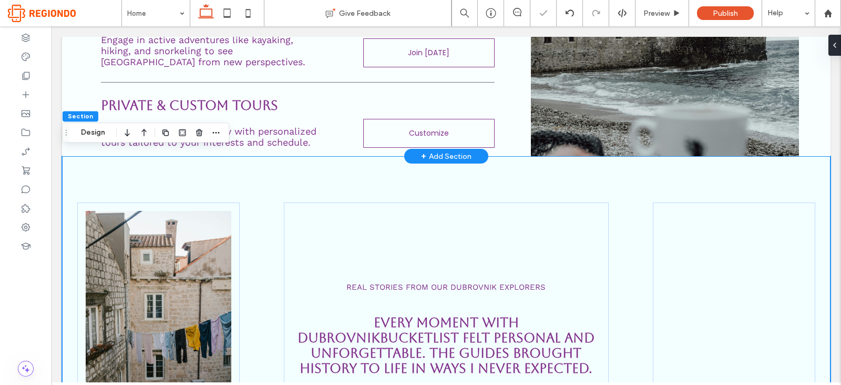
scroll to position [1458, 0]
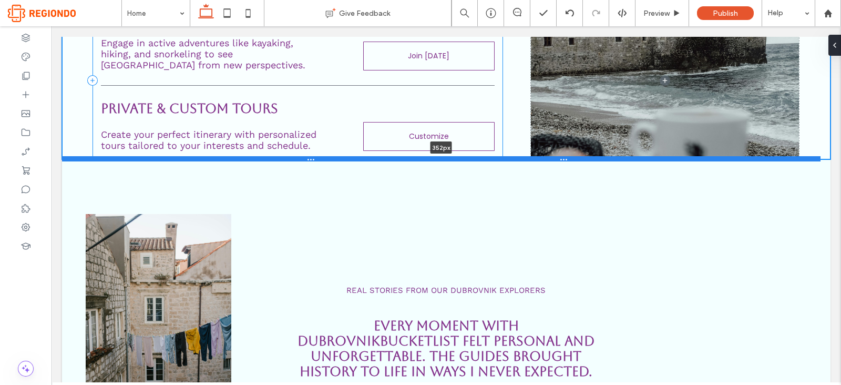
drag, startPoint x: 360, startPoint y: 157, endPoint x: 323, endPoint y: 153, distance: 36.9
click at [323, 156] on div at bounding box center [441, 158] width 758 height 5
type input "***"
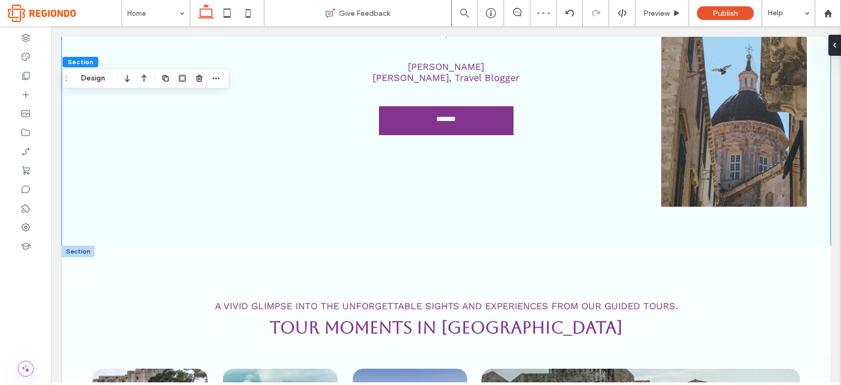
scroll to position [1860, 0]
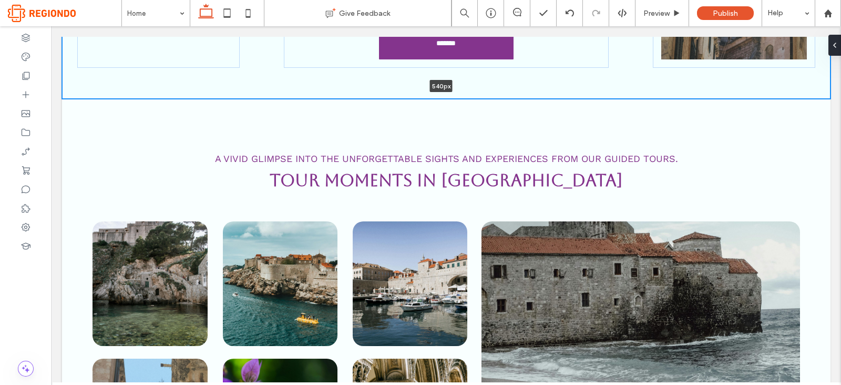
drag, startPoint x: 536, startPoint y: 237, endPoint x: 532, endPoint y: 38, distance: 199.7
type input "***"
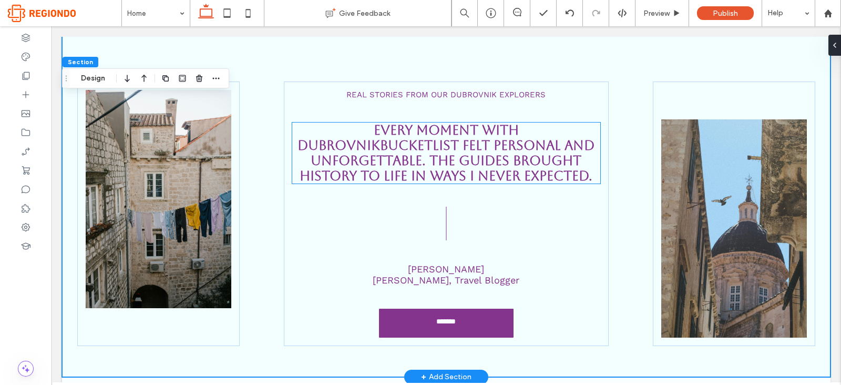
scroll to position [1597, 0]
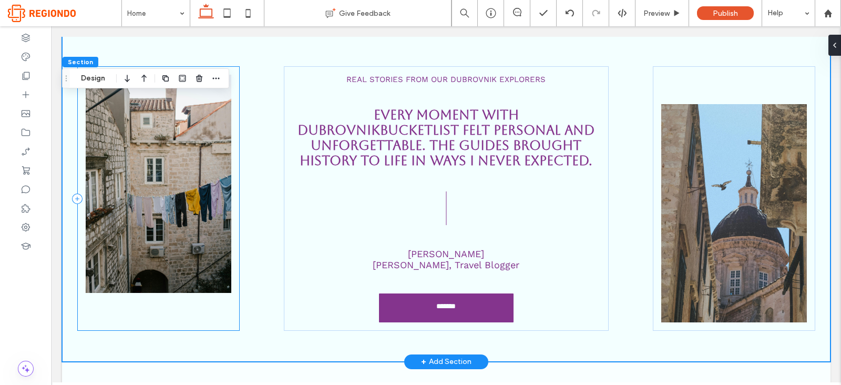
click at [169, 303] on div at bounding box center [158, 198] width 162 height 264
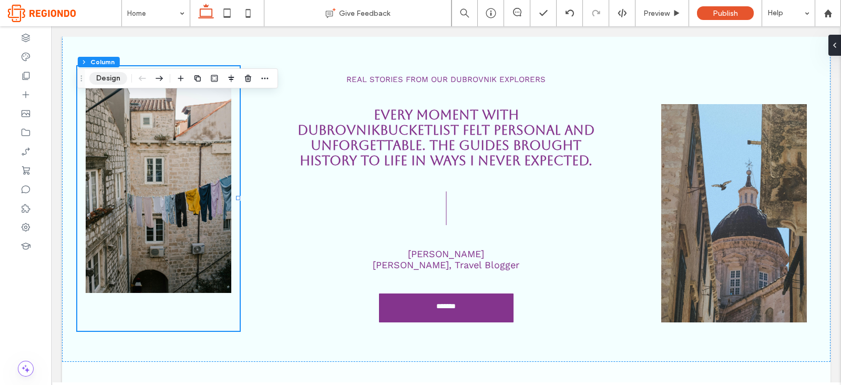
click at [110, 74] on button "Design" at bounding box center [108, 78] width 38 height 13
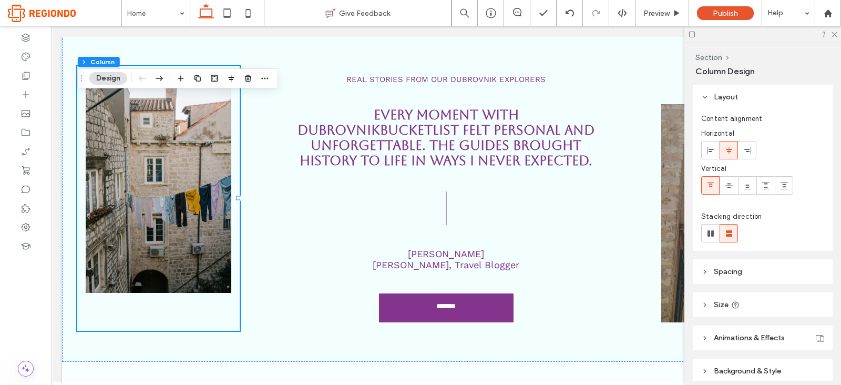
scroll to position [44, 0]
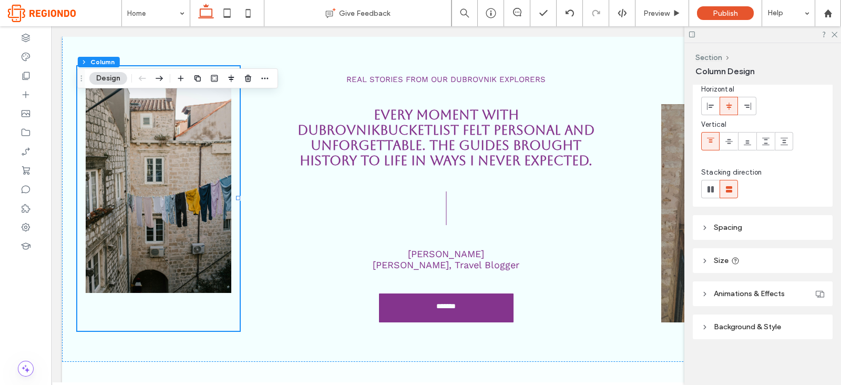
click at [722, 256] on span "Size" at bounding box center [721, 260] width 15 height 9
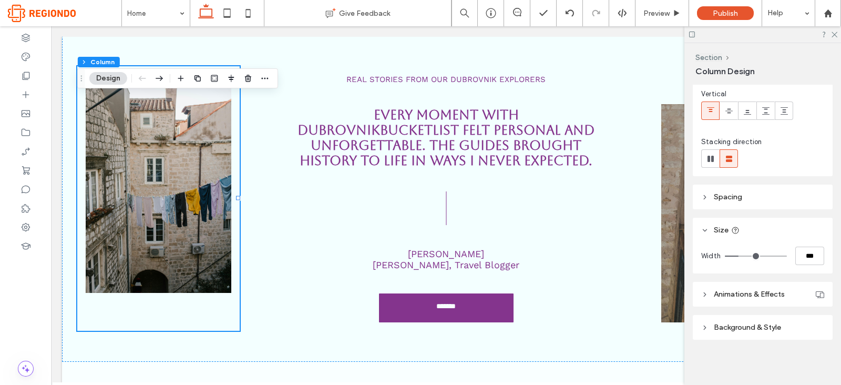
click at [733, 195] on span "Spacing" at bounding box center [728, 196] width 28 height 9
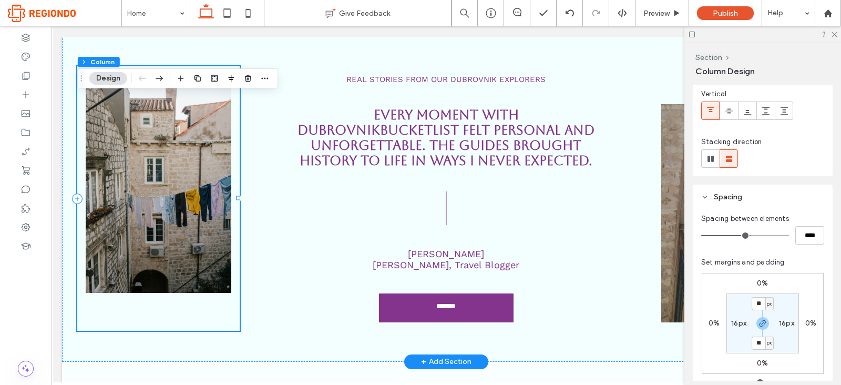
click at [235, 193] on div at bounding box center [158, 198] width 162 height 264
click at [227, 43] on div "Real Stories from Our Dubrovnik Explorers Every moment with dubrovnikbucketlist…" at bounding box center [446, 190] width 768 height 341
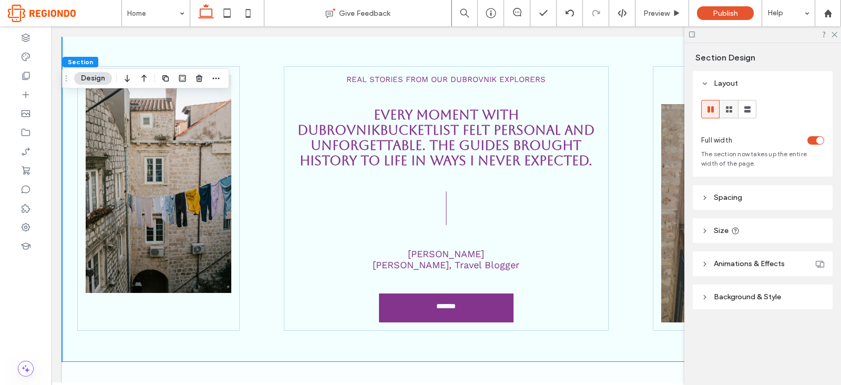
click at [727, 112] on icon at bounding box center [729, 109] width 11 height 11
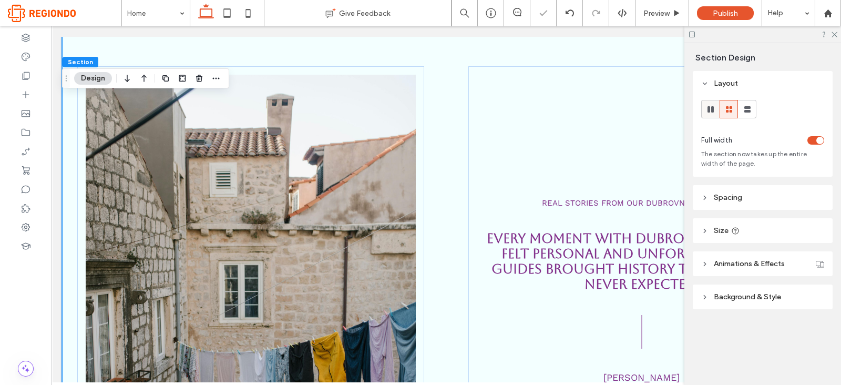
click at [712, 112] on icon at bounding box center [710, 109] width 11 height 11
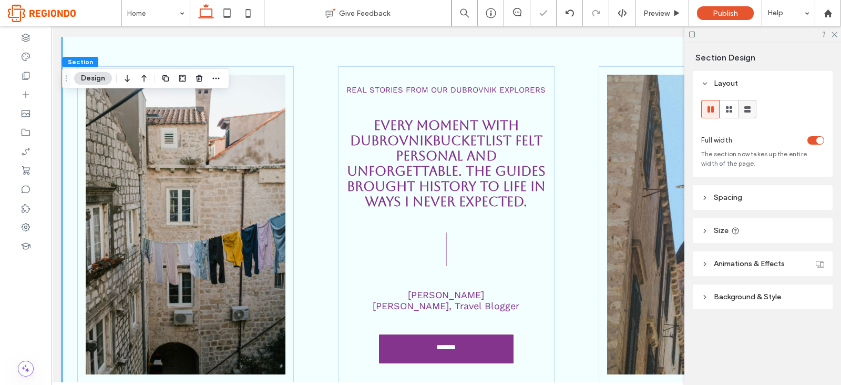
click at [751, 108] on icon at bounding box center [747, 109] width 11 height 11
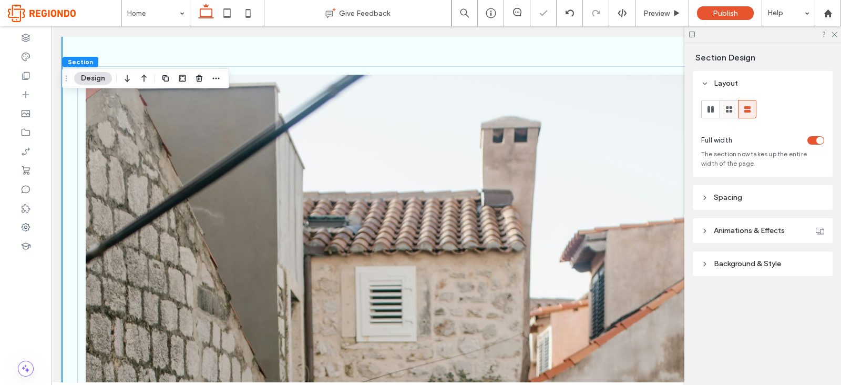
click at [727, 117] on span at bounding box center [729, 108] width 11 height 17
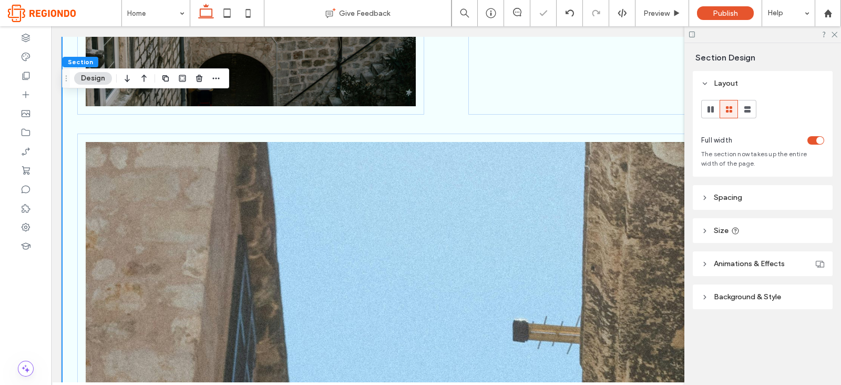
scroll to position [2059, 0]
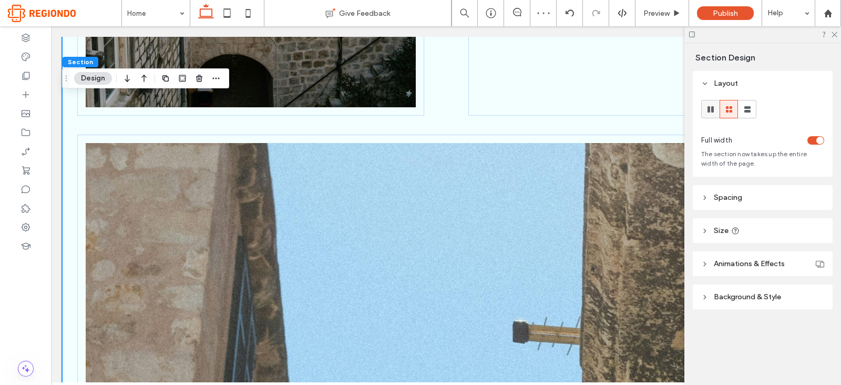
click at [709, 111] on use at bounding box center [710, 109] width 6 height 6
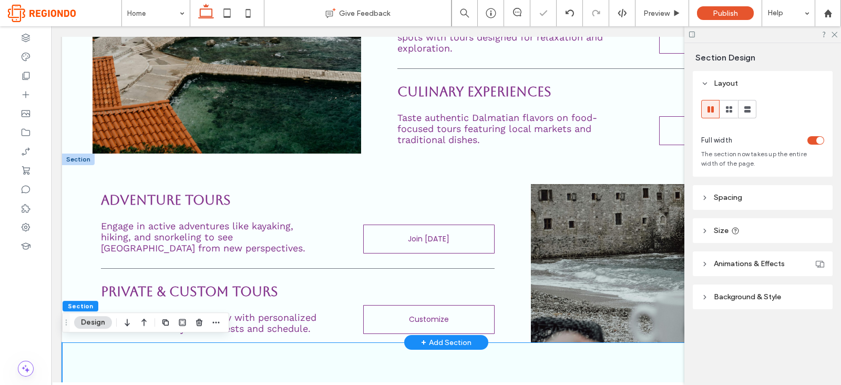
scroll to position [1274, 0]
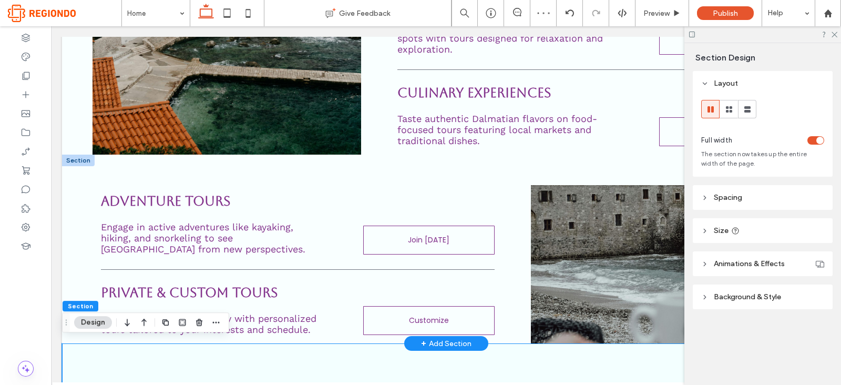
click at [811, 138] on div "toggle" at bounding box center [815, 140] width 17 height 8
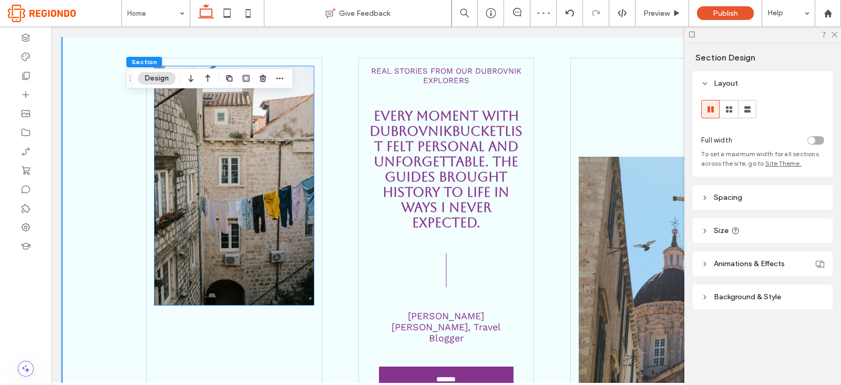
scroll to position [1606, 0]
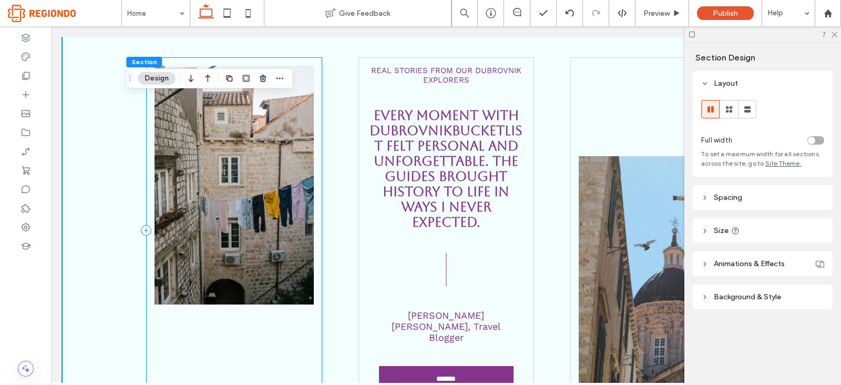
click at [291, 348] on div at bounding box center [234, 230] width 176 height 346
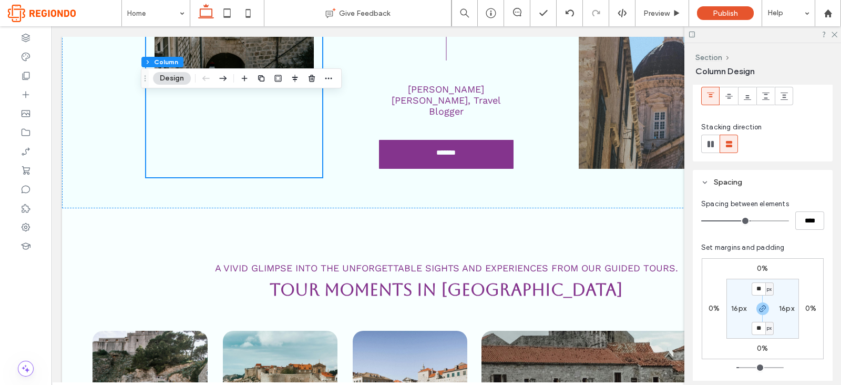
scroll to position [90, 0]
type input "*"
type input "***"
drag, startPoint x: 747, startPoint y: 218, endPoint x: 688, endPoint y: 218, distance: 58.8
type input "*"
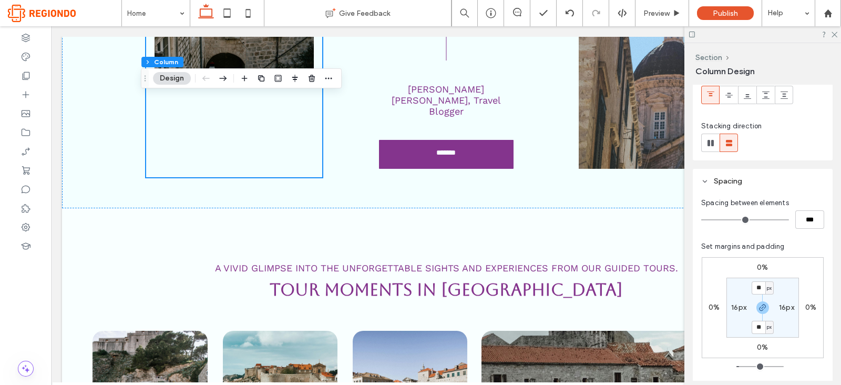
click at [701, 219] on input "range" at bounding box center [745, 219] width 88 height 1
click at [734, 227] on div "***" at bounding box center [762, 219] width 123 height 18
click at [760, 282] on input "**" at bounding box center [758, 287] width 14 height 13
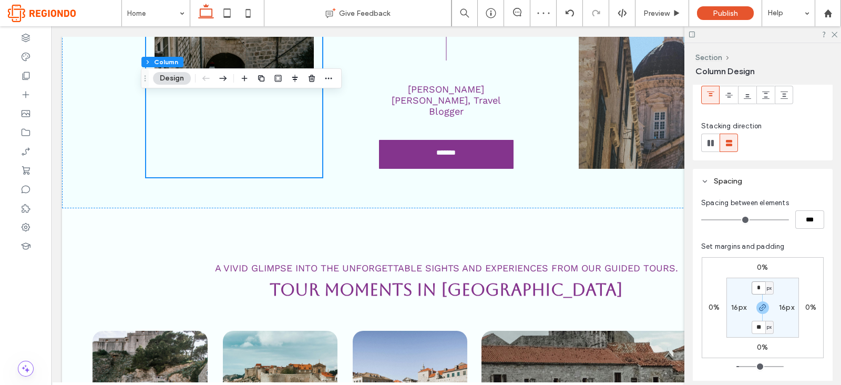
type input "*"
click at [809, 274] on div "0% 0% 0% 0% * px 16px * px 16px" at bounding box center [762, 307] width 122 height 101
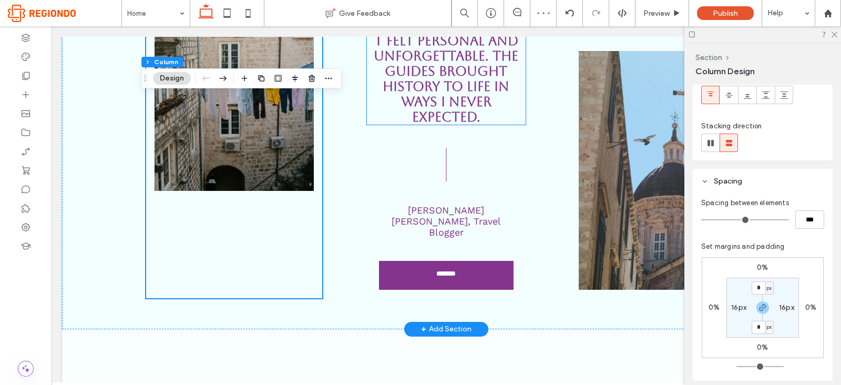
scroll to position [1717, 0]
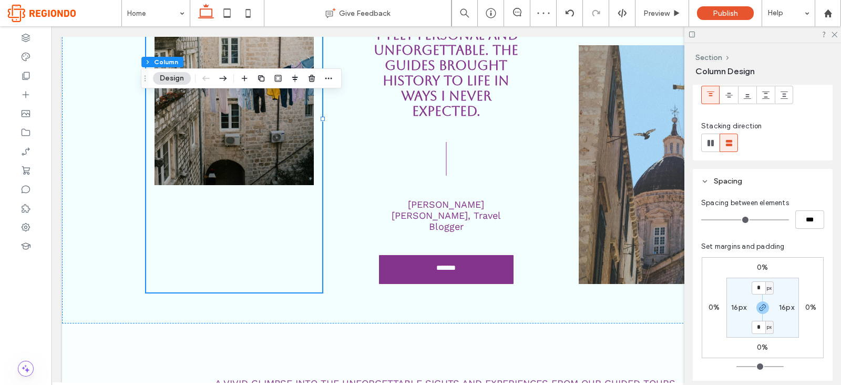
click at [836, 38] on div at bounding box center [762, 34] width 157 height 16
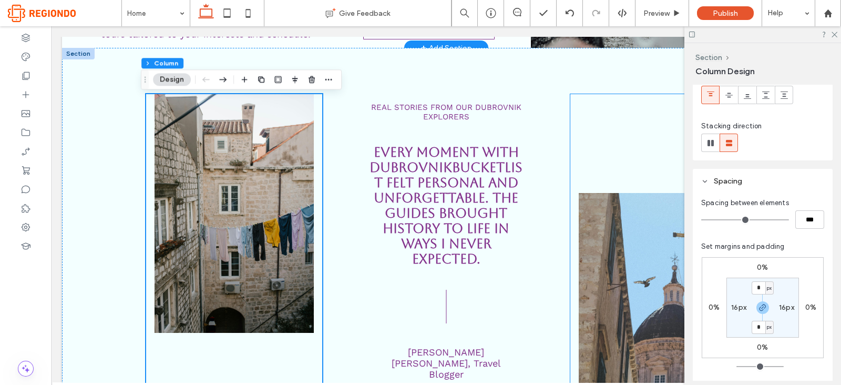
scroll to position [1562, 0]
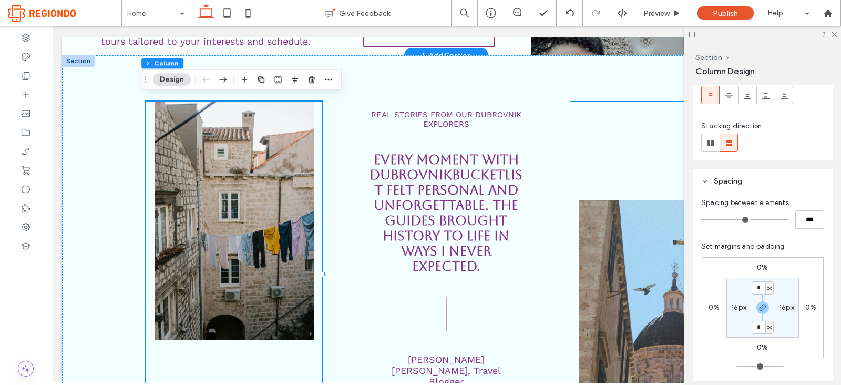
click at [607, 160] on div at bounding box center [658, 274] width 176 height 346
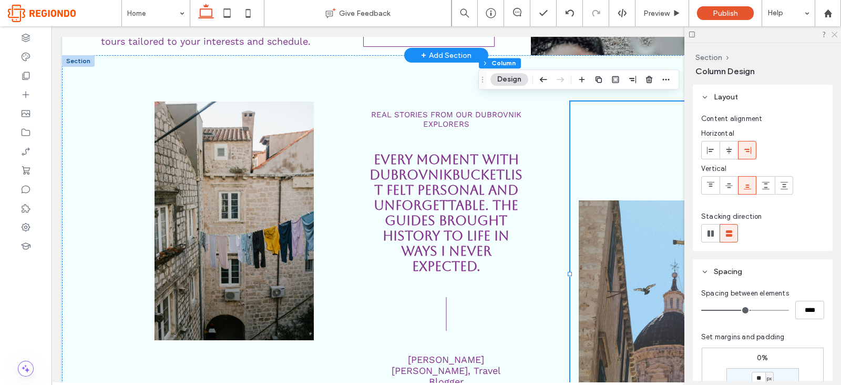
click at [834, 35] on icon at bounding box center [833, 33] width 7 height 7
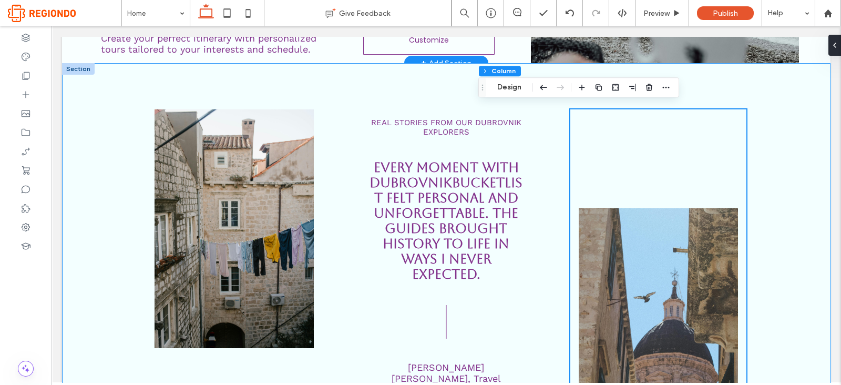
scroll to position [1500, 0]
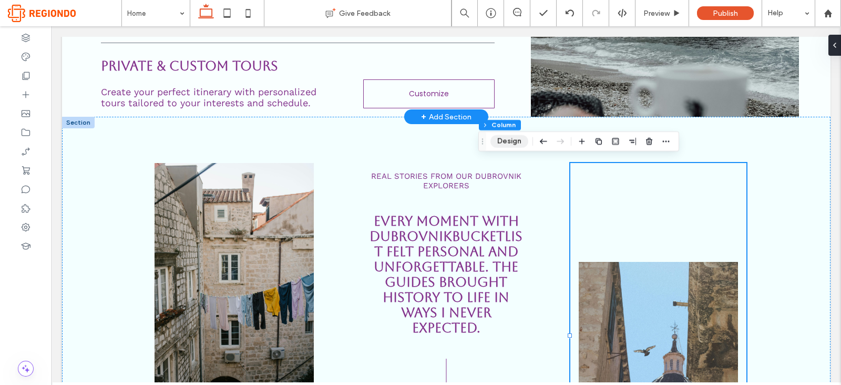
click at [519, 144] on button "Design" at bounding box center [509, 141] width 38 height 13
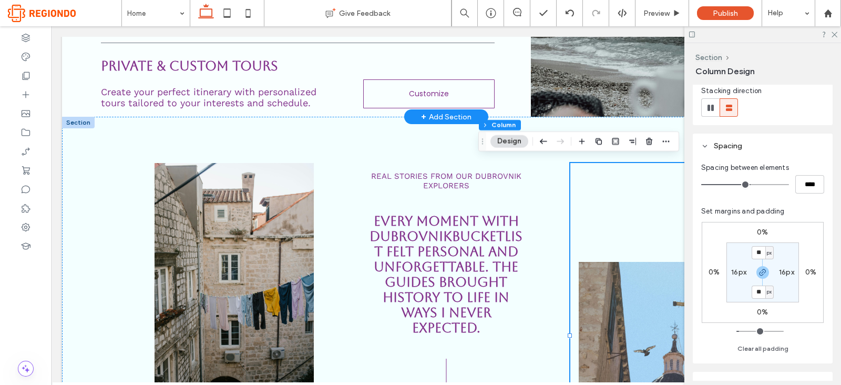
scroll to position [138, 0]
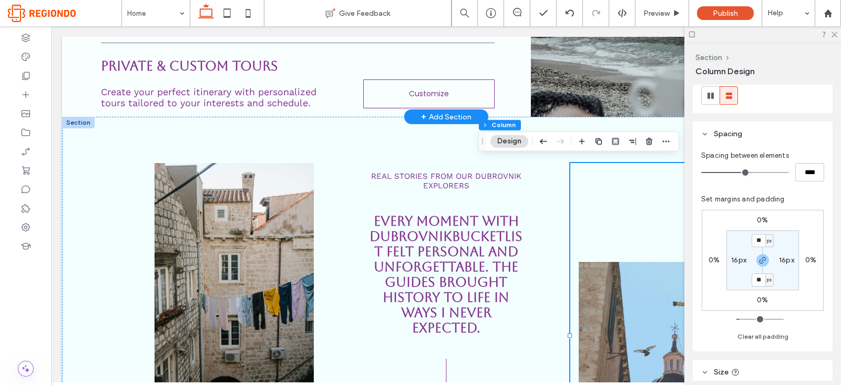
type input "**"
type input "****"
type input "*"
type input "***"
type input "*"
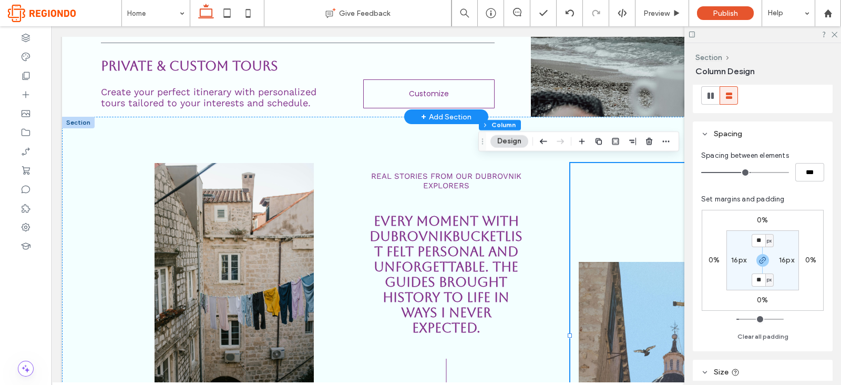
type input "***"
drag, startPoint x: 747, startPoint y: 172, endPoint x: 626, endPoint y: 174, distance: 120.9
type input "*"
click at [701, 173] on input "range" at bounding box center [745, 172] width 88 height 1
click at [753, 235] on input "**" at bounding box center [758, 240] width 14 height 13
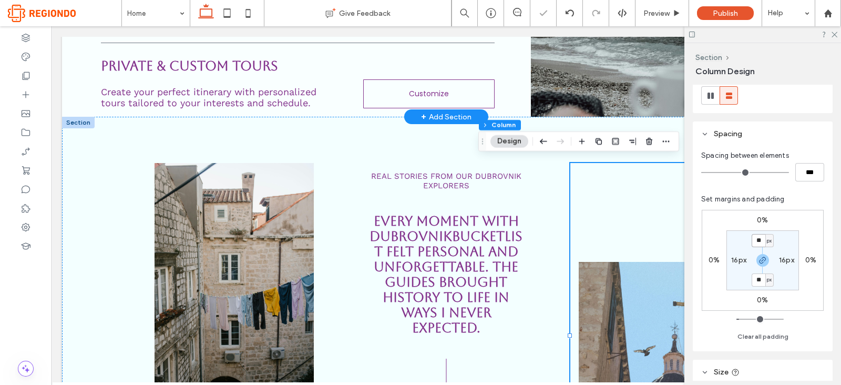
click at [753, 235] on input "**" at bounding box center [758, 240] width 14 height 13
type input "*"
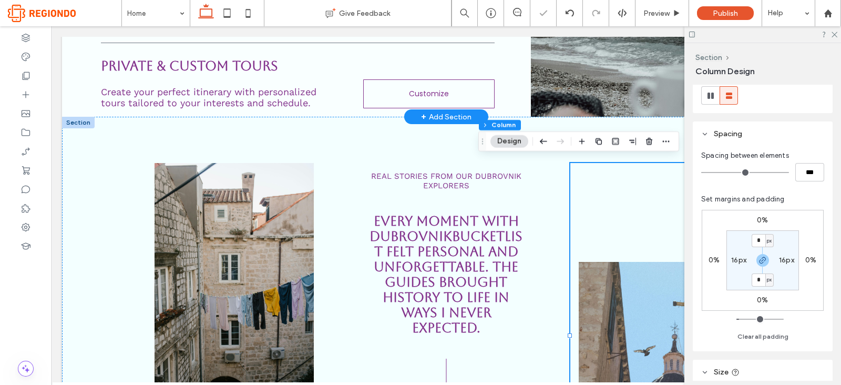
click at [840, 227] on div "Section Column Design Layout Content alignment Horizontal Vertical Stacking dir…" at bounding box center [762, 214] width 157 height 342
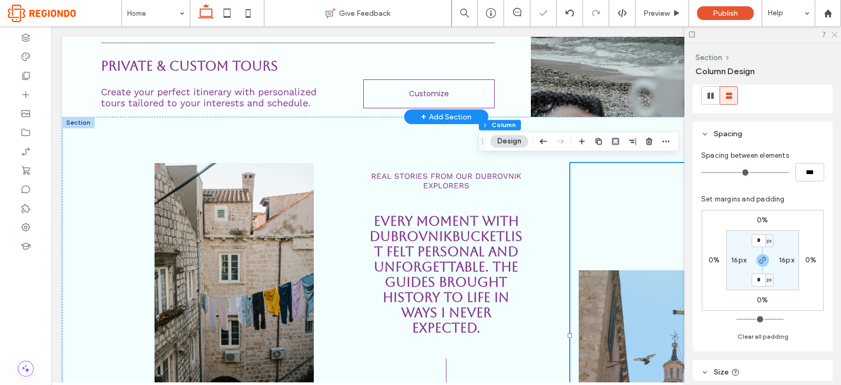
drag, startPoint x: 833, startPoint y: 33, endPoint x: 755, endPoint y: 3, distance: 84.3
click at [833, 33] on icon at bounding box center [833, 33] width 7 height 7
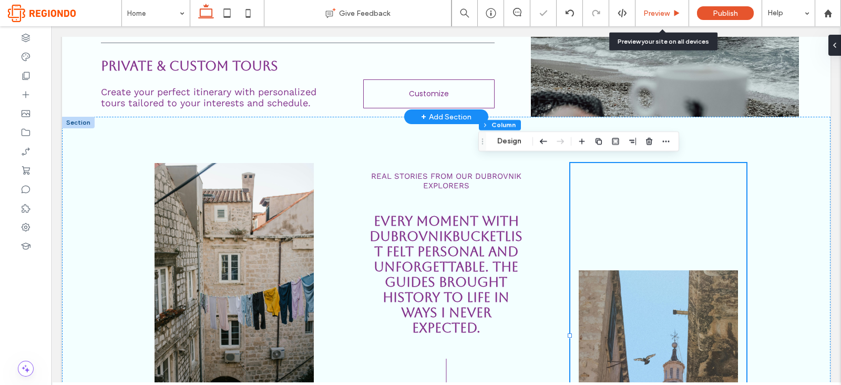
click at [654, 10] on span "Preview" at bounding box center [656, 13] width 26 height 9
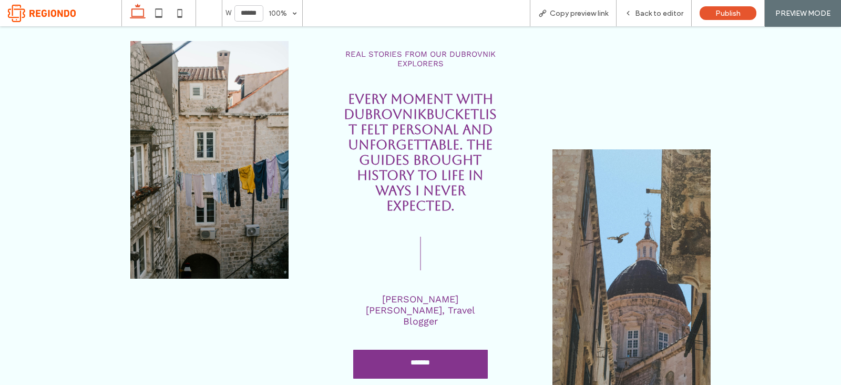
scroll to position [1613, 0]
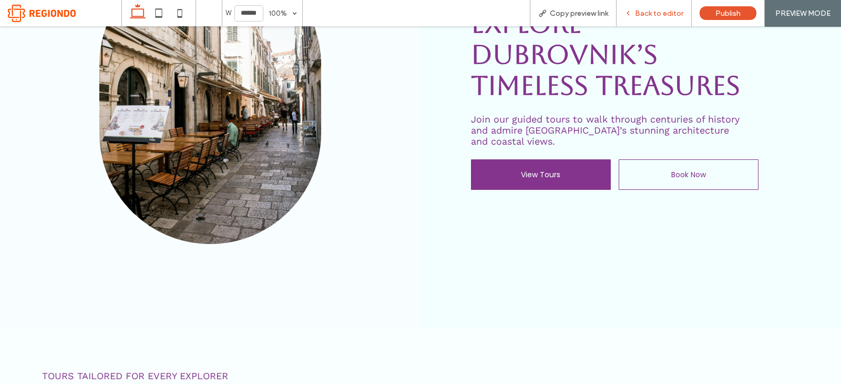
click at [658, 16] on span "Back to editor" at bounding box center [659, 13] width 48 height 9
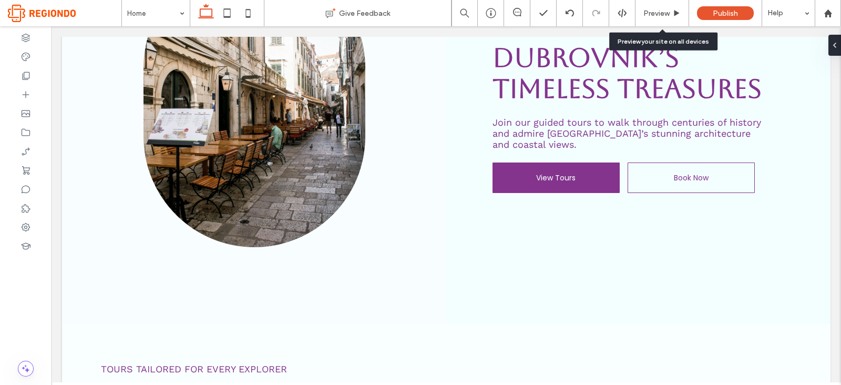
scroll to position [681, 0]
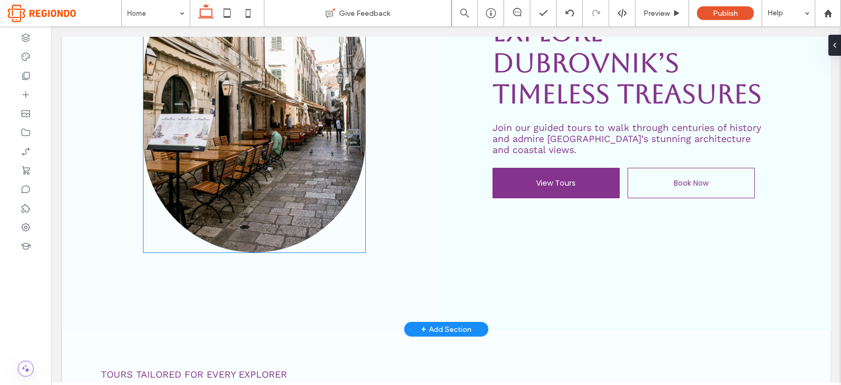
click at [243, 129] on img at bounding box center [254, 107] width 222 height 290
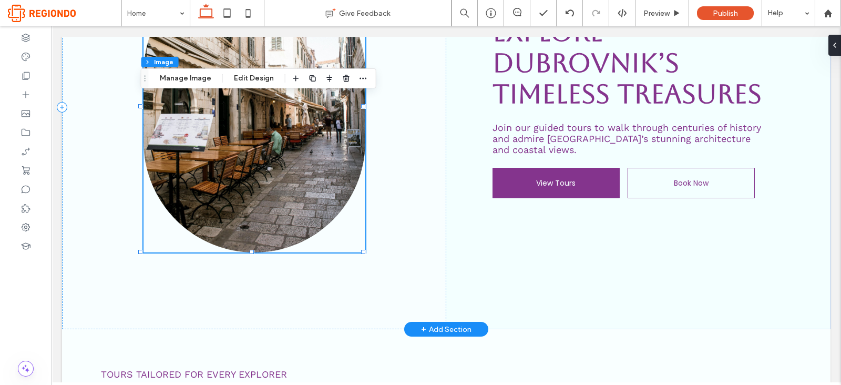
type input "***"
click at [179, 76] on button "Manage Image" at bounding box center [185, 78] width 65 height 13
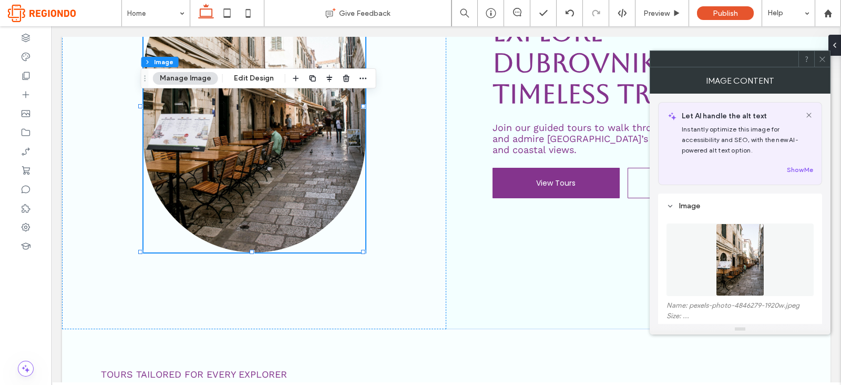
click at [749, 265] on img at bounding box center [740, 259] width 49 height 73
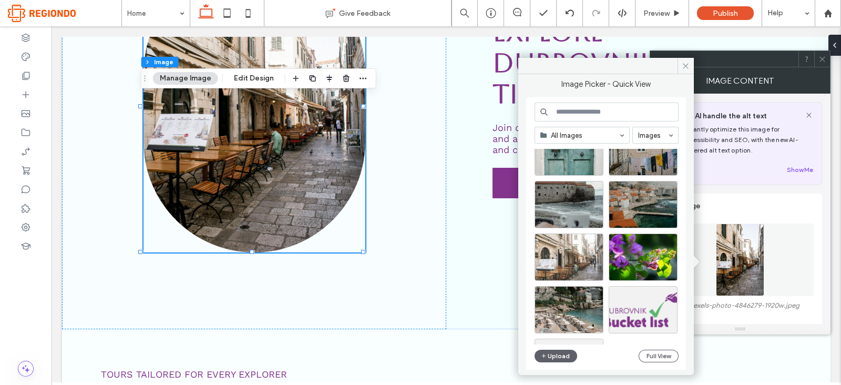
scroll to position [349, 0]
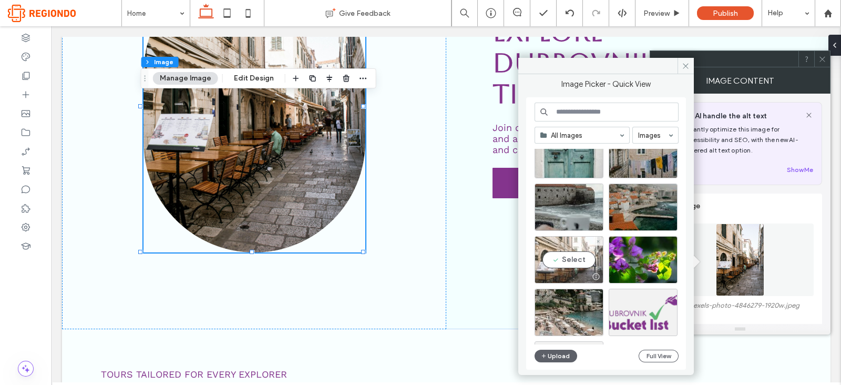
click at [560, 257] on div "Select" at bounding box center [568, 259] width 69 height 47
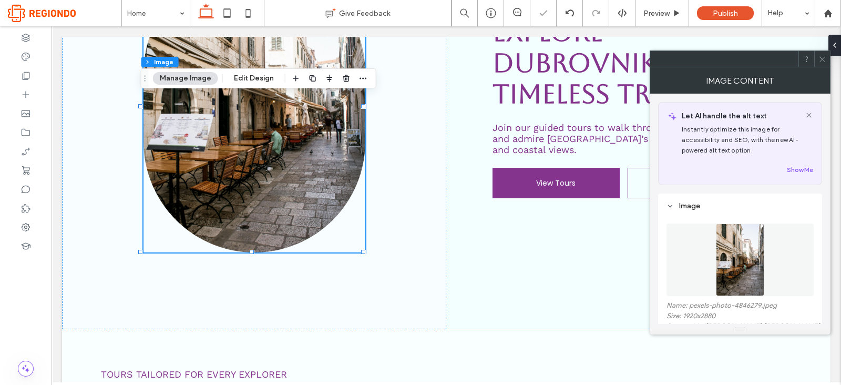
click at [824, 59] on icon at bounding box center [822, 59] width 8 height 8
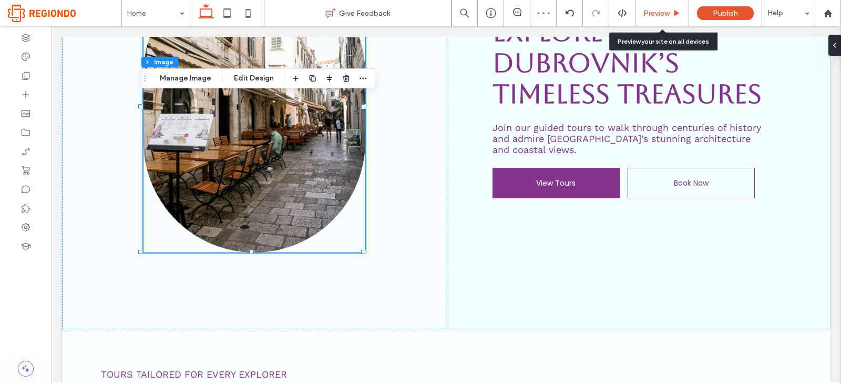
click at [662, 23] on div "Preview" at bounding box center [662, 13] width 54 height 26
click at [662, 9] on span "Preview" at bounding box center [656, 13] width 26 height 9
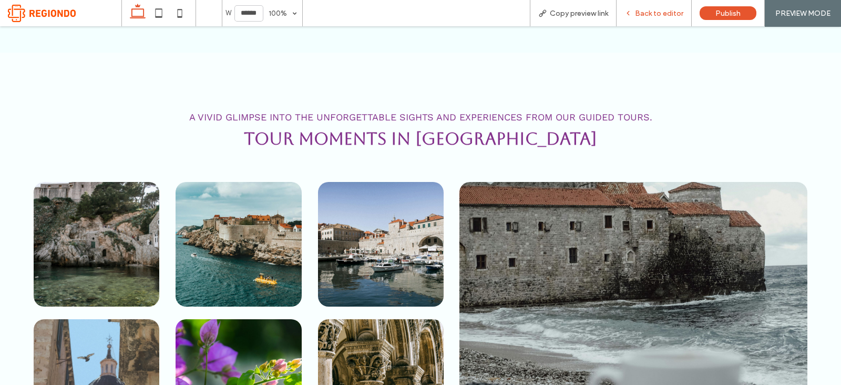
click at [650, 17] on span "Back to editor" at bounding box center [659, 13] width 48 height 9
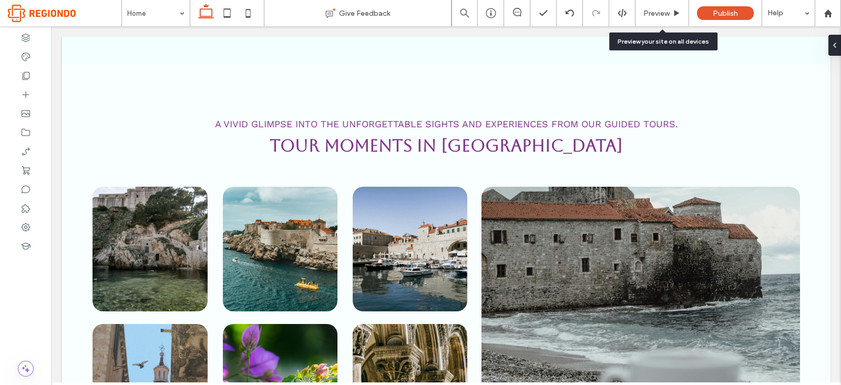
scroll to position [1975, 0]
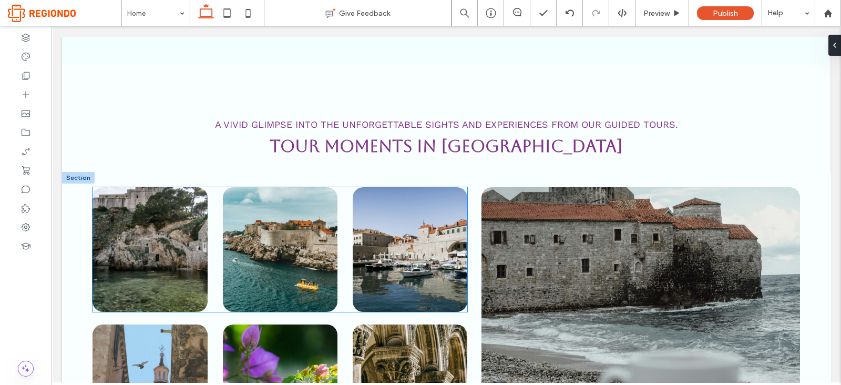
click at [137, 251] on img at bounding box center [149, 249] width 115 height 125
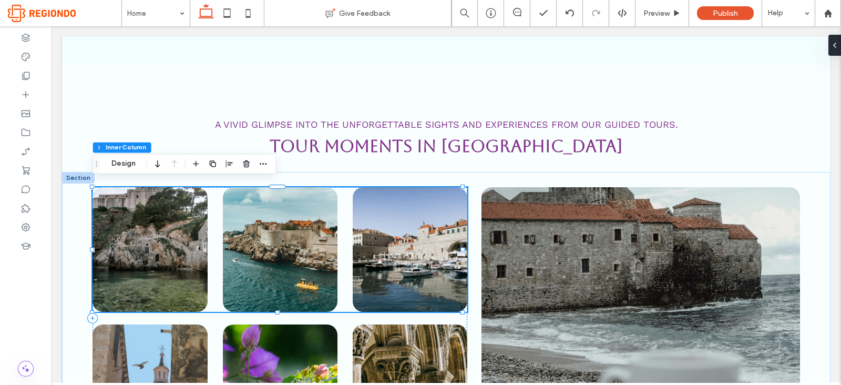
click at [137, 251] on img at bounding box center [149, 249] width 115 height 125
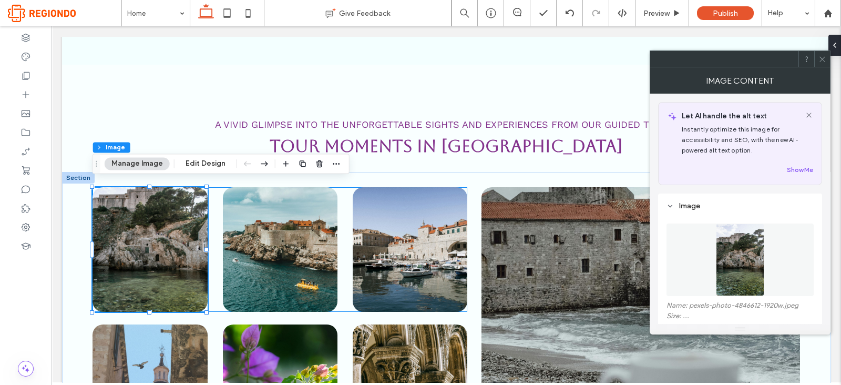
type input "**"
click at [747, 266] on img at bounding box center [740, 259] width 49 height 73
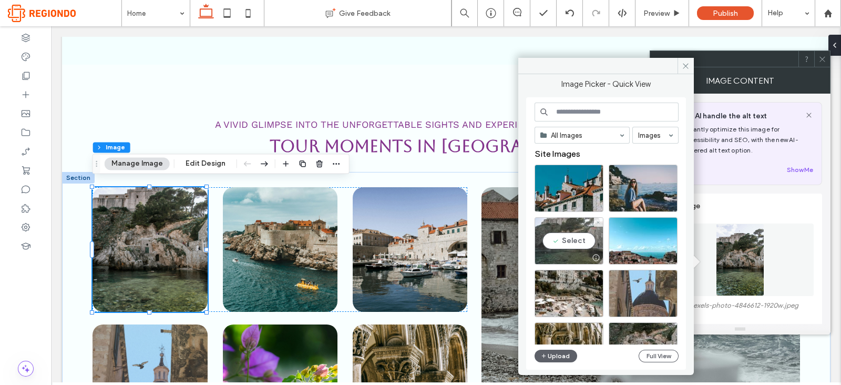
click at [548, 224] on div "Select" at bounding box center [568, 240] width 69 height 47
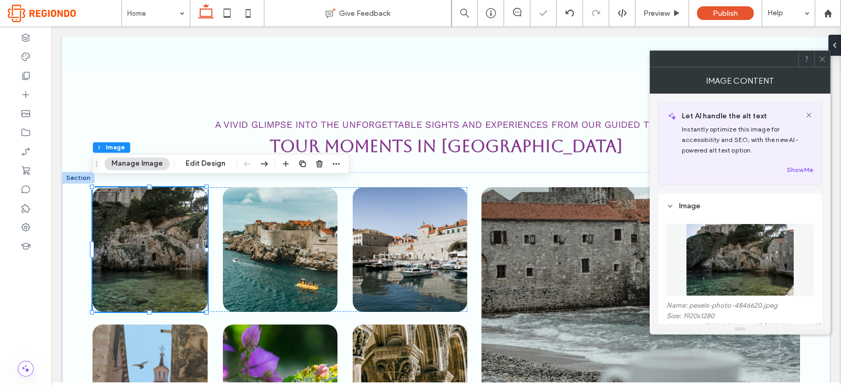
scroll to position [143, 0]
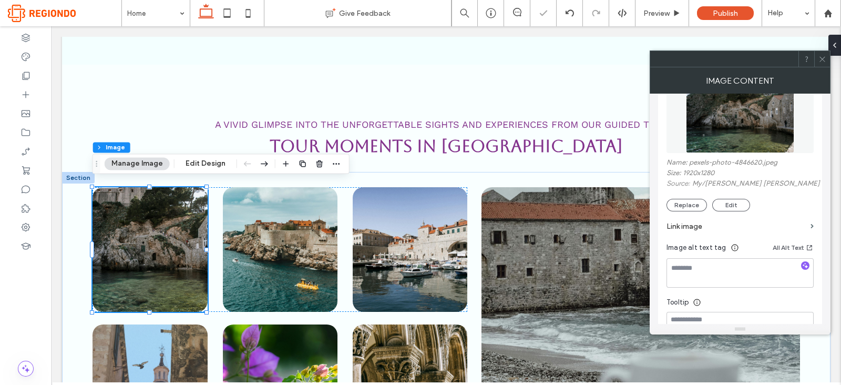
click at [717, 113] on img at bounding box center [740, 116] width 108 height 73
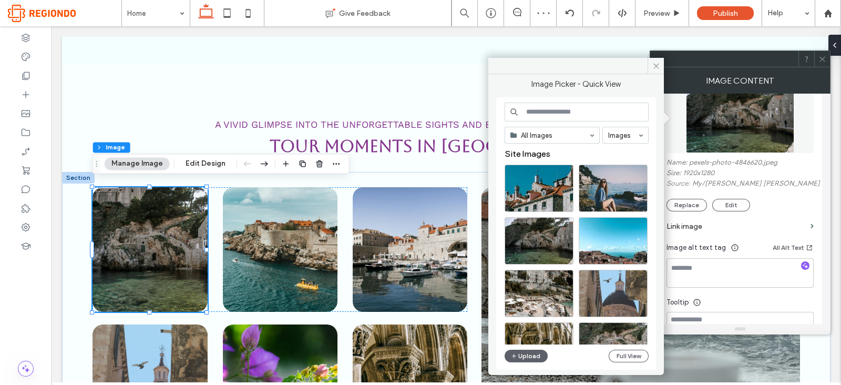
click at [822, 59] on use at bounding box center [821, 58] width 5 height 5
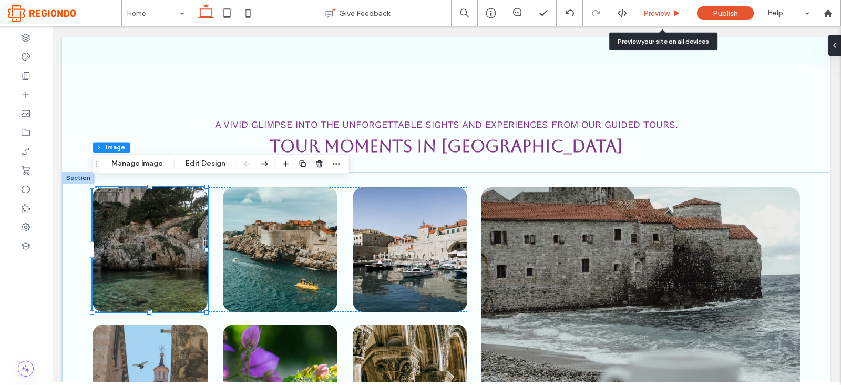
click at [647, 6] on div "Preview" at bounding box center [662, 13] width 54 height 26
click at [649, 13] on span "Preview" at bounding box center [656, 13] width 26 height 9
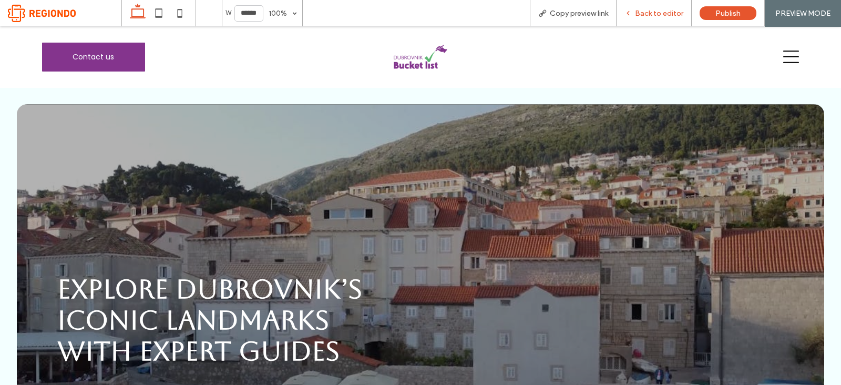
click at [636, 17] on div "Back to editor" at bounding box center [653, 13] width 75 height 9
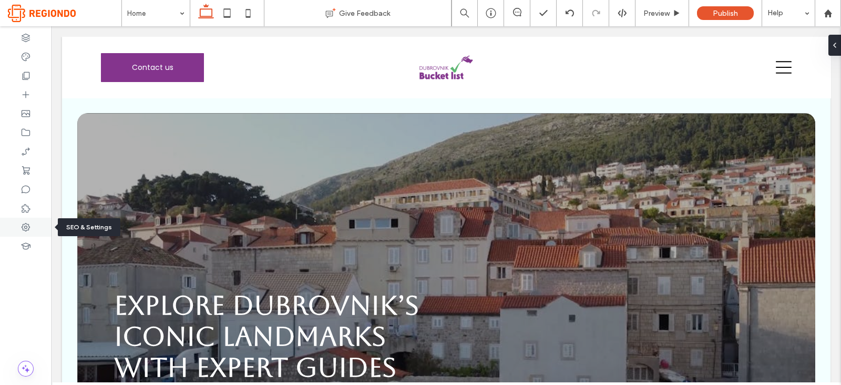
click at [36, 231] on div at bounding box center [25, 227] width 51 height 19
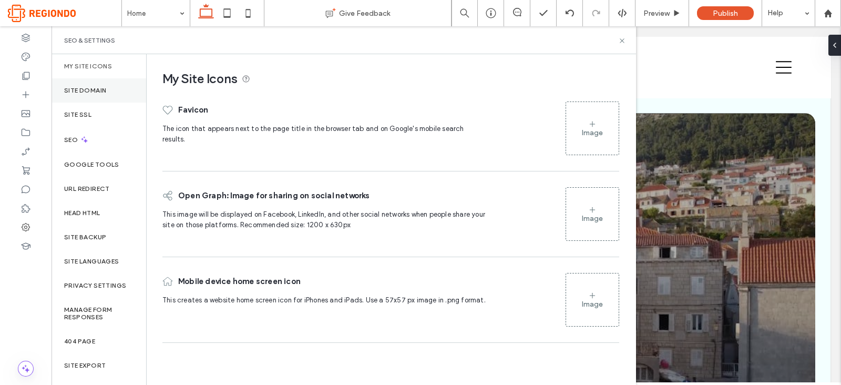
click at [95, 91] on label "Site Domain" at bounding box center [85, 90] width 42 height 7
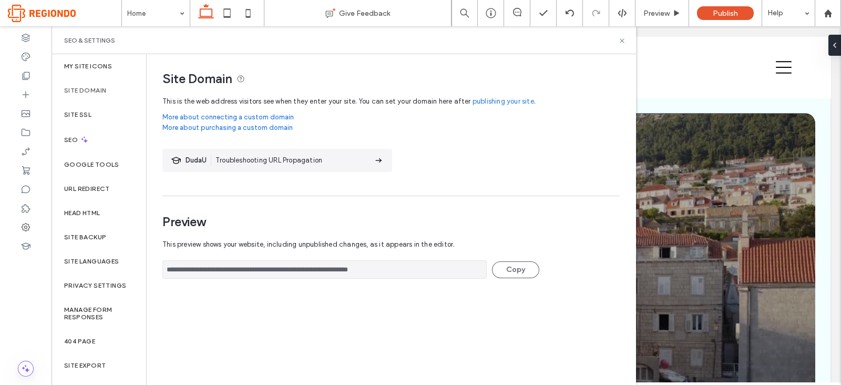
click at [377, 270] on input "**********" at bounding box center [324, 269] width 324 height 18
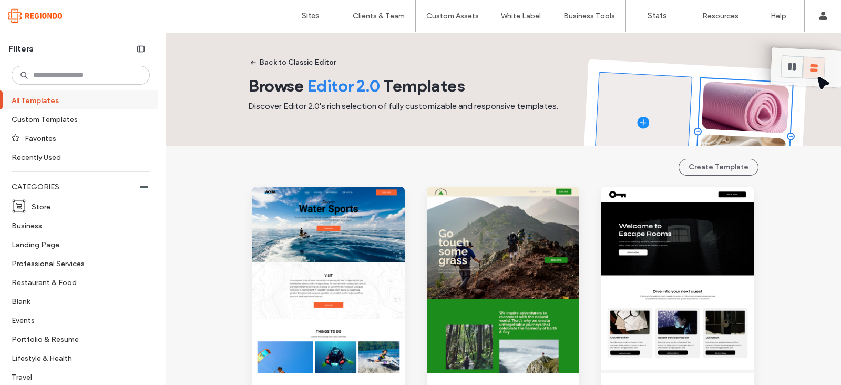
scroll to position [1424, 0]
